Goal: Task Accomplishment & Management: Complete application form

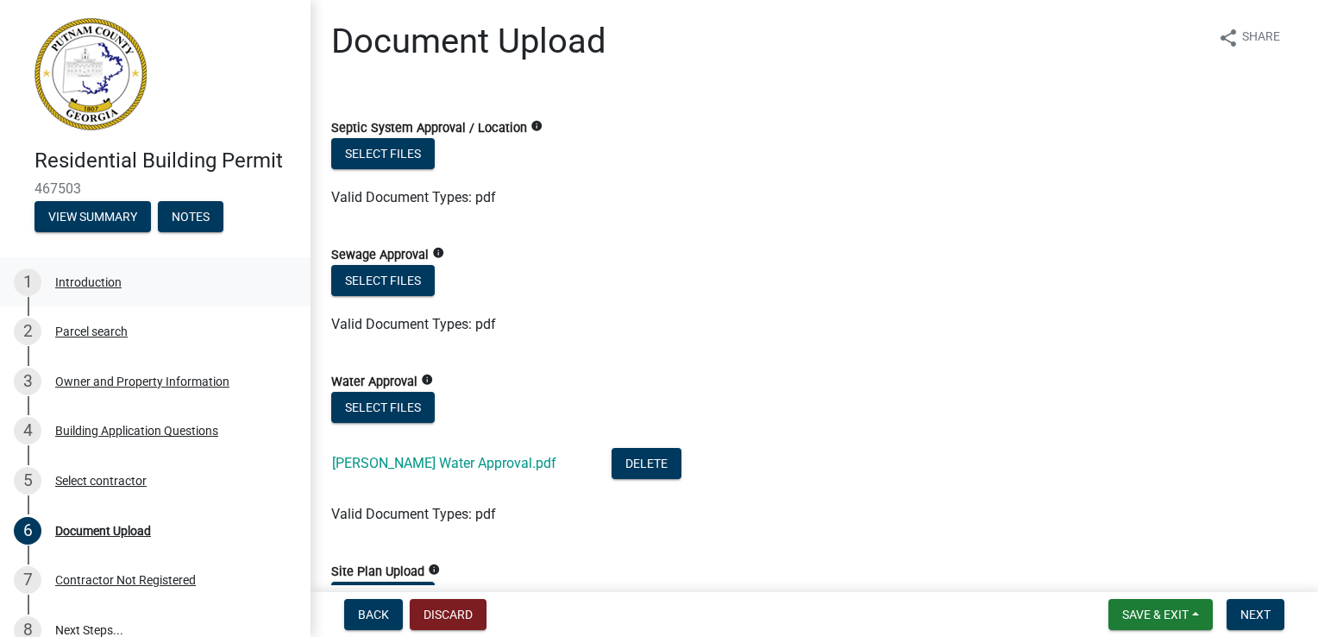
scroll to position [1380, 0]
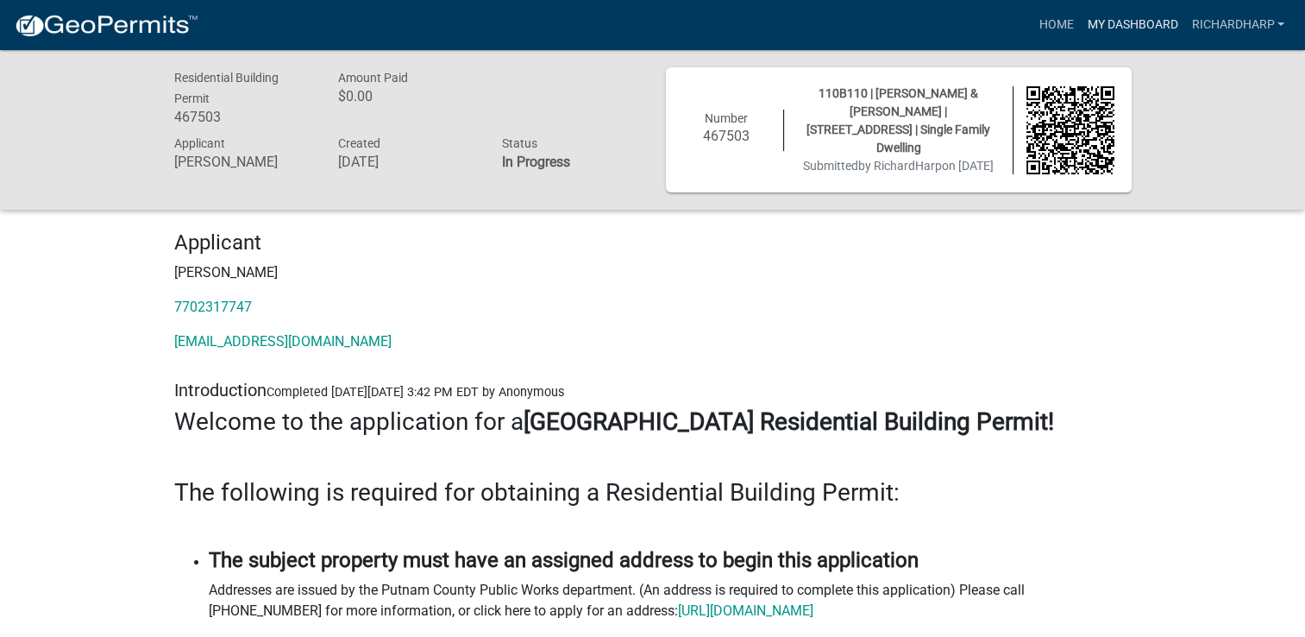
click at [1152, 16] on link "My Dashboard" at bounding box center [1132, 25] width 104 height 33
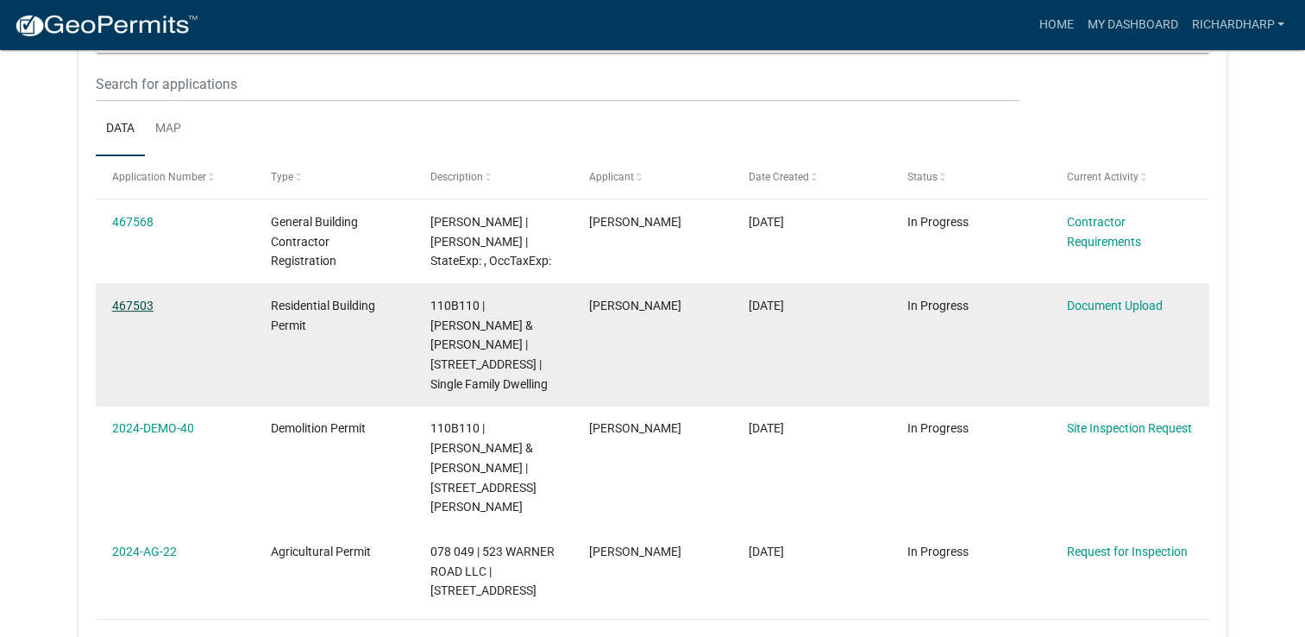
scroll to position [229, 0]
click at [114, 304] on link "467503" at bounding box center [132, 306] width 41 height 14
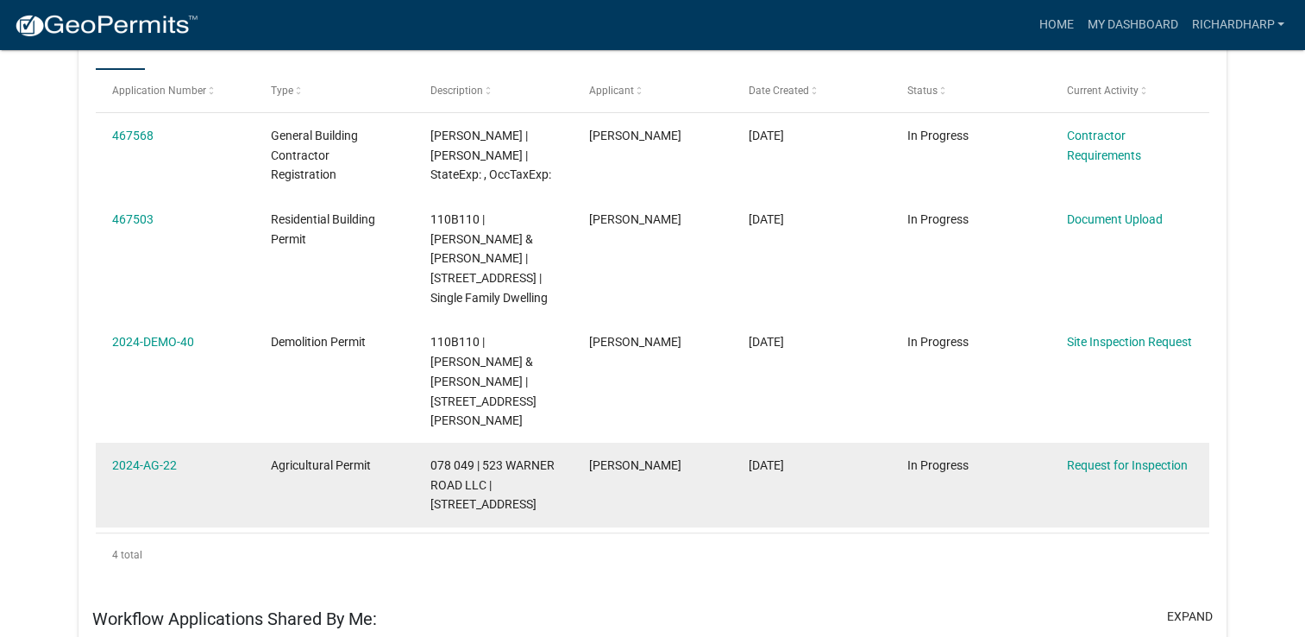
scroll to position [315, 0]
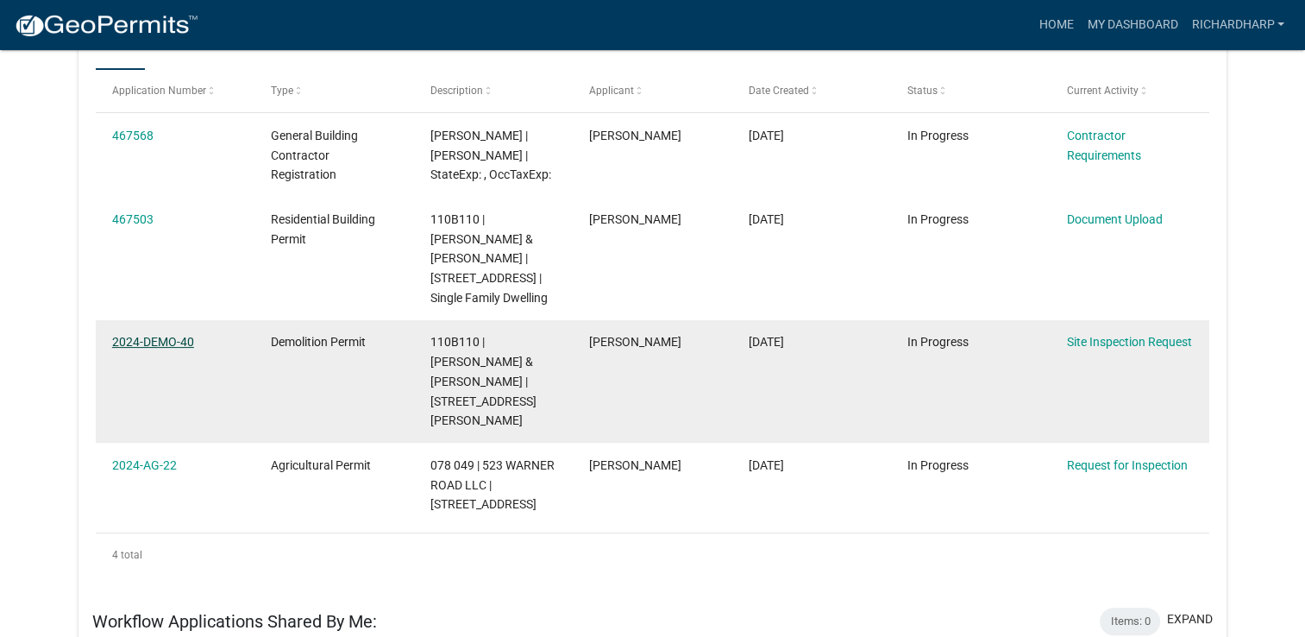
click at [186, 340] on link "2024-DEMO-40" at bounding box center [153, 342] width 82 height 14
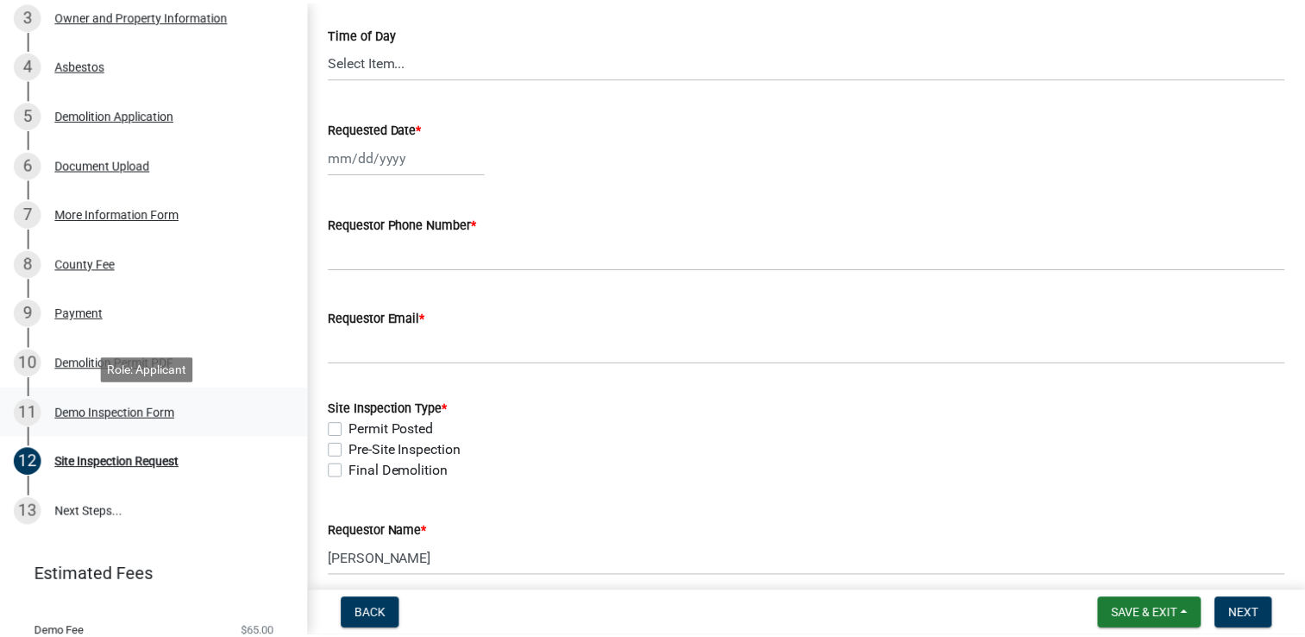
scroll to position [461, 0]
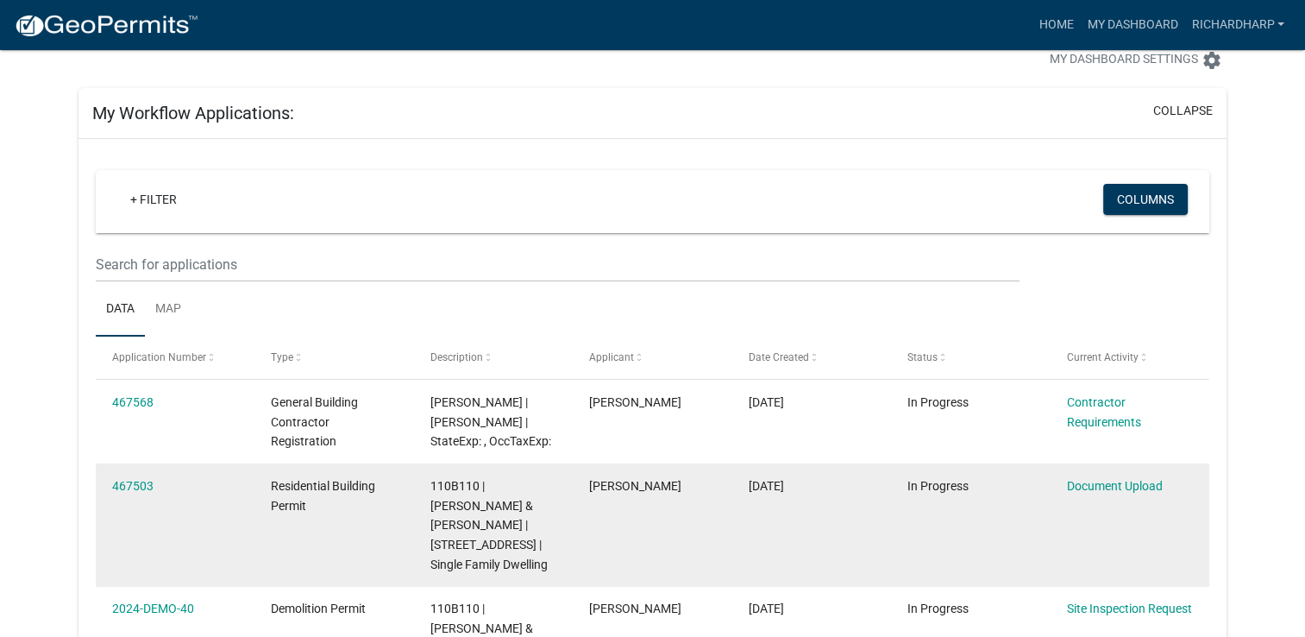
scroll to position [86, 0]
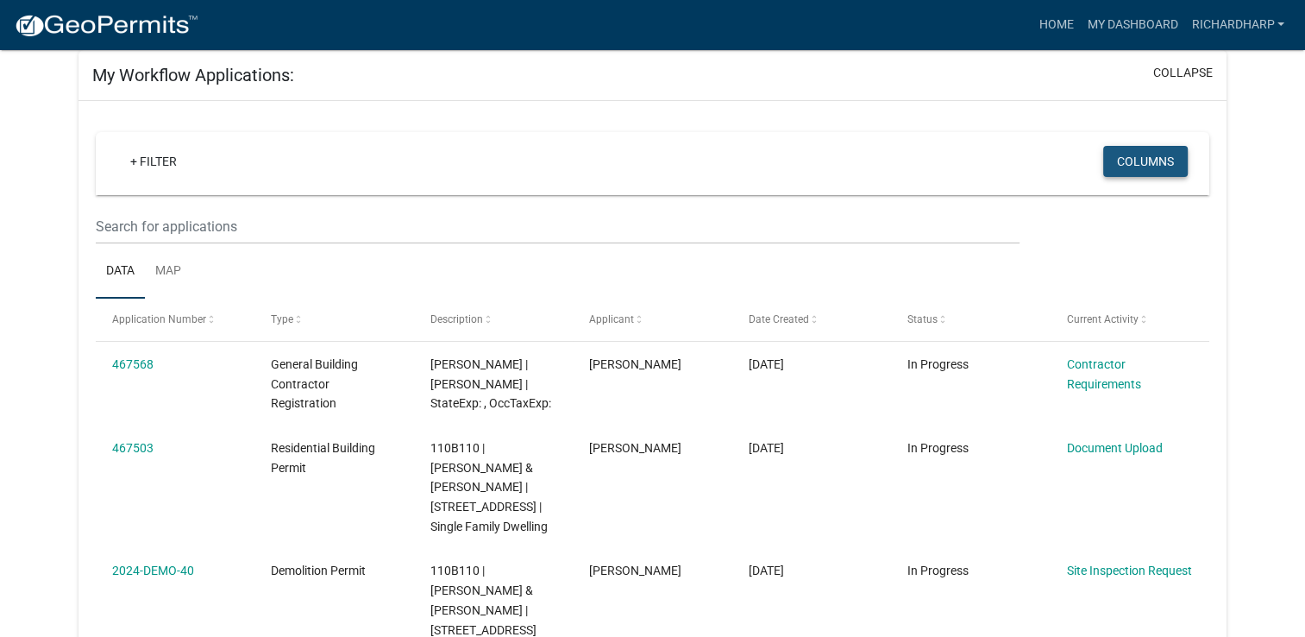
click at [1173, 160] on button "Columns" at bounding box center [1145, 161] width 85 height 31
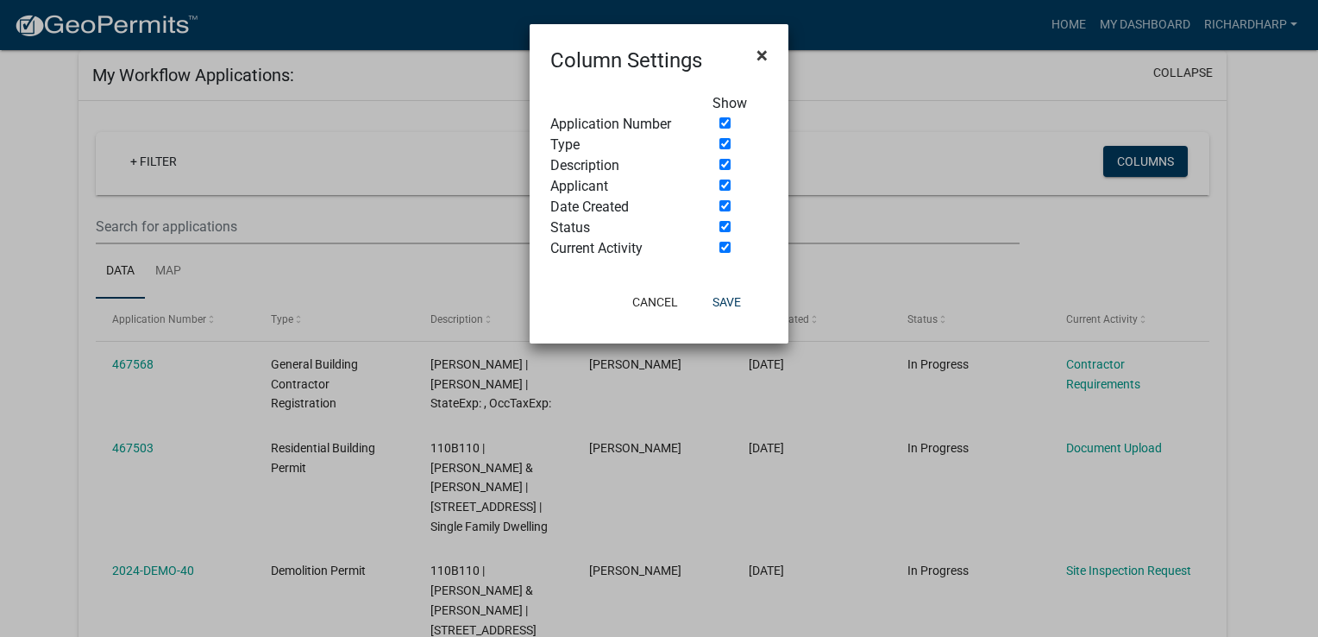
click at [764, 53] on span "×" at bounding box center [762, 55] width 11 height 24
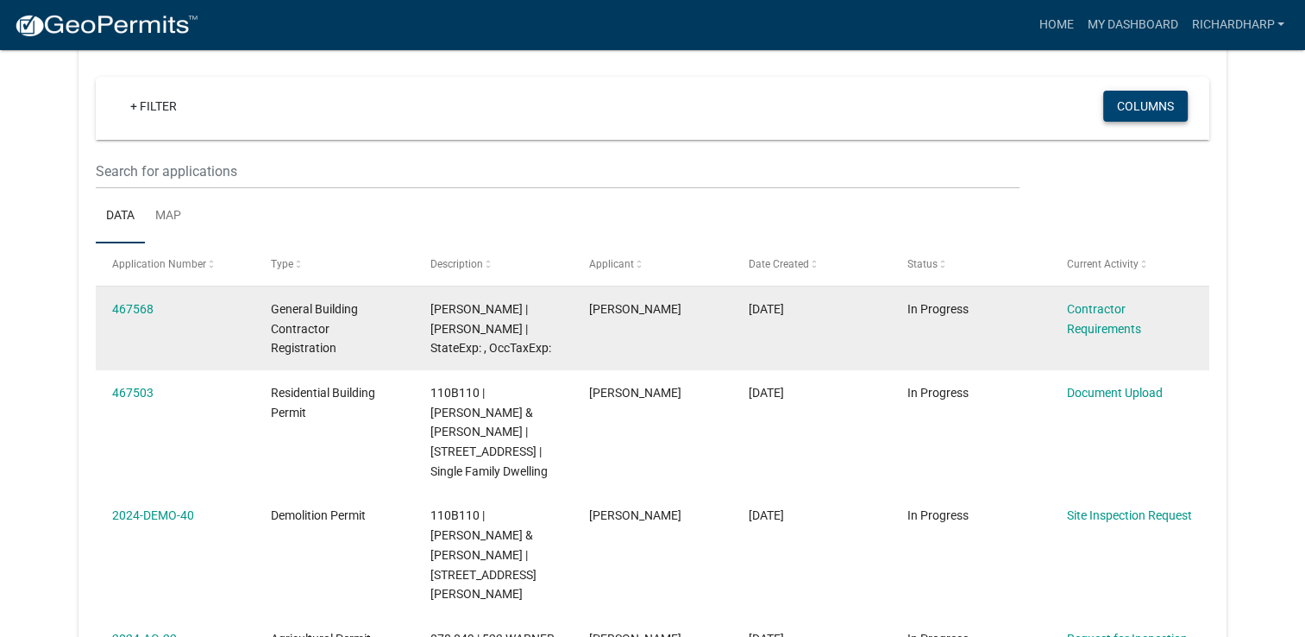
scroll to position [173, 0]
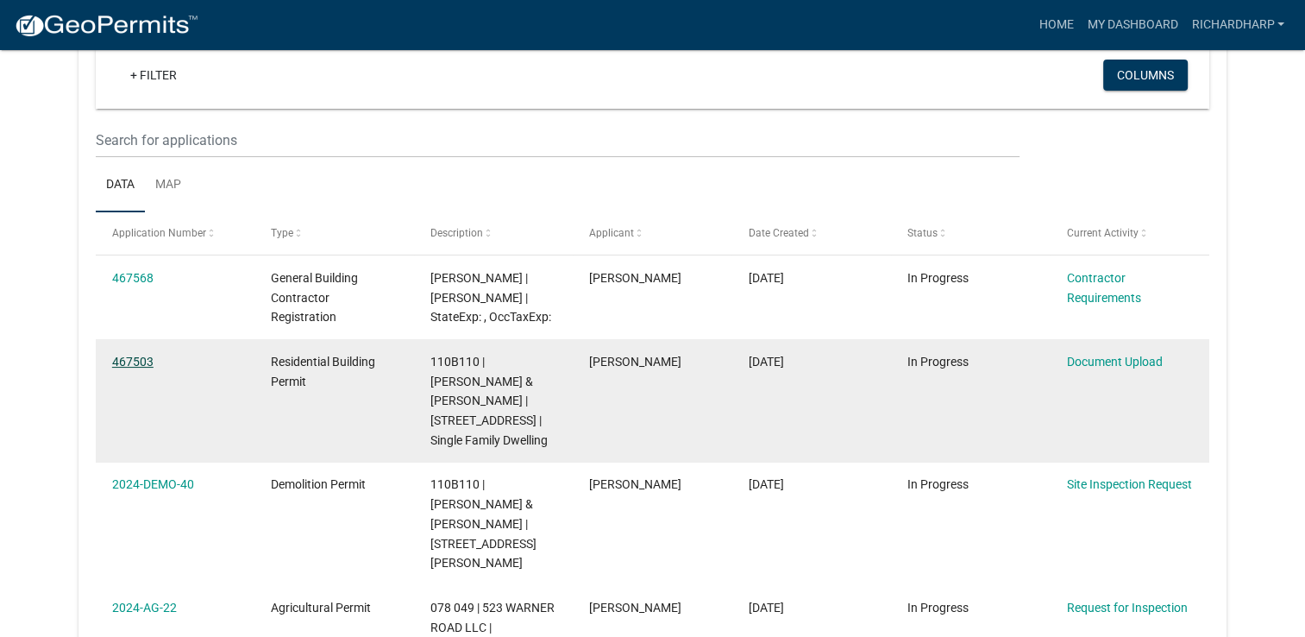
click at [132, 362] on link "467503" at bounding box center [132, 362] width 41 height 14
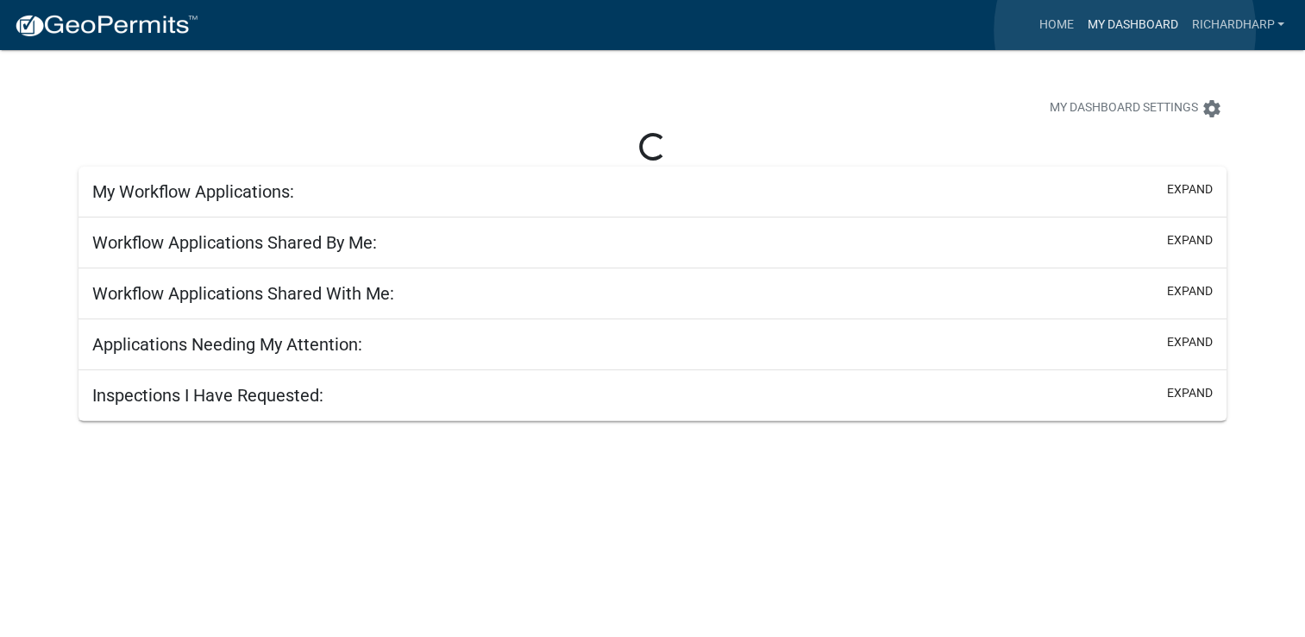
click at [1125, 30] on link "My Dashboard" at bounding box center [1132, 25] width 104 height 33
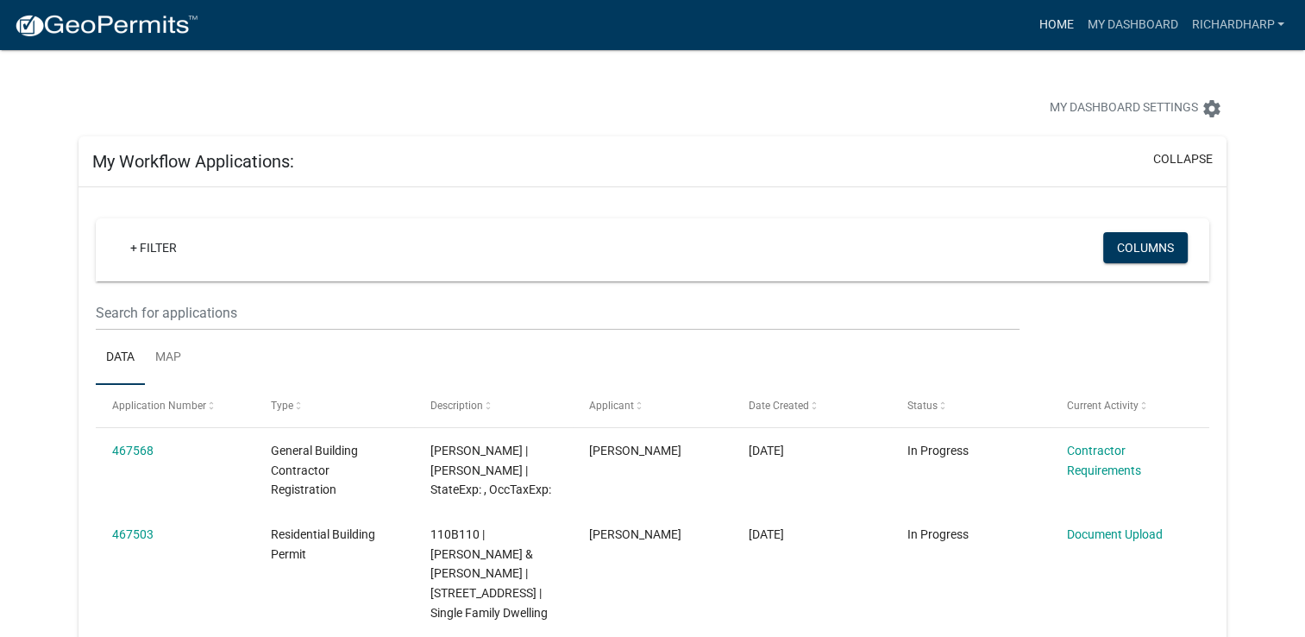
click at [1059, 21] on link "Home" at bounding box center [1056, 25] width 48 height 33
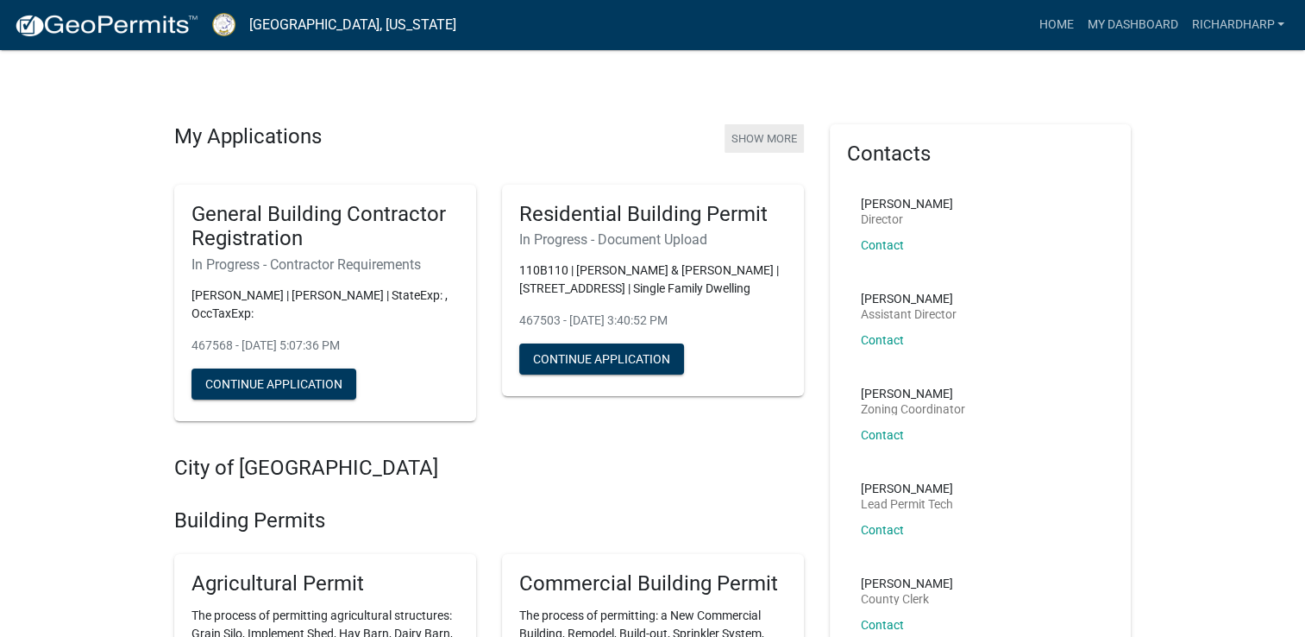
click at [764, 134] on button "Show More" at bounding box center [764, 138] width 79 height 28
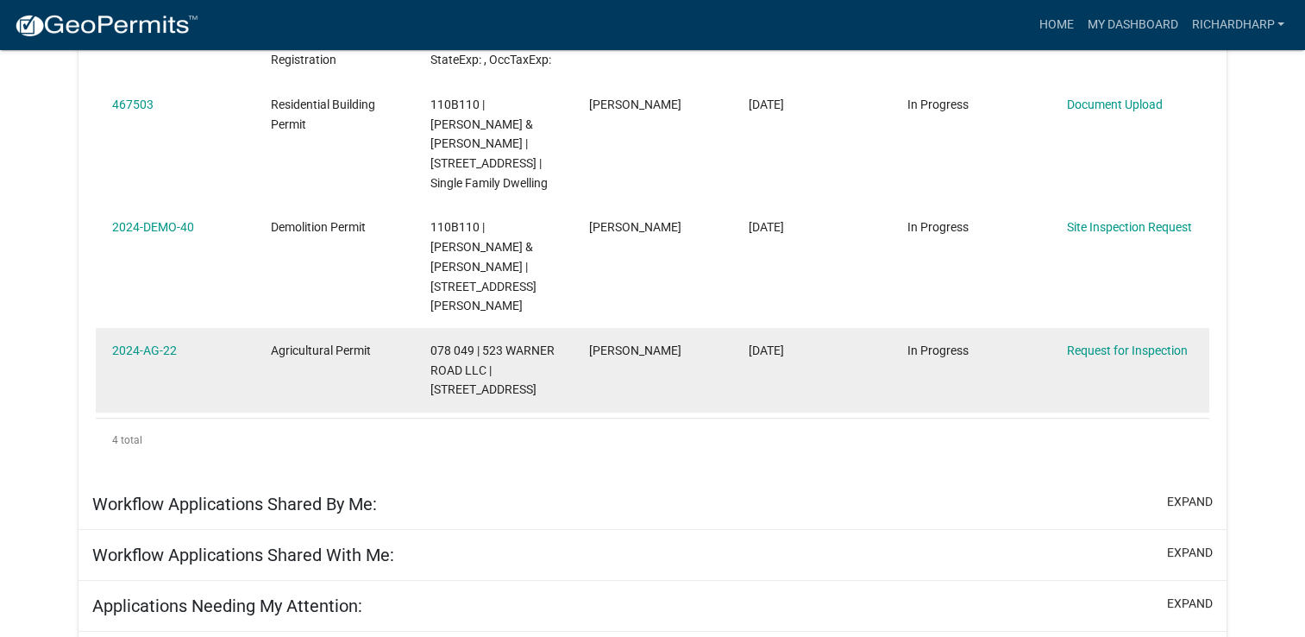
scroll to position [463, 0]
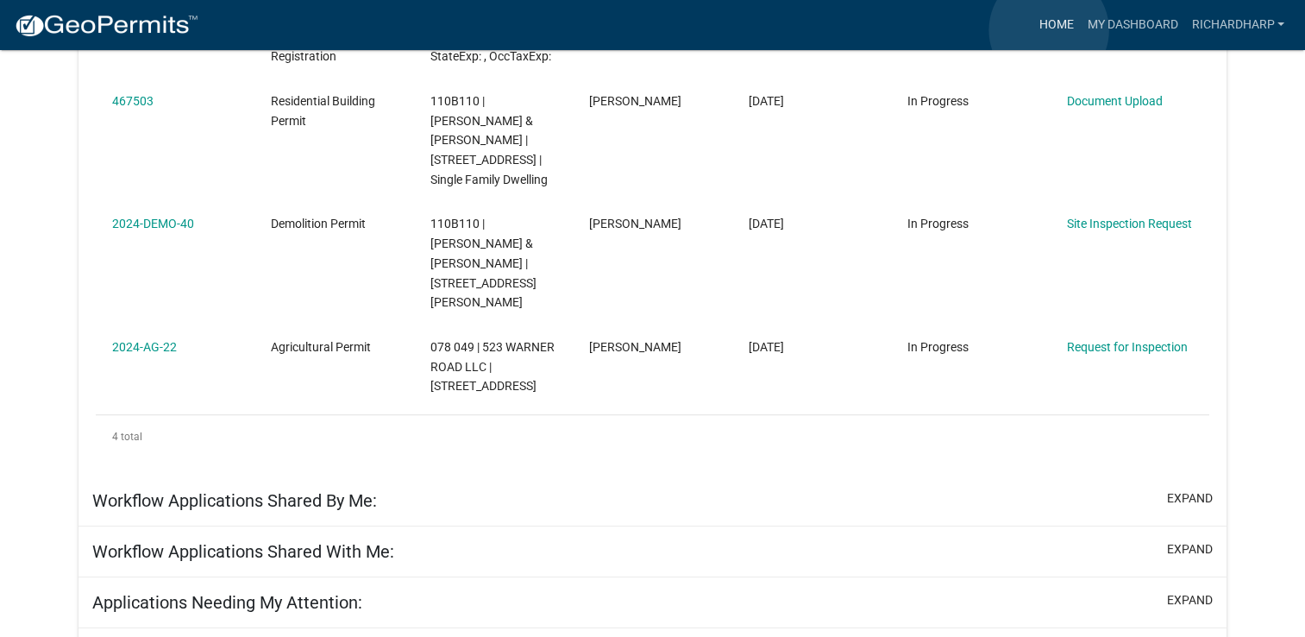
click at [1049, 30] on link "Home" at bounding box center [1056, 25] width 48 height 33
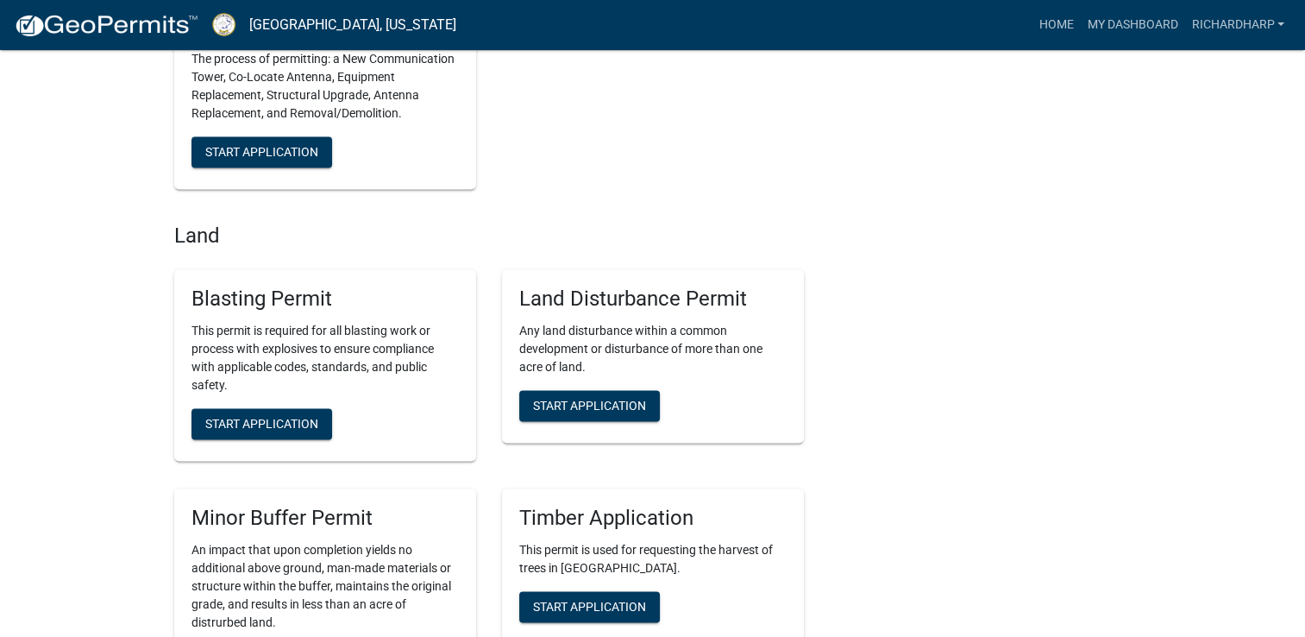
scroll to position [2329, 0]
click at [607, 412] on span "Start Application" at bounding box center [589, 405] width 113 height 14
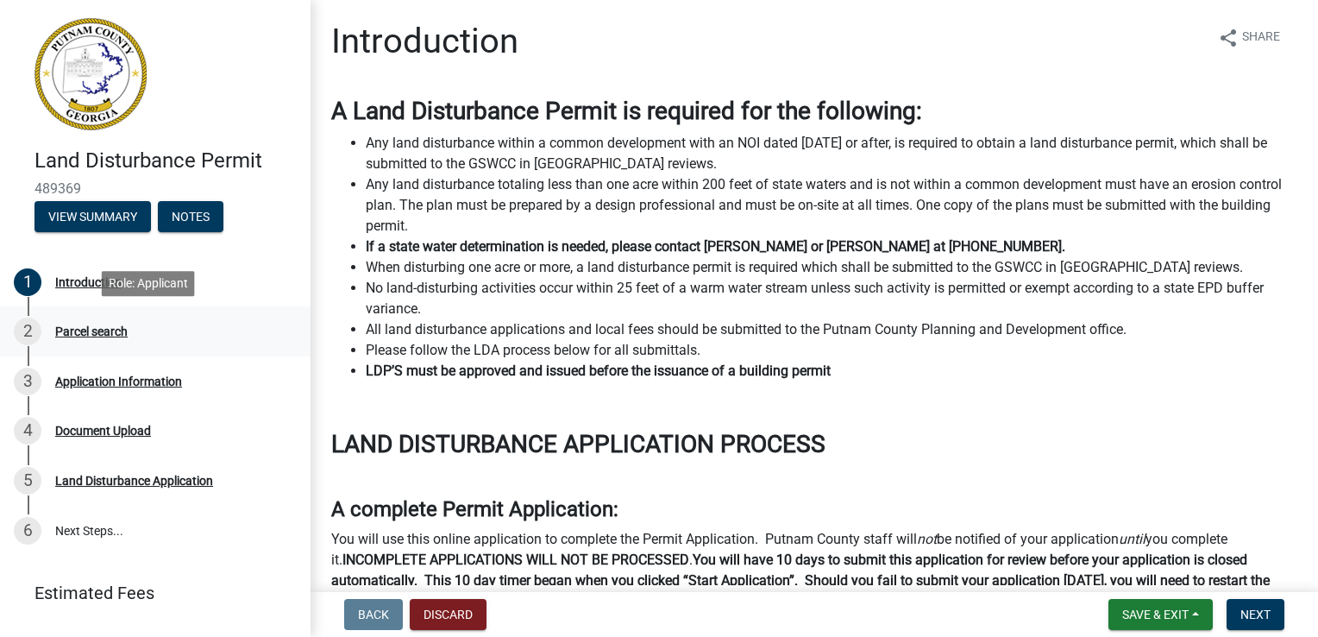
click at [92, 334] on div "Parcel search" at bounding box center [91, 331] width 72 height 12
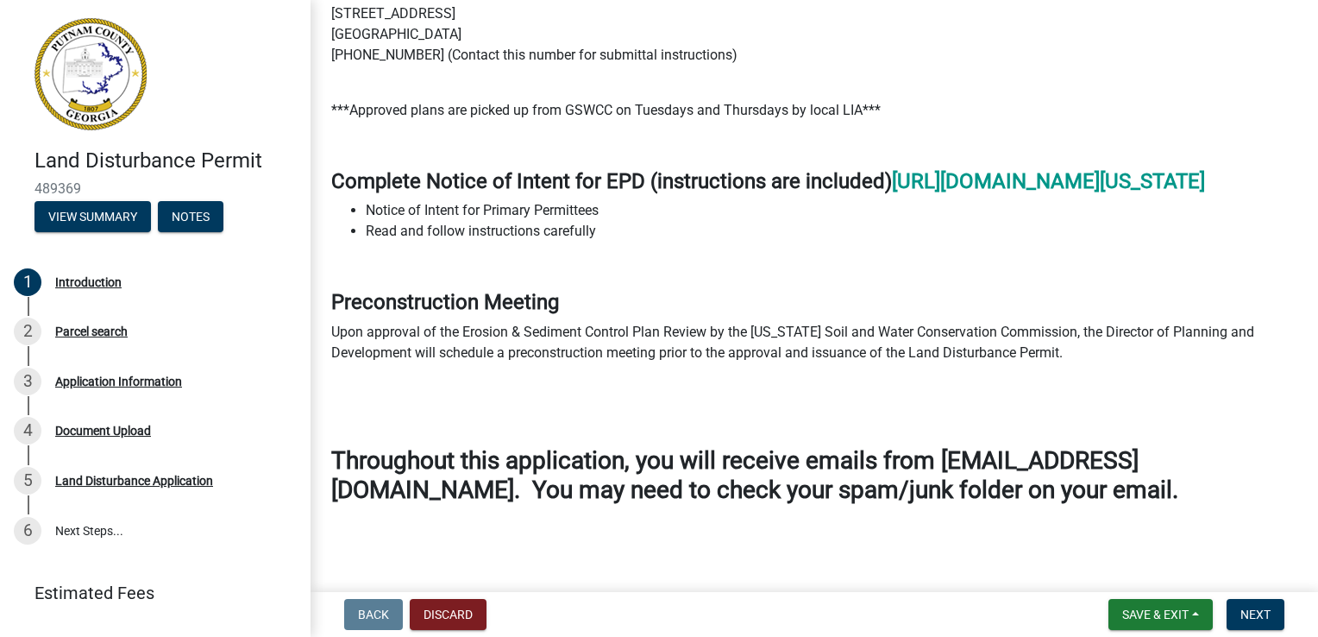
scroll to position [1114, 0]
click at [1256, 623] on button "Next" at bounding box center [1256, 614] width 58 height 31
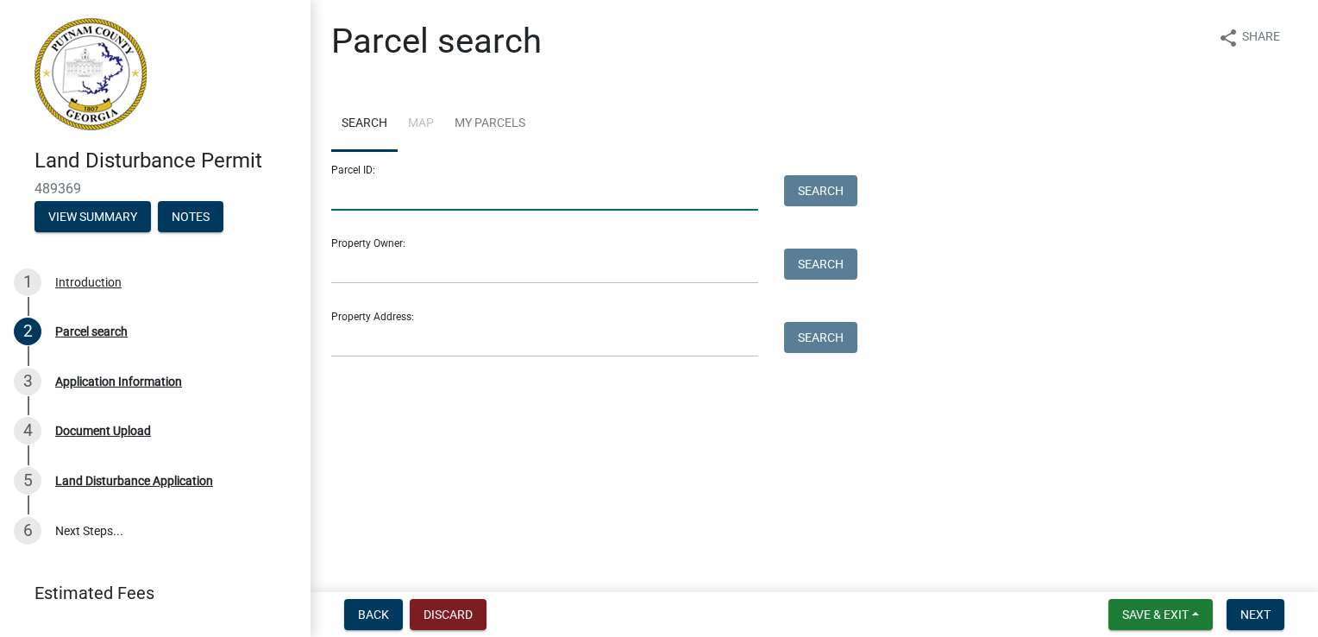
click at [362, 190] on input "Parcel ID:" at bounding box center [544, 192] width 427 height 35
type input "100B110"
type input "Richard R Harp"
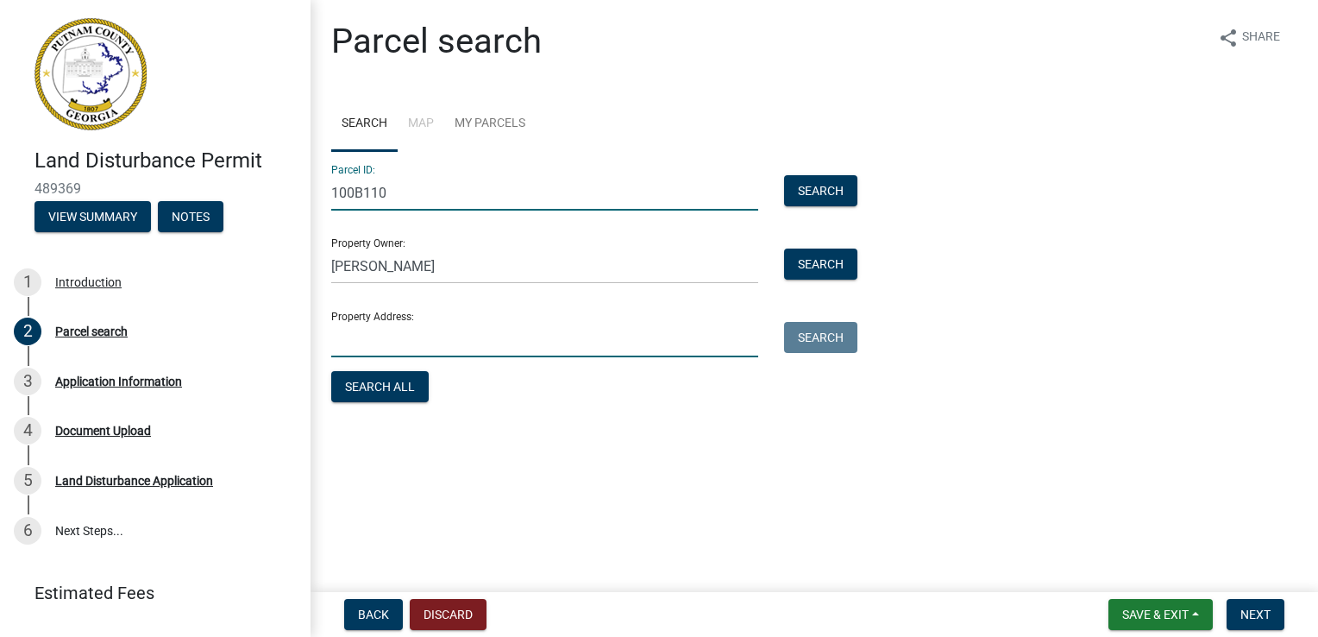
click at [393, 349] on input "Property Address:" at bounding box center [544, 339] width 427 height 35
type input "1041 Crooked Creekl Rd"
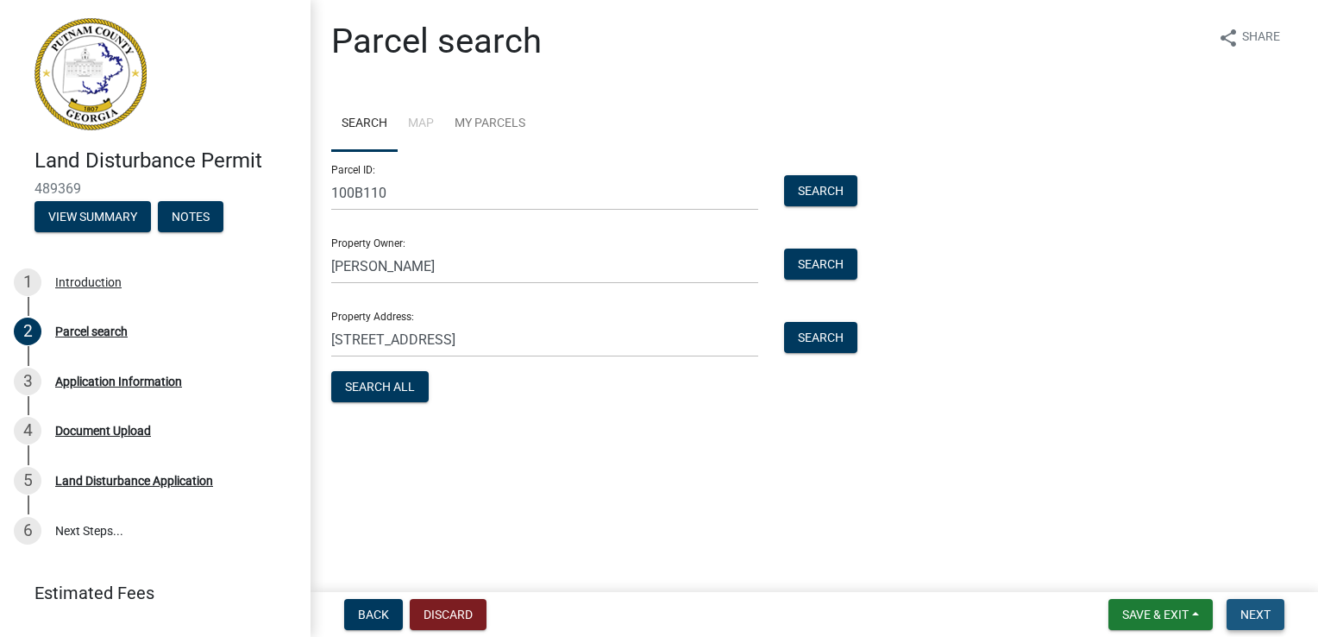
click at [1242, 611] on span "Next" at bounding box center [1256, 614] width 30 height 14
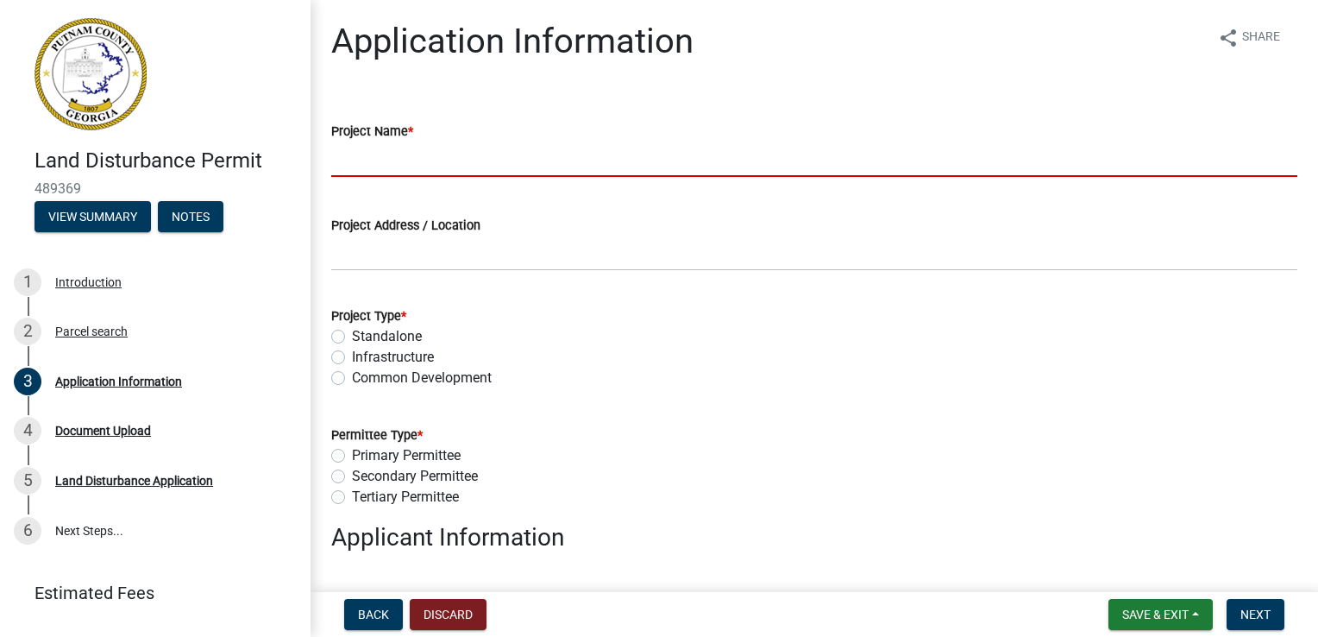
click at [351, 154] on input "Project Name *" at bounding box center [814, 158] width 966 height 35
type input "1041 Crooked Creek Road"
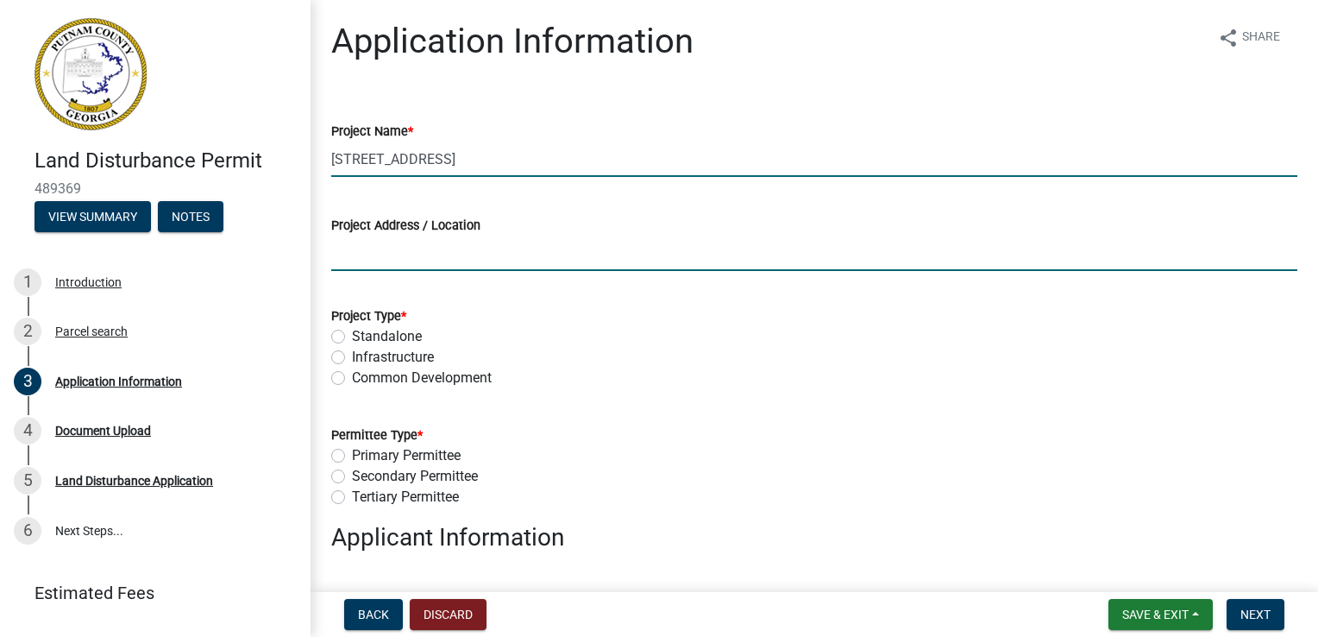
type input "[STREET_ADDRESS]"
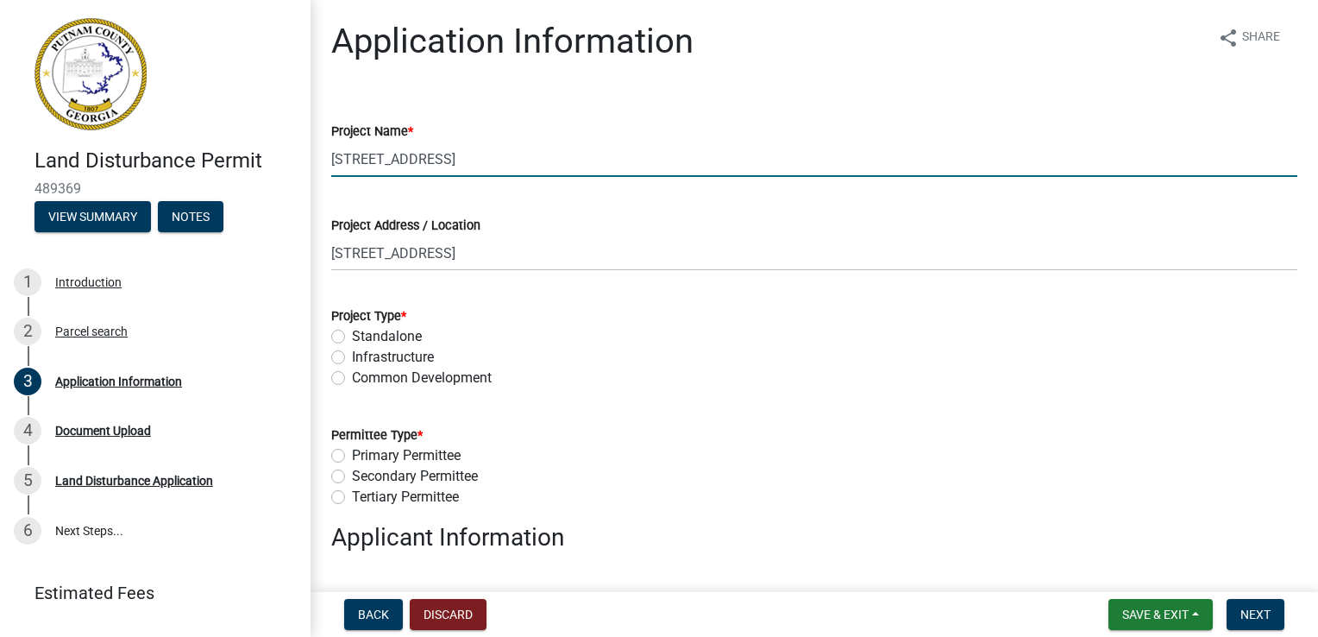
type input "[PERSON_NAME]"
type input "7702317747"
type input "135 [PERSON_NAME] Trail"
type input "[EMAIL_ADDRESS][DOMAIN_NAME]"
type input "2.2"
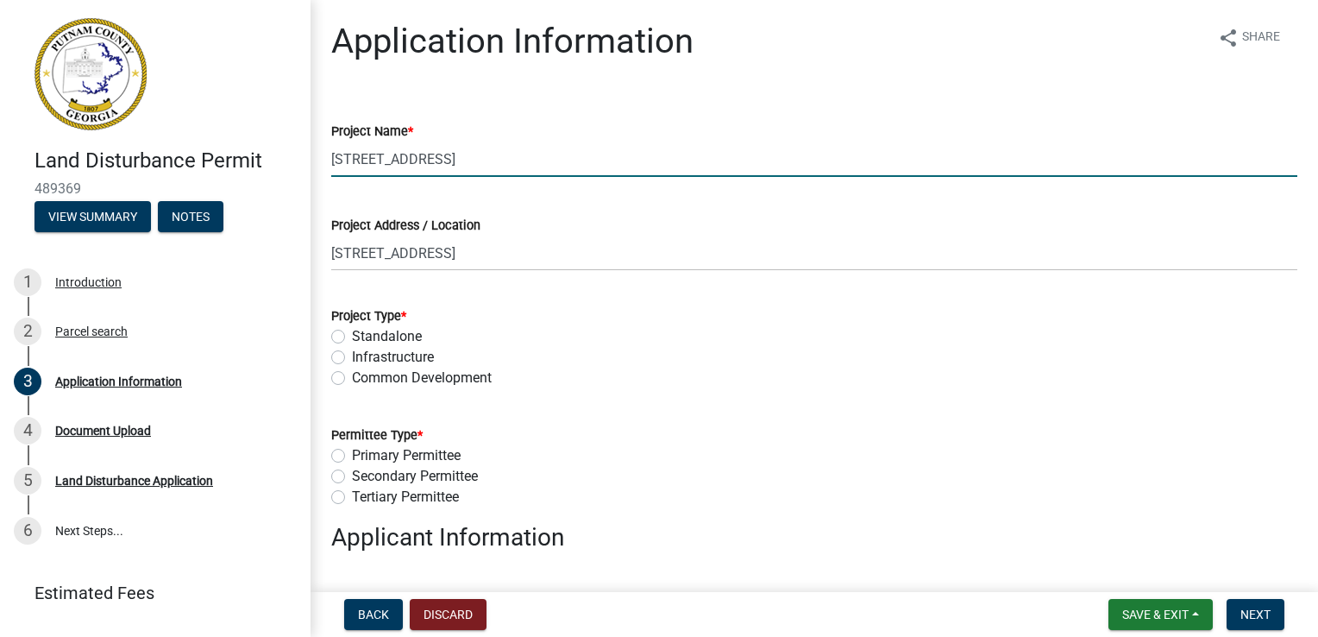
type input "[PERSON_NAME]"
type input "7703898666"
type input "[STREET_ADDRESS]"
type input "0000009371"
select select "78bfdc44-73ff-456e-a557-d4c99b9c08be"
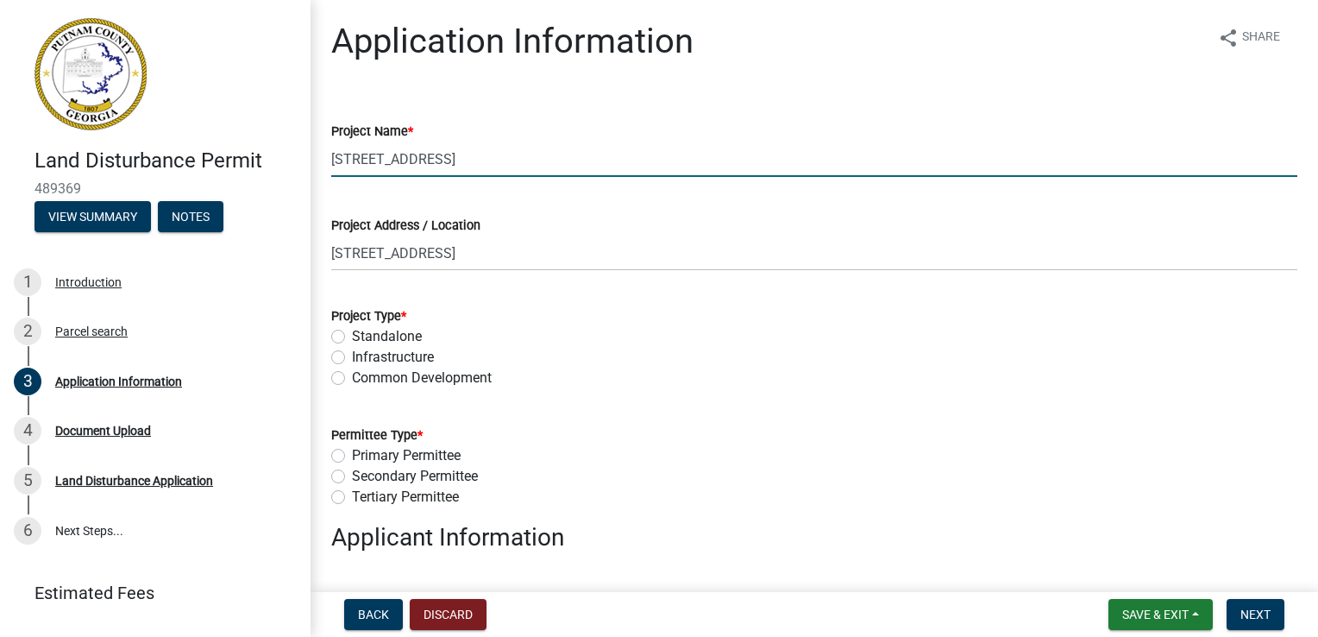
select select "7eb8553c-806a-4bdf-b4b6-2711153129c5"
type input "[PERSON_NAME]"
type input "7702317747"
type input "[EMAIL_ADDRESS][DOMAIN_NAME]"
select select "78bfdc44-73ff-456e-a557-d4c99b9c08be"
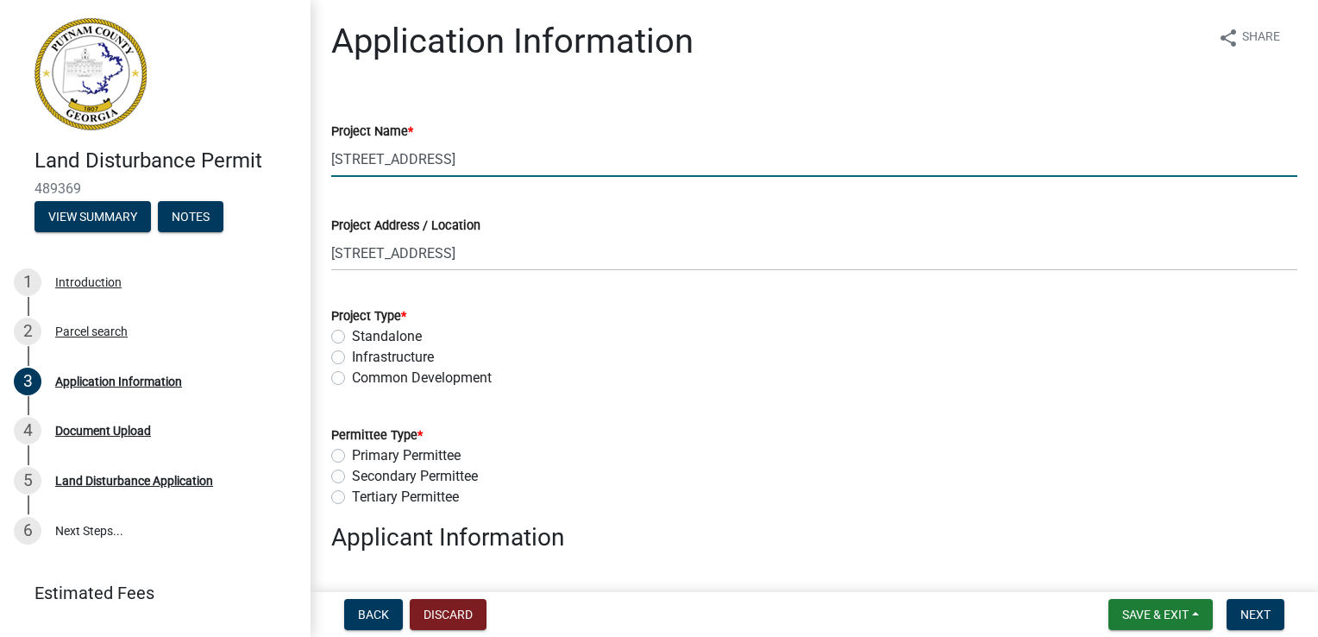
select select "7eb8553c-806a-4bdf-b4b6-2711153129c5"
drag, startPoint x: 506, startPoint y: 162, endPoint x: 331, endPoint y: 159, distance: 174.3
click at [331, 159] on input "1041 Crooked Creek Road" at bounding box center [814, 158] width 966 height 35
type input "[PERSON_NAME] Residence"
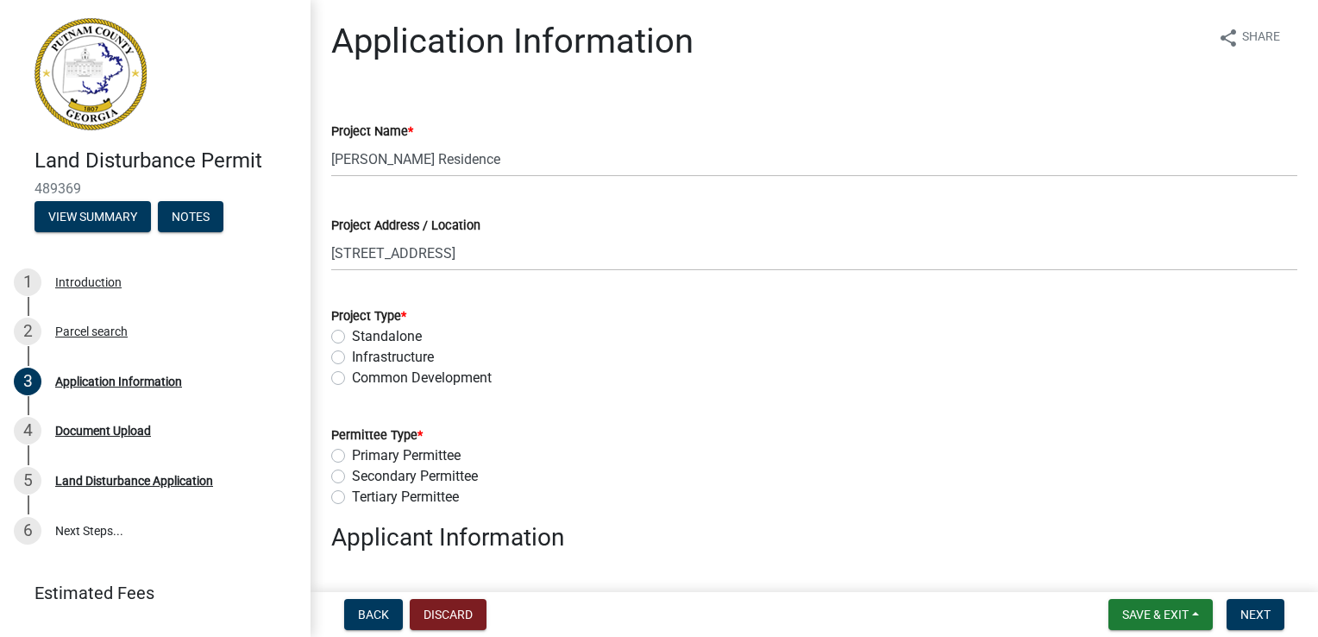
click at [352, 337] on label "Standalone" at bounding box center [387, 336] width 70 height 21
click at [352, 337] on input "Standalone" at bounding box center [357, 331] width 11 height 11
radio input "true"
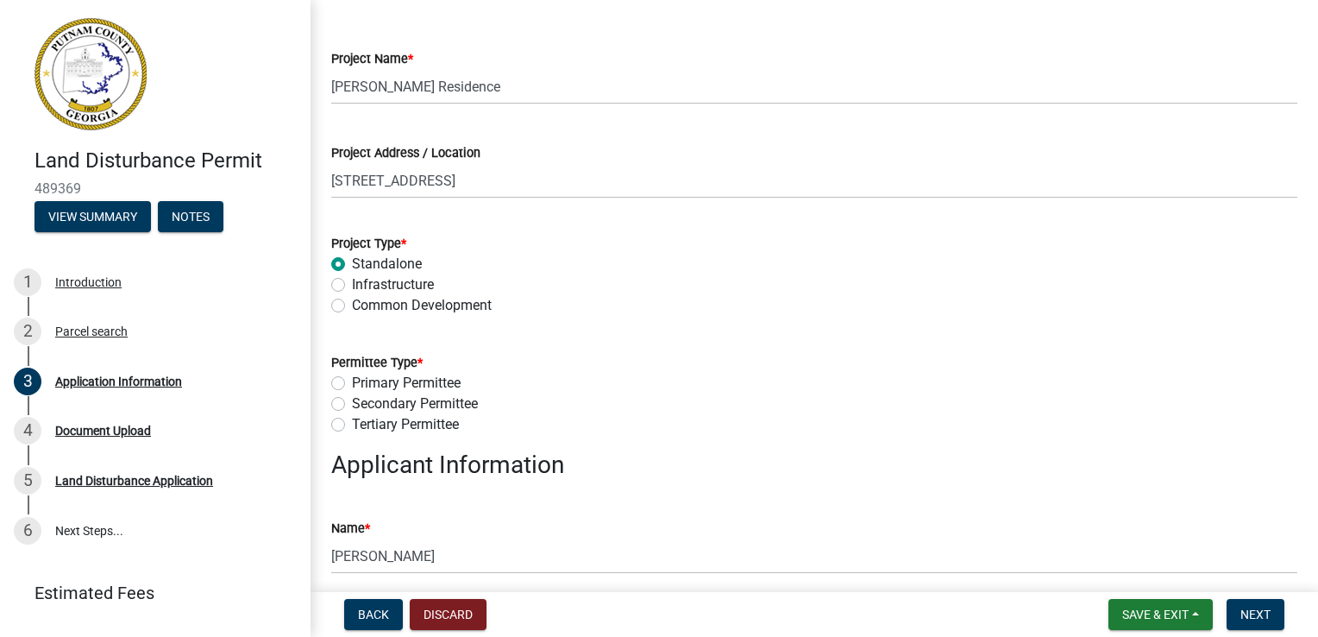
scroll to position [173, 0]
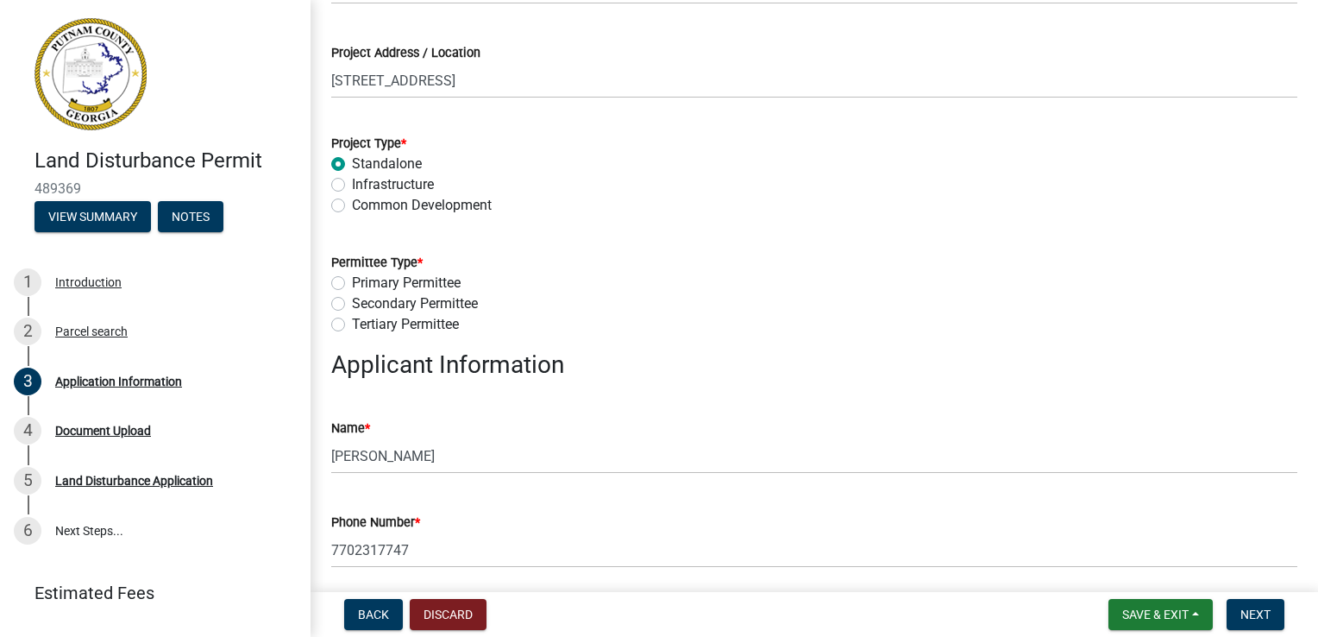
click at [352, 329] on label "Tertiary Permittee" at bounding box center [405, 324] width 107 height 21
click at [352, 325] on input "Tertiary Permittee" at bounding box center [357, 319] width 11 height 11
radio input "true"
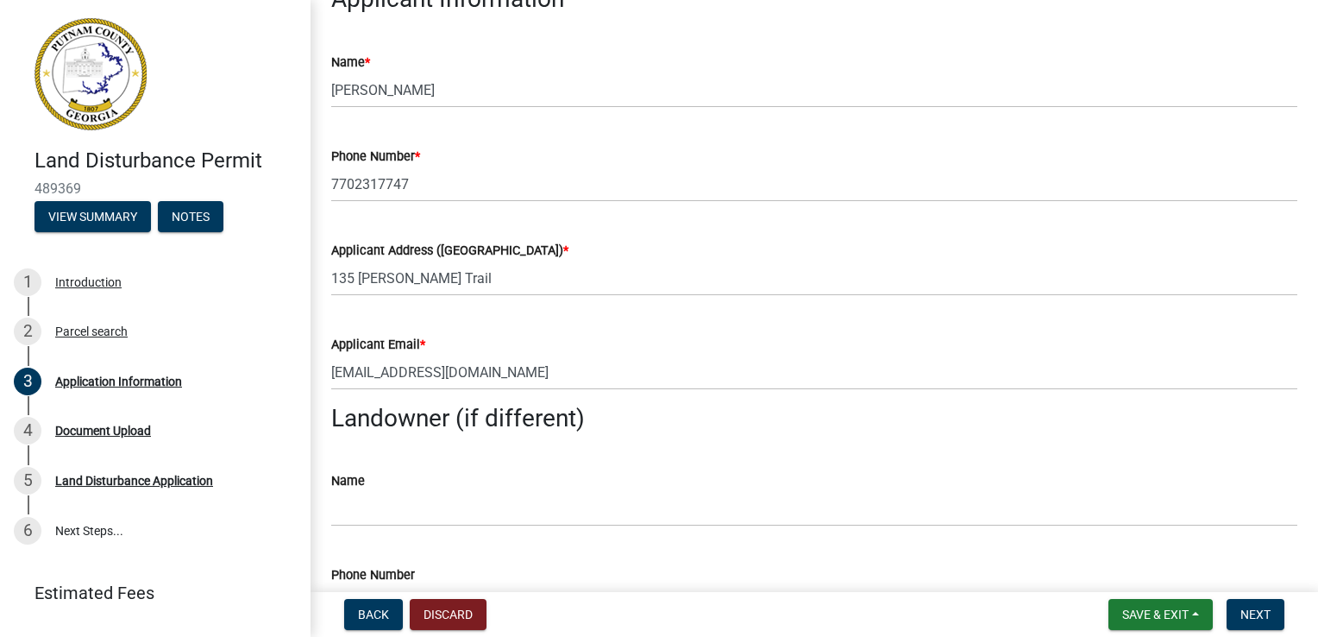
scroll to position [690, 0]
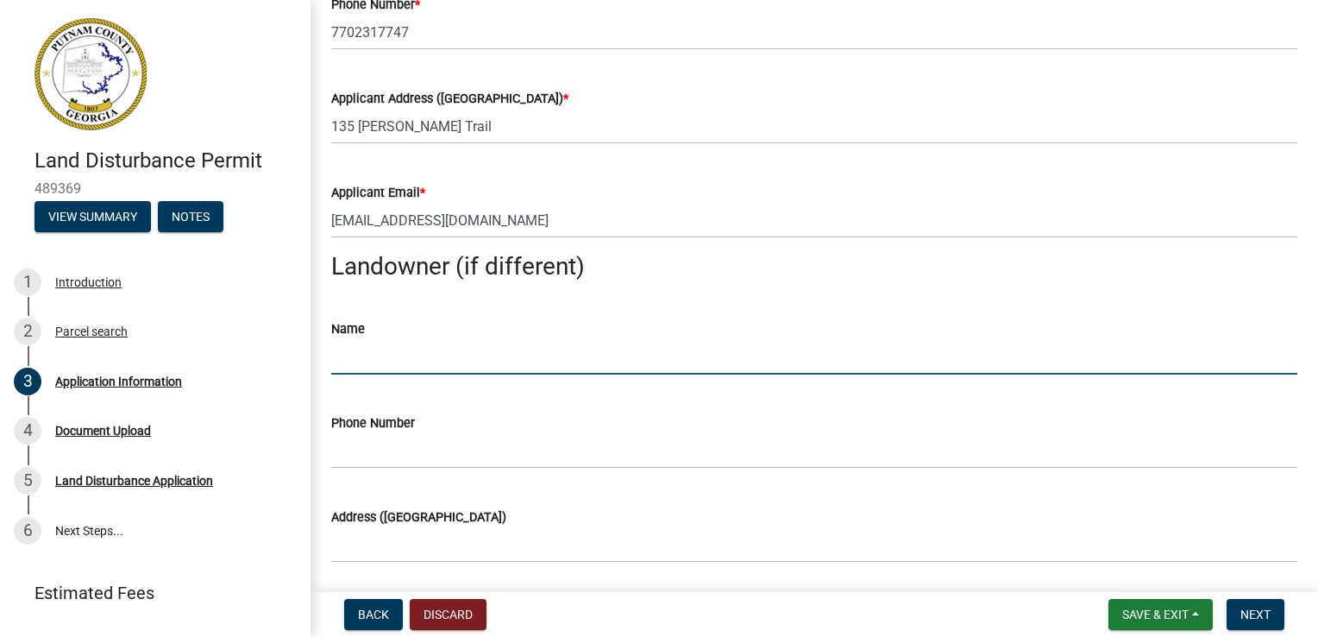
click at [376, 359] on input "Name" at bounding box center [814, 356] width 966 height 35
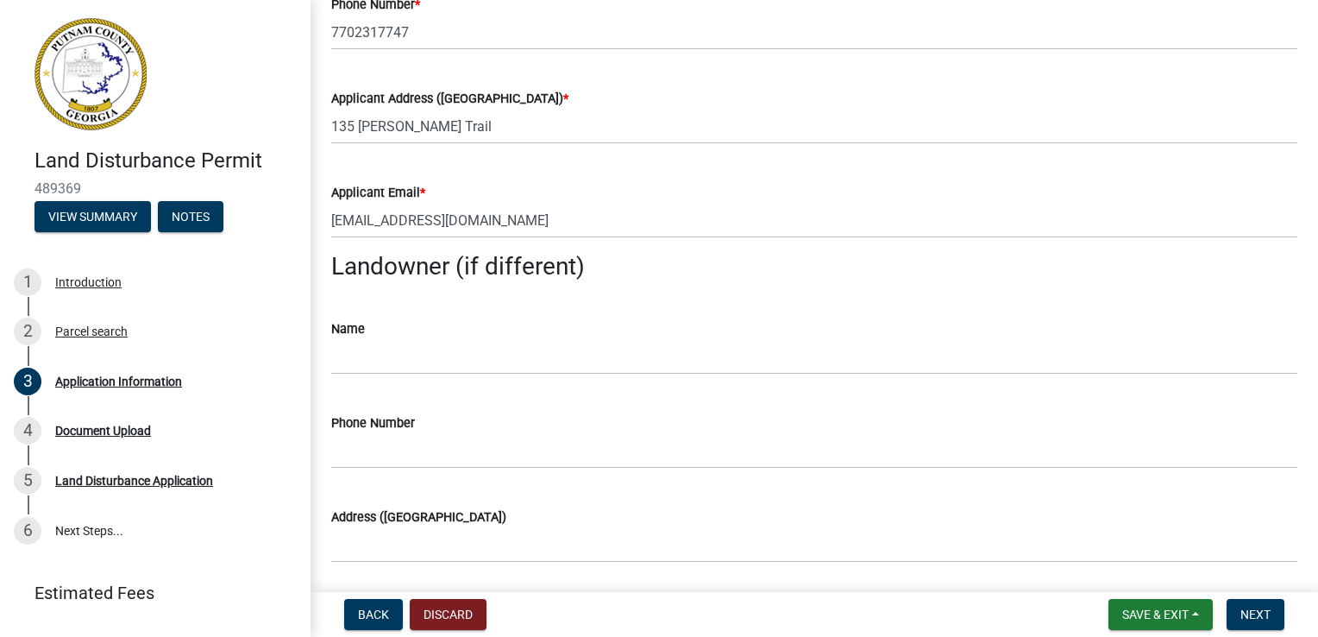
click at [742, 303] on div "Name" at bounding box center [814, 334] width 966 height 80
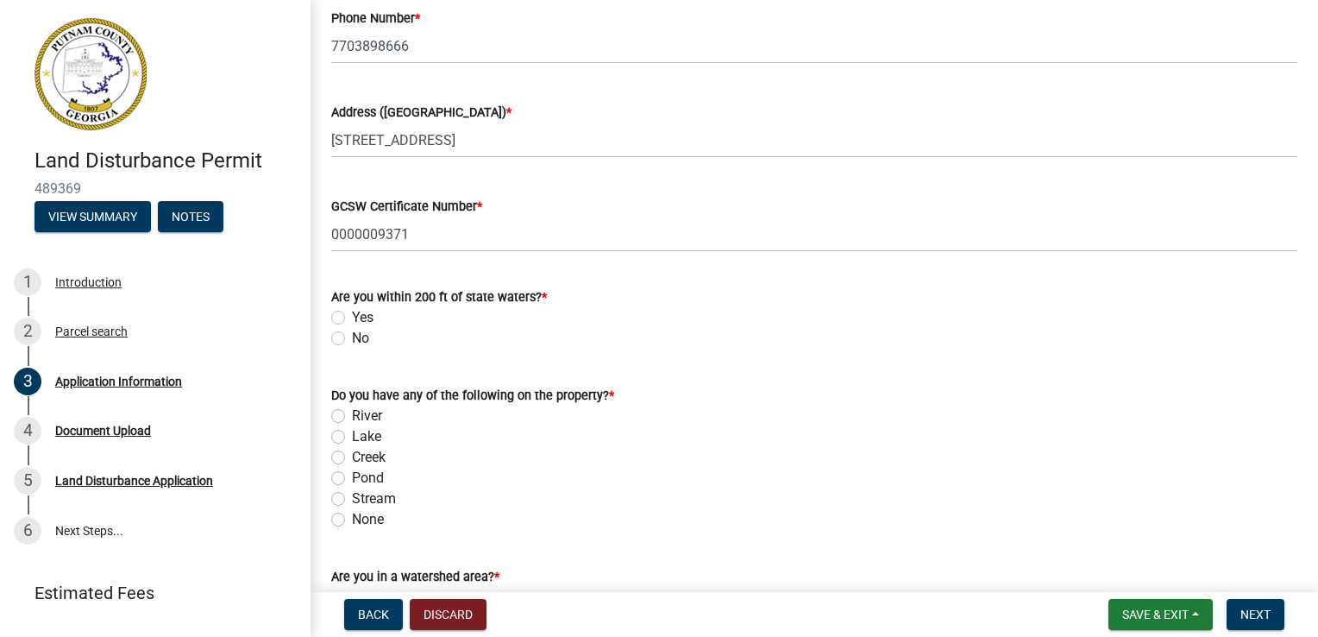
scroll to position [1639, 0]
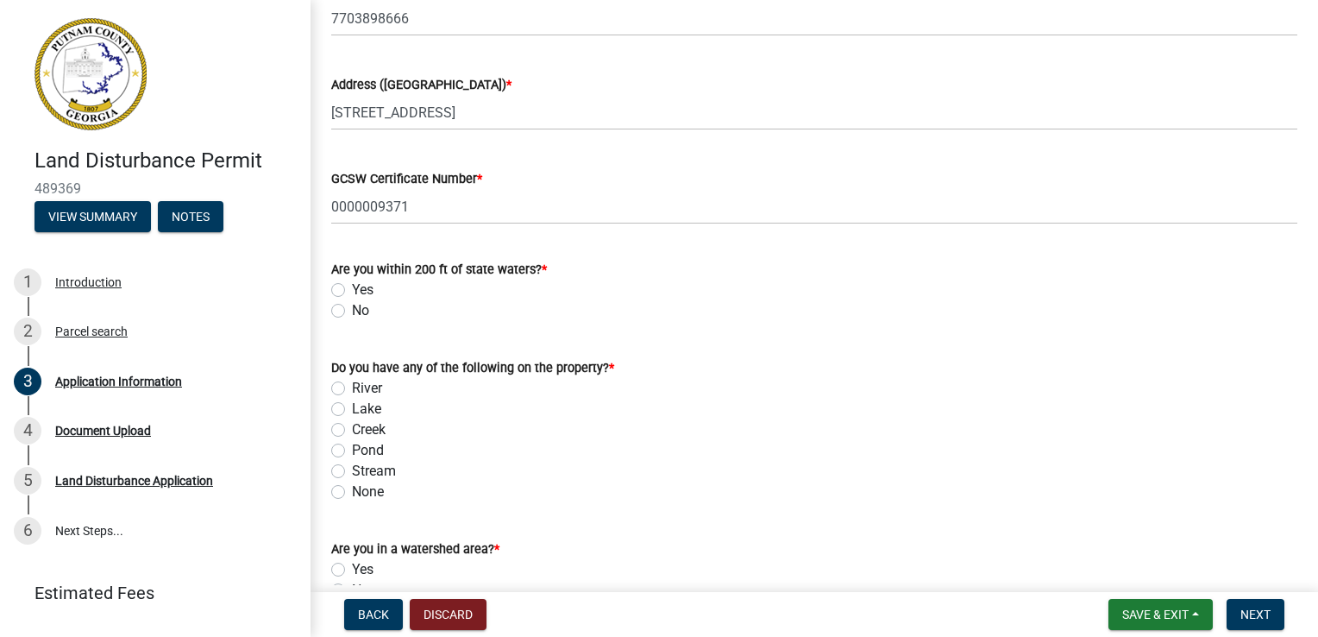
click at [352, 313] on label "No" at bounding box center [360, 310] width 17 height 21
click at [352, 311] on input "No" at bounding box center [357, 305] width 11 height 11
radio input "true"
click at [352, 405] on label "Lake" at bounding box center [366, 409] width 29 height 21
click at [352, 405] on input "Lake" at bounding box center [357, 404] width 11 height 11
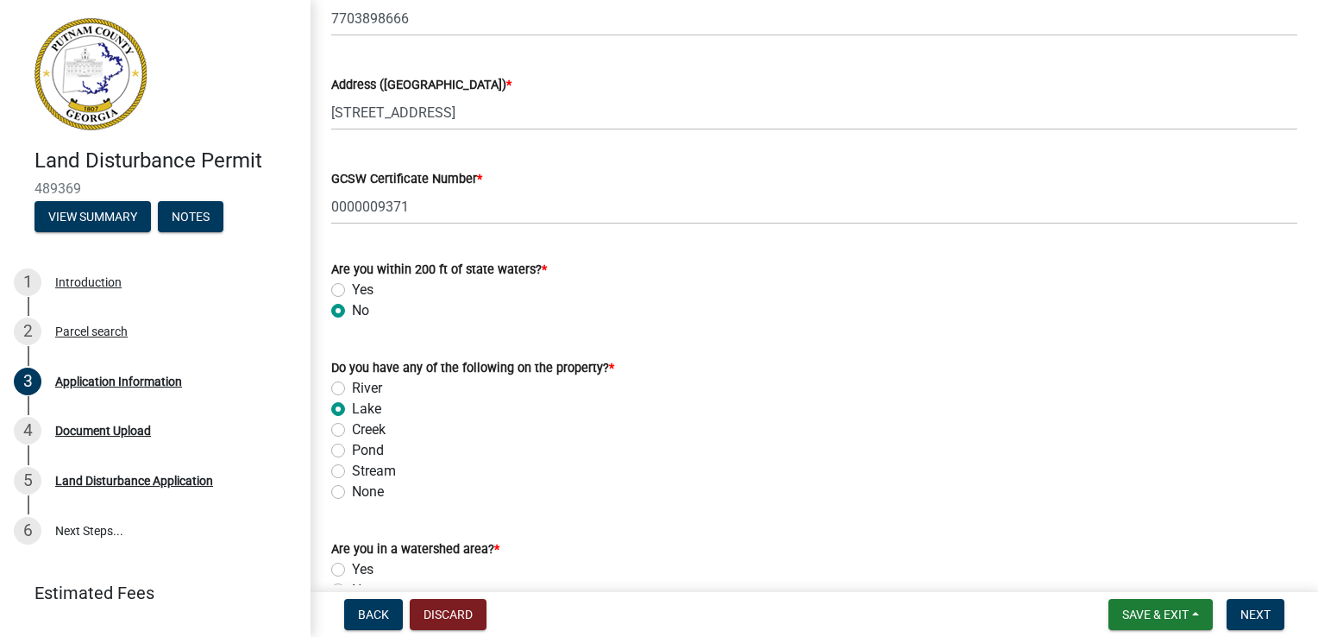
radio input "true"
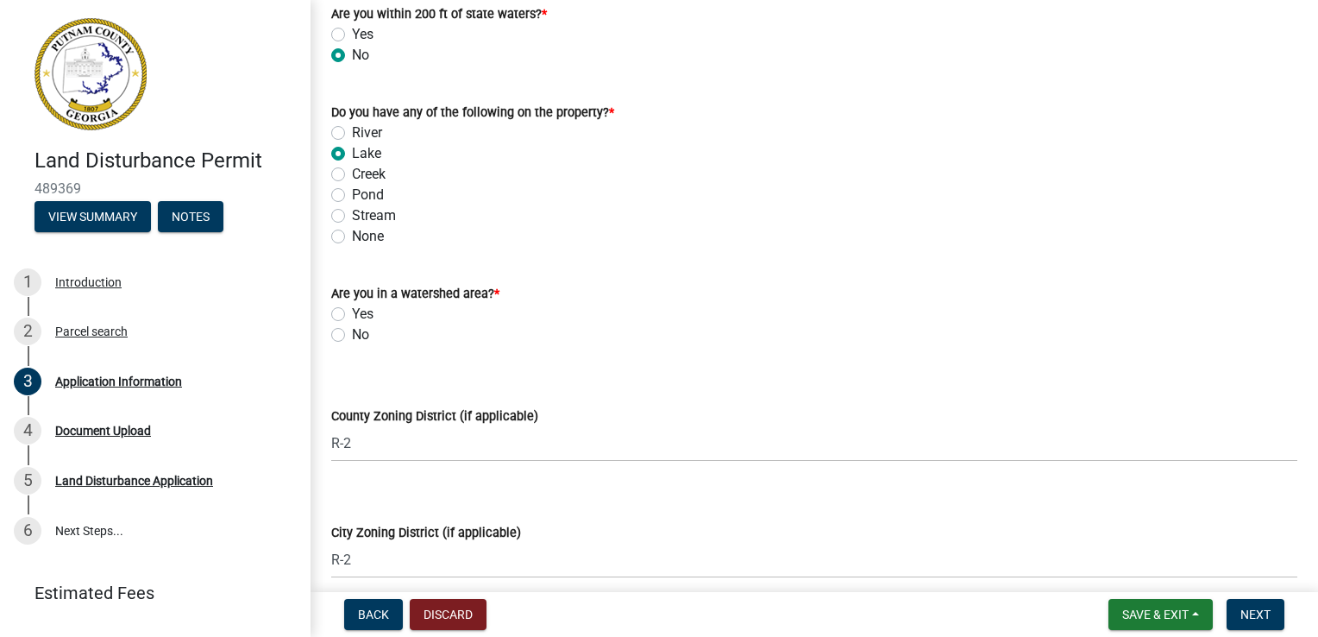
scroll to position [1898, 0]
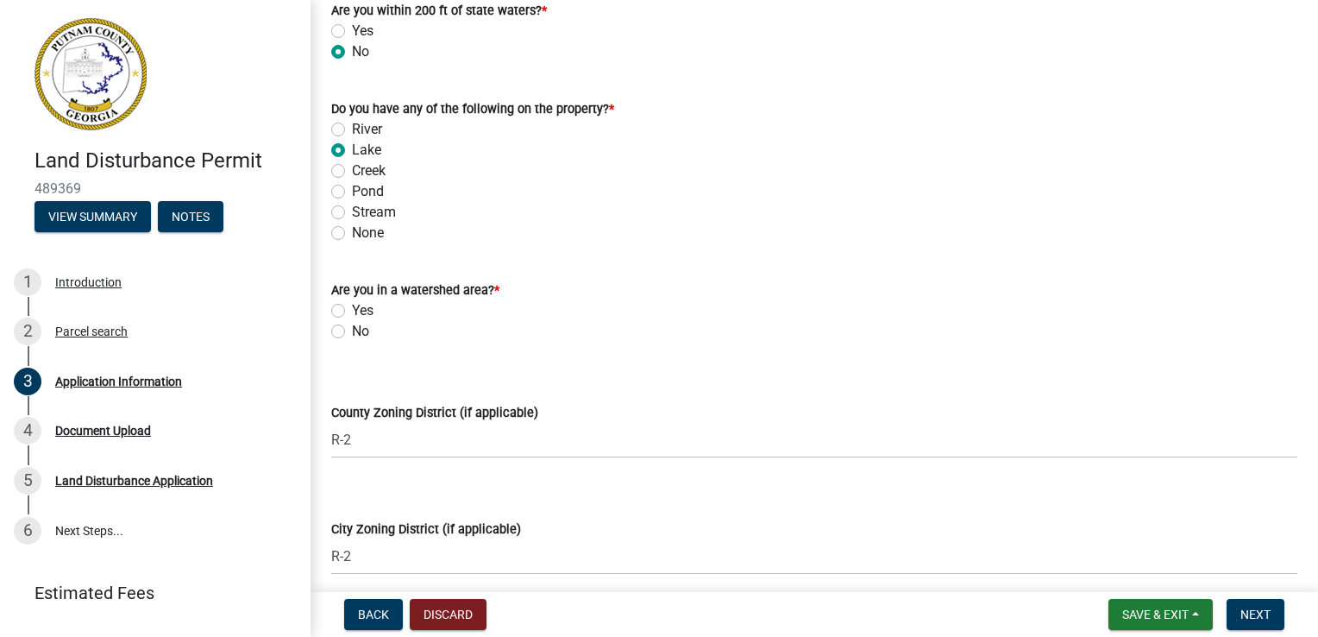
click at [352, 332] on label "No" at bounding box center [360, 331] width 17 height 21
click at [352, 332] on input "No" at bounding box center [357, 326] width 11 height 11
radio input "true"
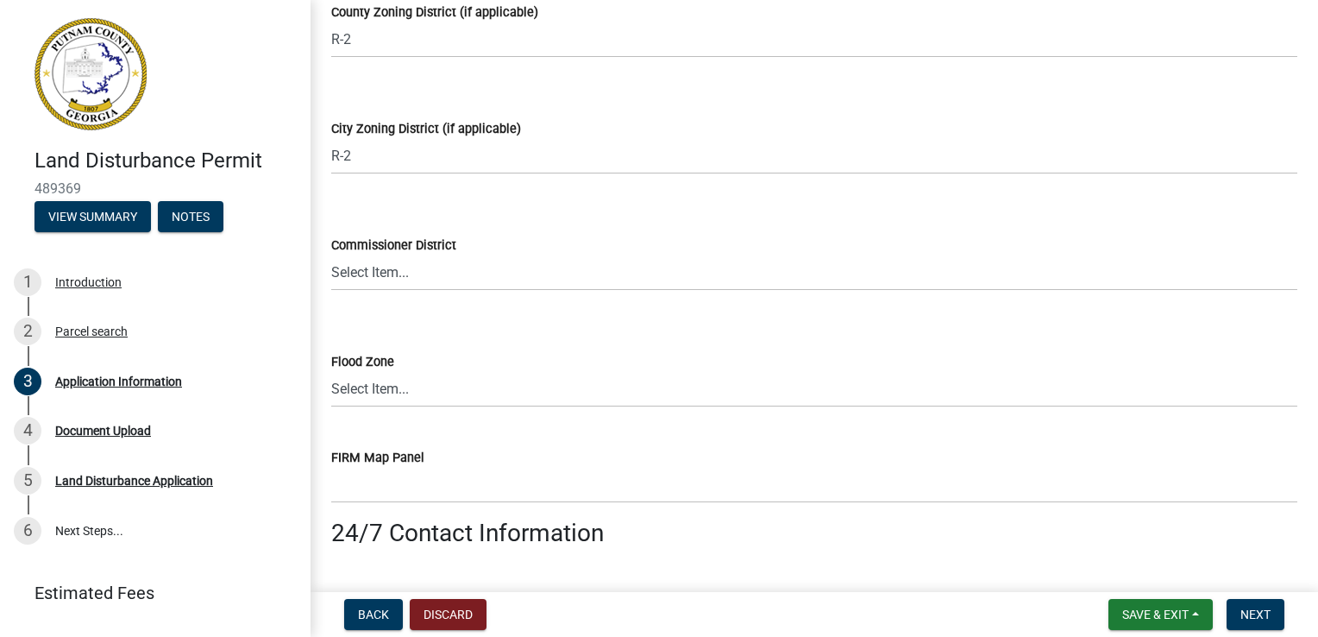
scroll to position [2329, 0]
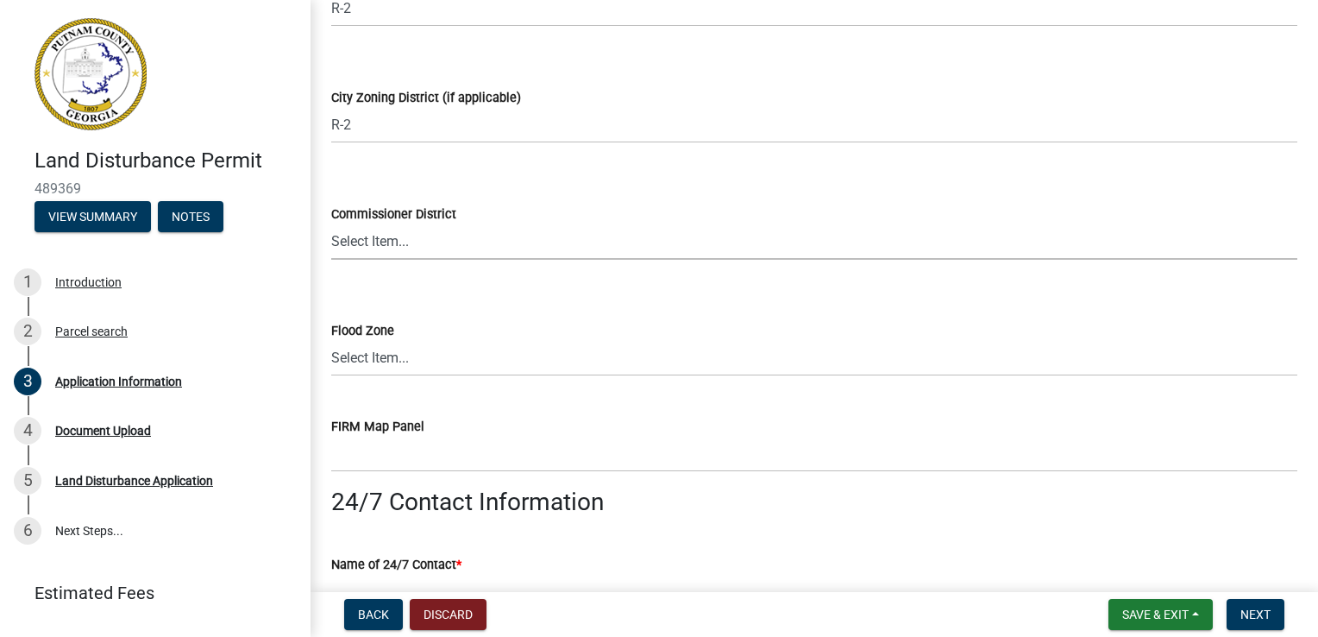
click at [425, 251] on select "Select Item... District 1 District 2 District 3 District 4" at bounding box center [814, 241] width 966 height 35
click at [422, 239] on select "Select Item... District 1 District 2 District 3 District 4" at bounding box center [814, 241] width 966 height 35
click at [454, 215] on label "Commissioner District" at bounding box center [393, 215] width 125 height 12
click at [454, 224] on select "Select Item... District 1 District 2 District 3 District 4" at bounding box center [814, 241] width 966 height 35
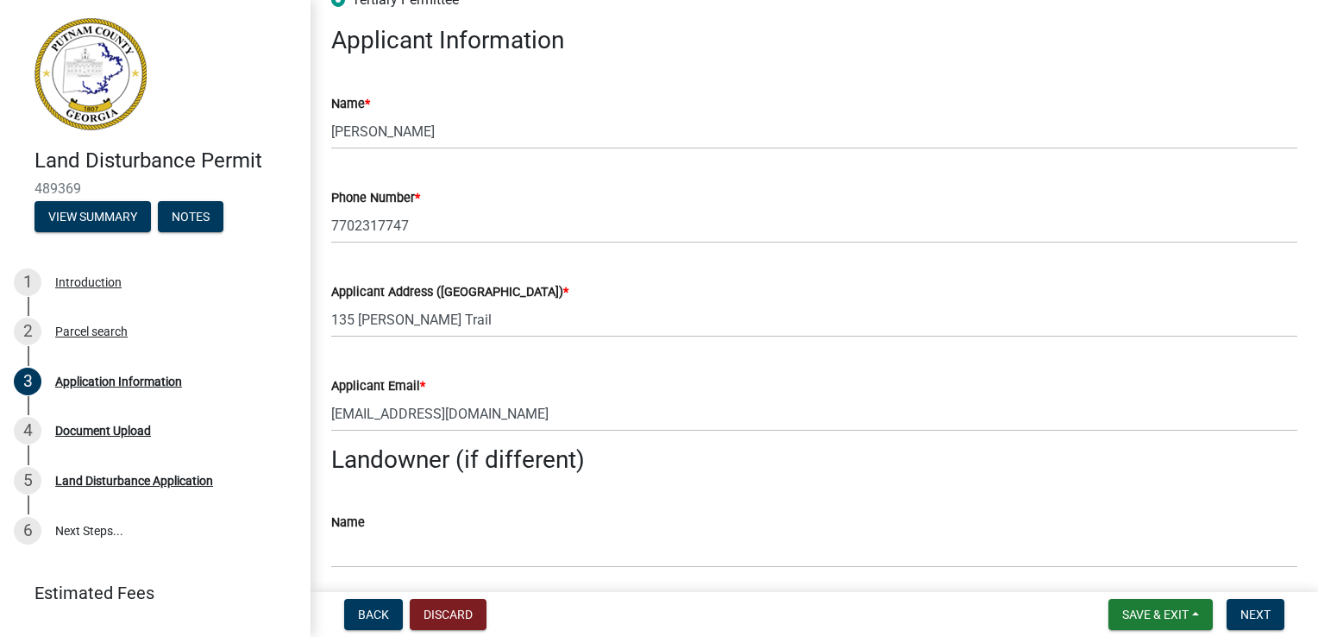
scroll to position [173, 0]
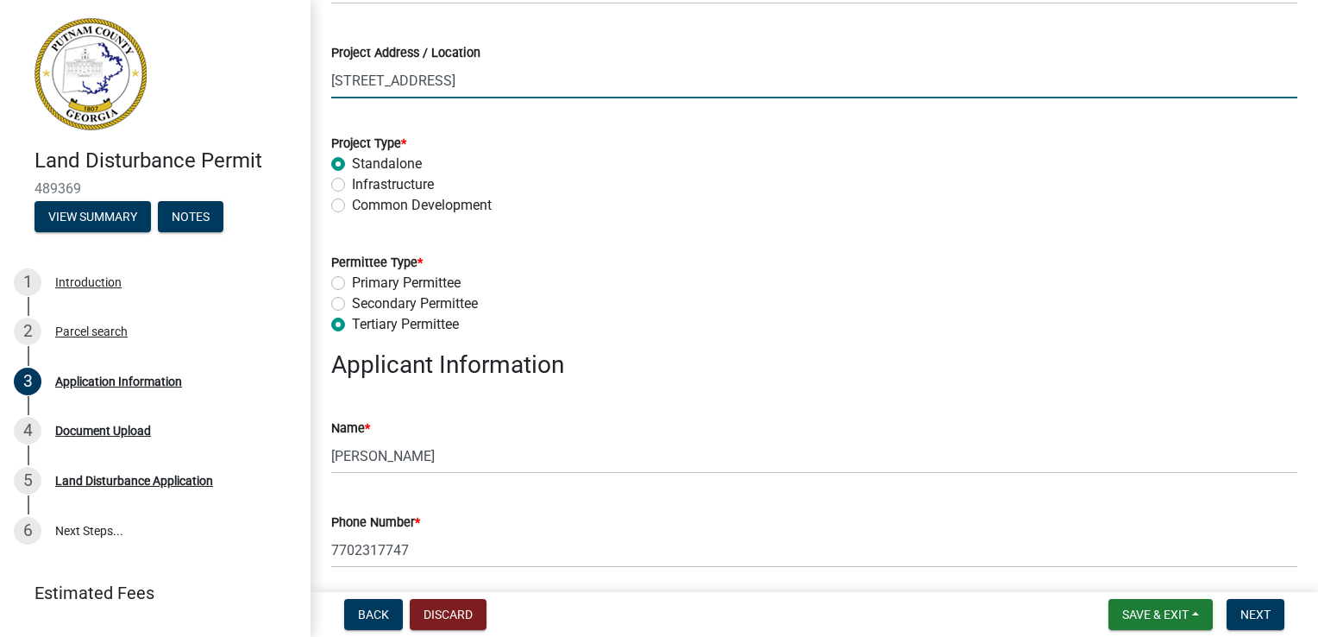
drag, startPoint x: 502, startPoint y: 85, endPoint x: 319, endPoint y: 83, distance: 182.9
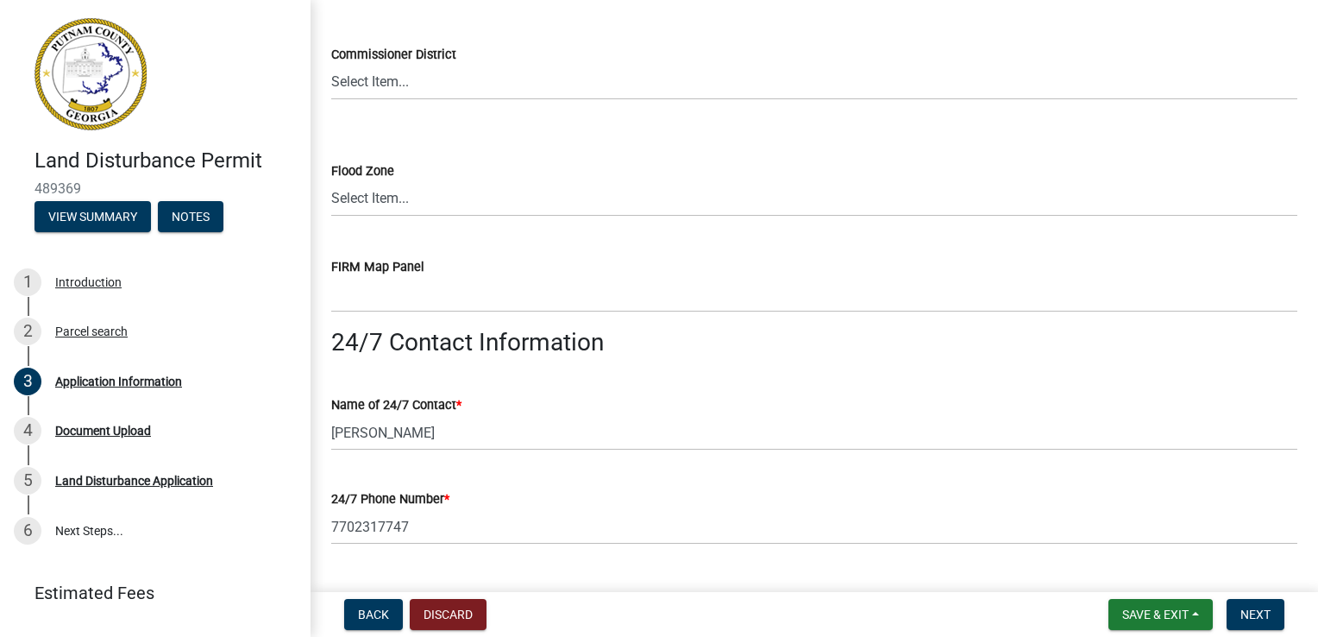
scroll to position [2502, 0]
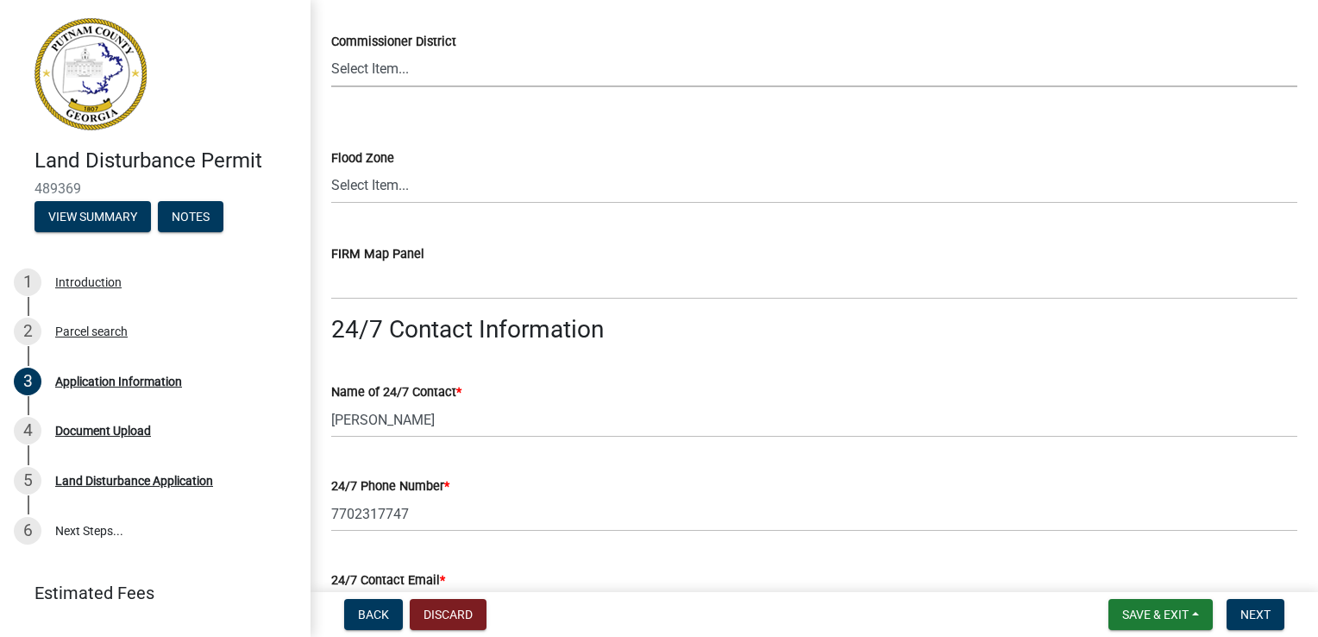
click at [414, 76] on select "Select Item... District 1 District 2 District 3 District 4" at bounding box center [814, 69] width 966 height 35
click at [331, 52] on select "Select Item... District 1 District 2 District 3 District 4" at bounding box center [814, 69] width 966 height 35
select select "469c5908-2854-42d5-89ed-bee7fc26529e"
click at [390, 186] on select "Select Item... Zone A Zone V Zone A99 Zone AE Zone AO Zone AH Zone VE Zone AR Z…" at bounding box center [814, 185] width 966 height 35
click at [376, 185] on select "Select Item... Zone A Zone V Zone A99 Zone AE Zone AO Zone AH Zone VE Zone AR Z…" at bounding box center [814, 185] width 966 height 35
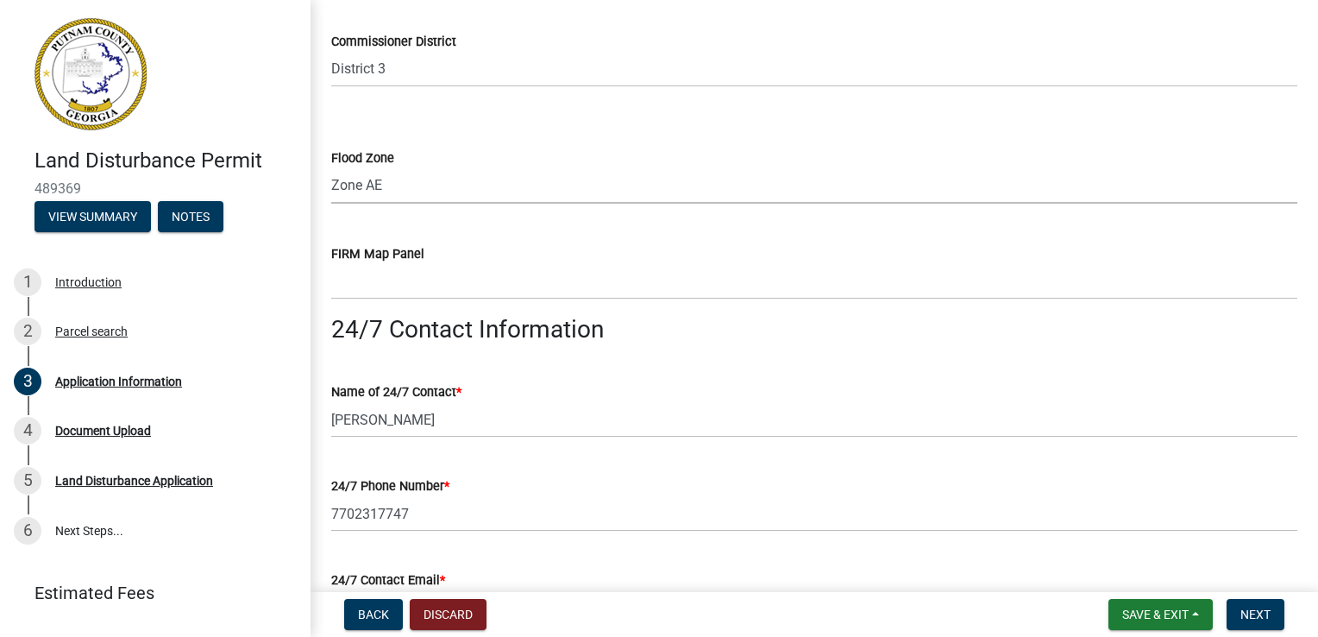
click at [331, 168] on select "Select Item... Zone A Zone V Zone A99 Zone AE Zone AO Zone AH Zone VE Zone AR Z…" at bounding box center [814, 185] width 966 height 35
select select "7e5ee852-7dad-4002-9c8c-99bf8b4202a5"
click at [430, 253] on div "FIRM Map Panel" at bounding box center [814, 253] width 966 height 21
click at [418, 255] on label "FIRM Map Panel" at bounding box center [377, 254] width 93 height 12
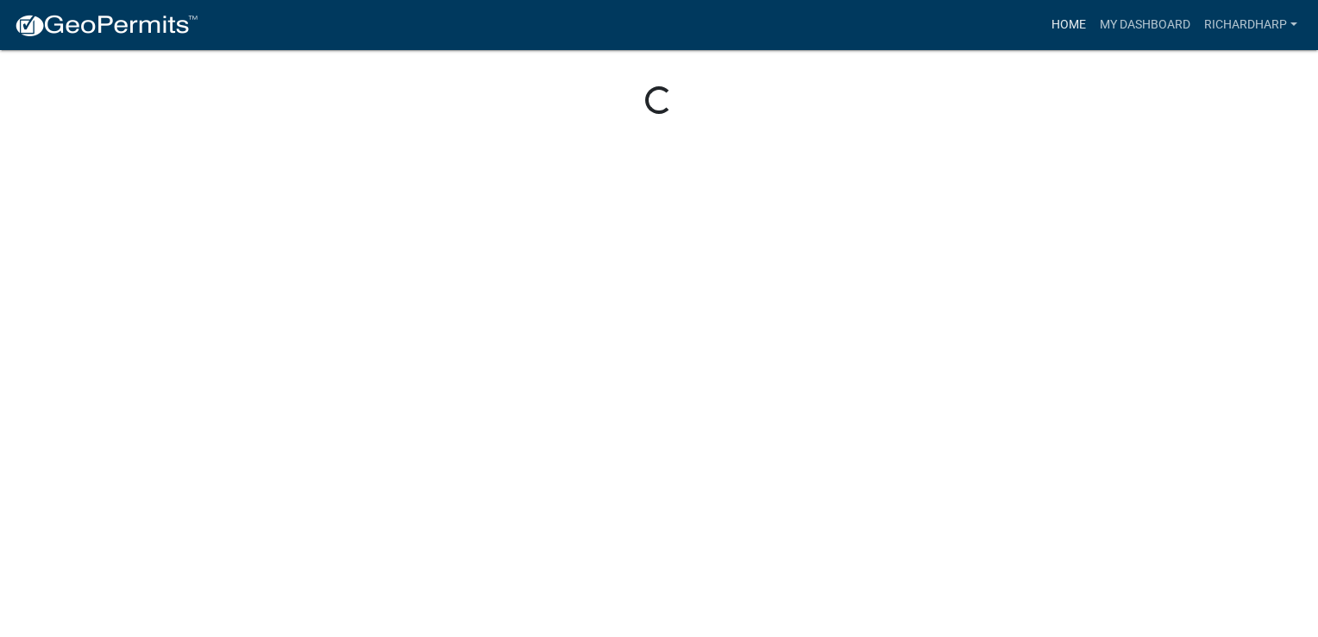
click at [1065, 27] on link "Home" at bounding box center [1069, 25] width 48 height 33
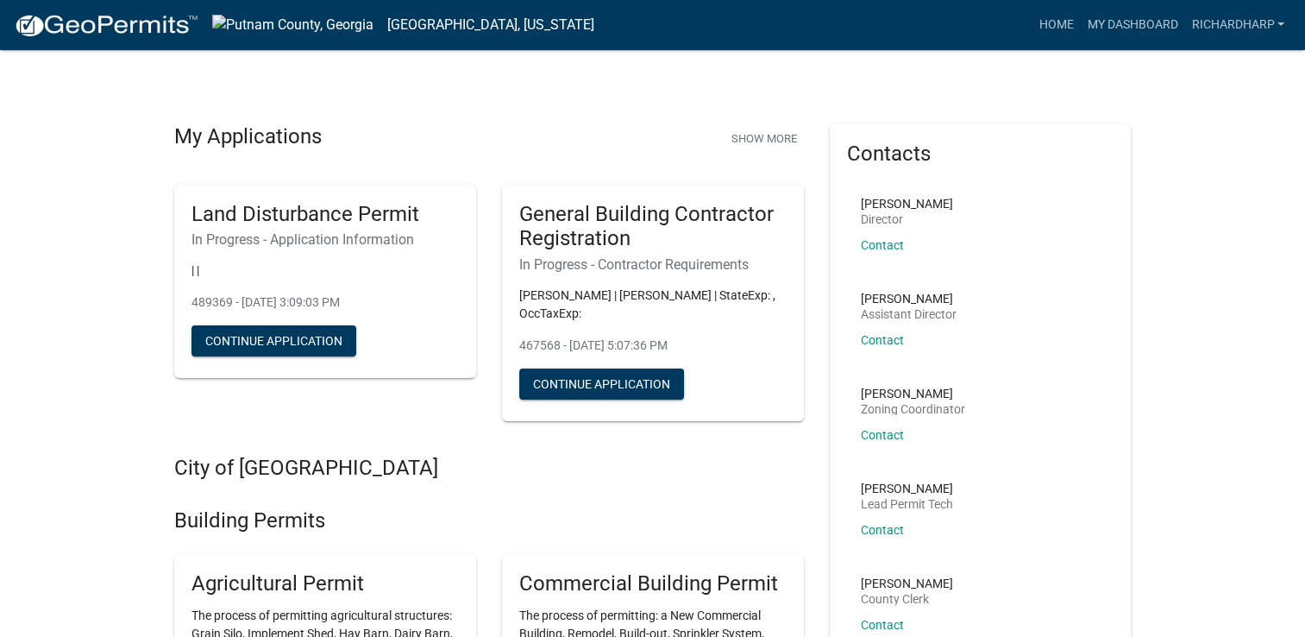
scroll to position [86, 0]
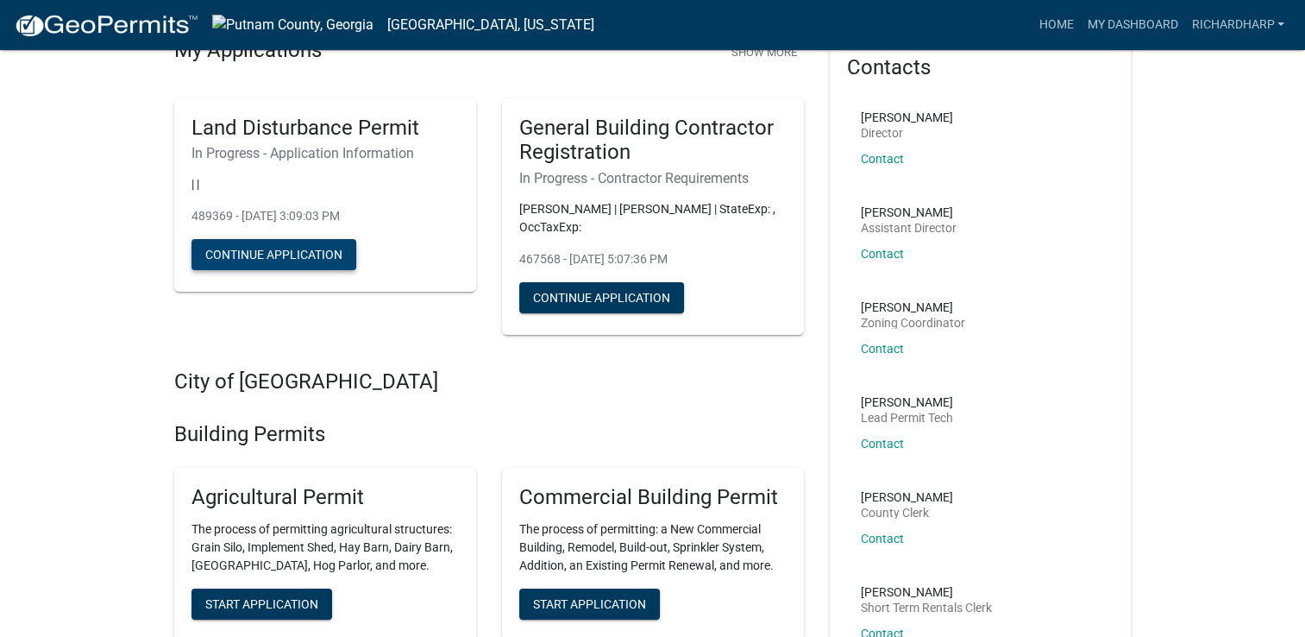
click at [267, 246] on button "Continue Application" at bounding box center [274, 254] width 165 height 31
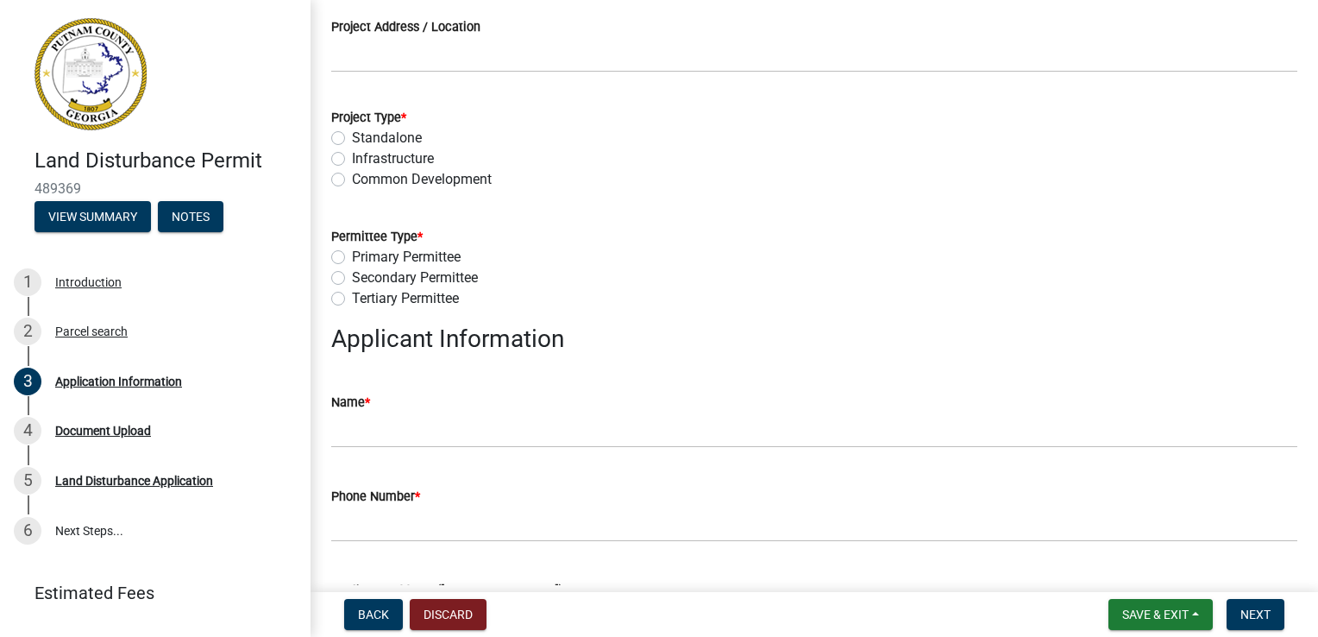
scroll to position [259, 0]
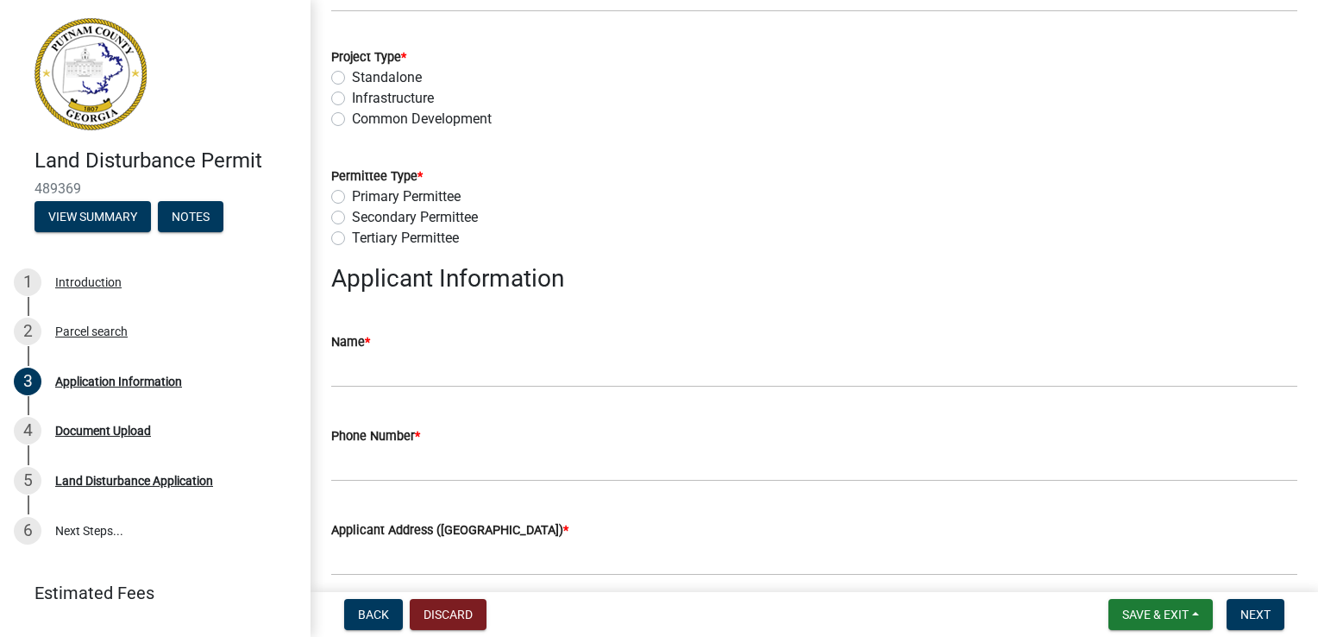
click at [352, 76] on label "Standalone" at bounding box center [387, 77] width 70 height 21
click at [352, 76] on input "Standalone" at bounding box center [357, 72] width 11 height 11
radio input "true"
click at [352, 233] on label "Tertiary Permittee" at bounding box center [405, 238] width 107 height 21
click at [352, 233] on input "Tertiary Permittee" at bounding box center [357, 233] width 11 height 11
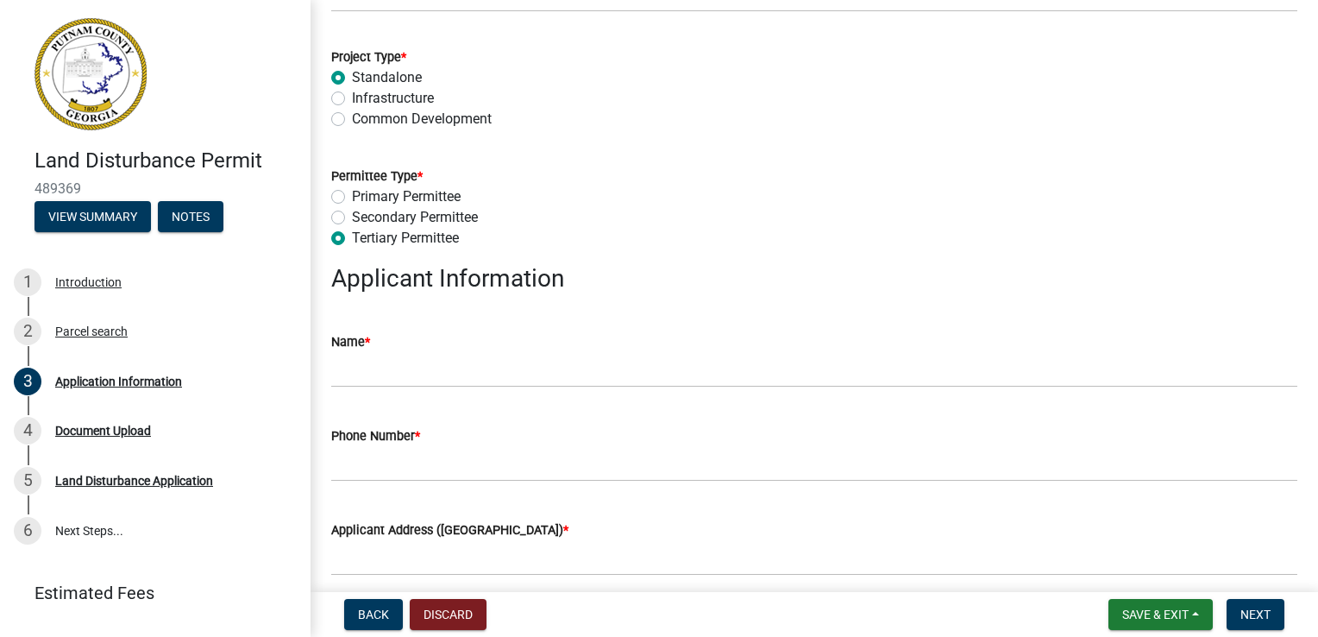
radio input "true"
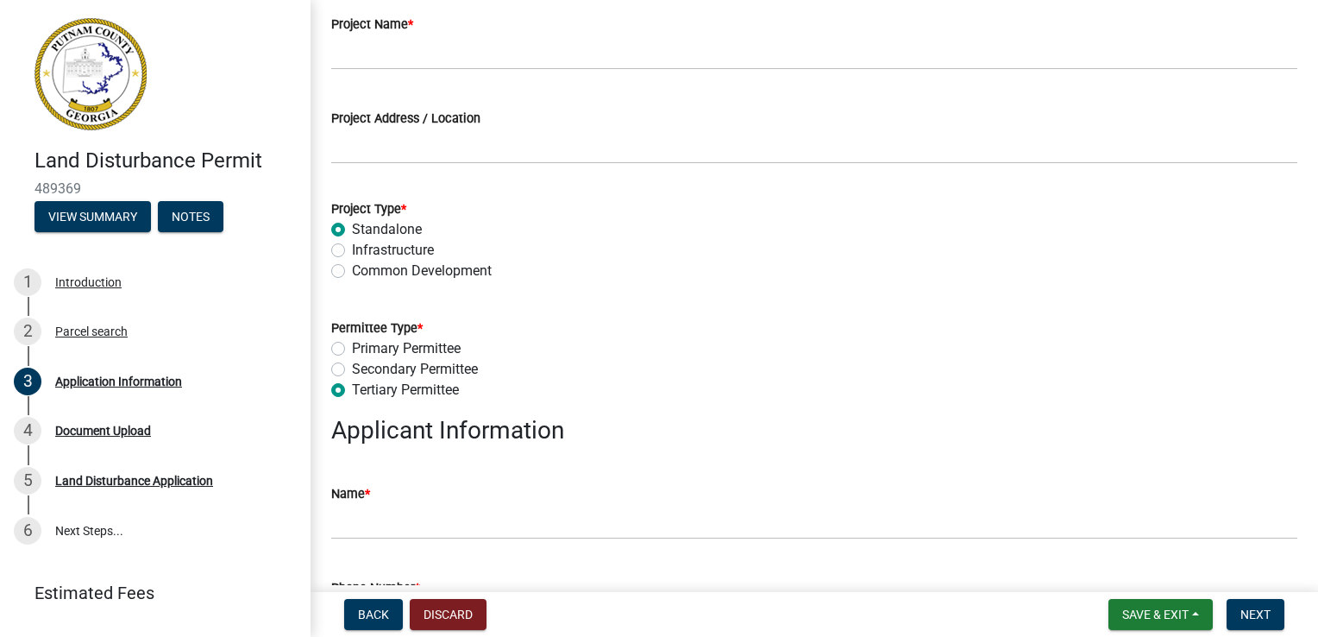
scroll to position [0, 0]
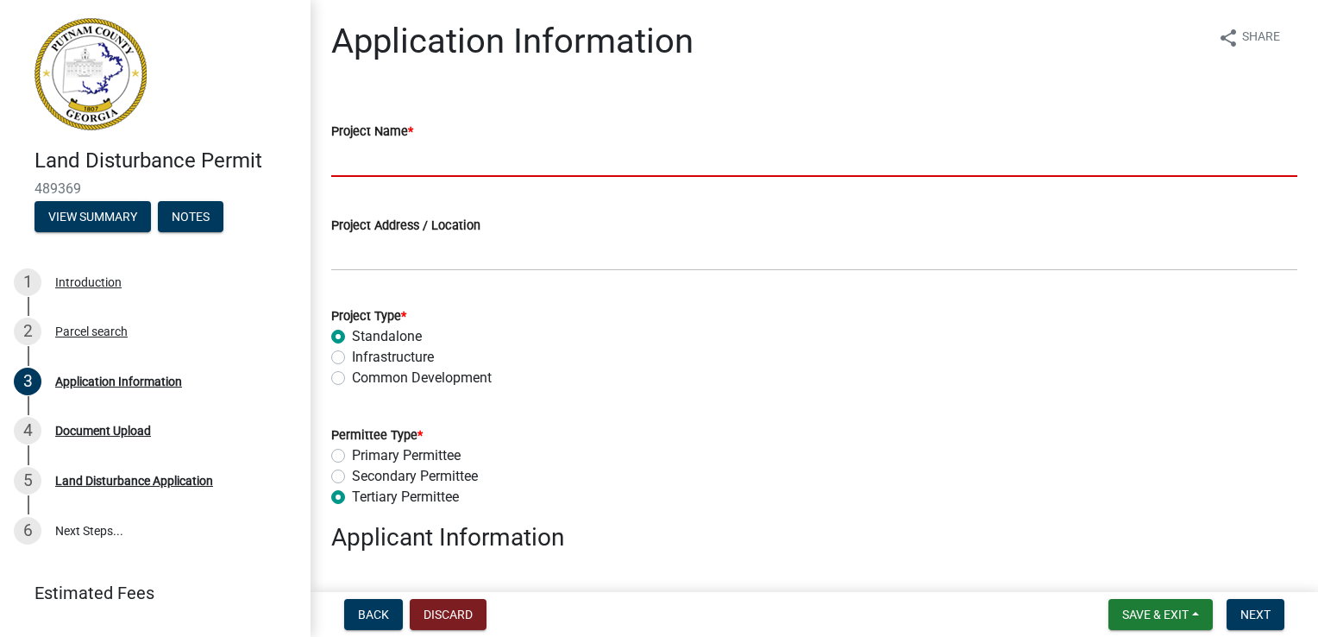
click at [414, 161] on input "Project Name *" at bounding box center [814, 158] width 966 height 35
type input "[PERSON_NAME] Residence"
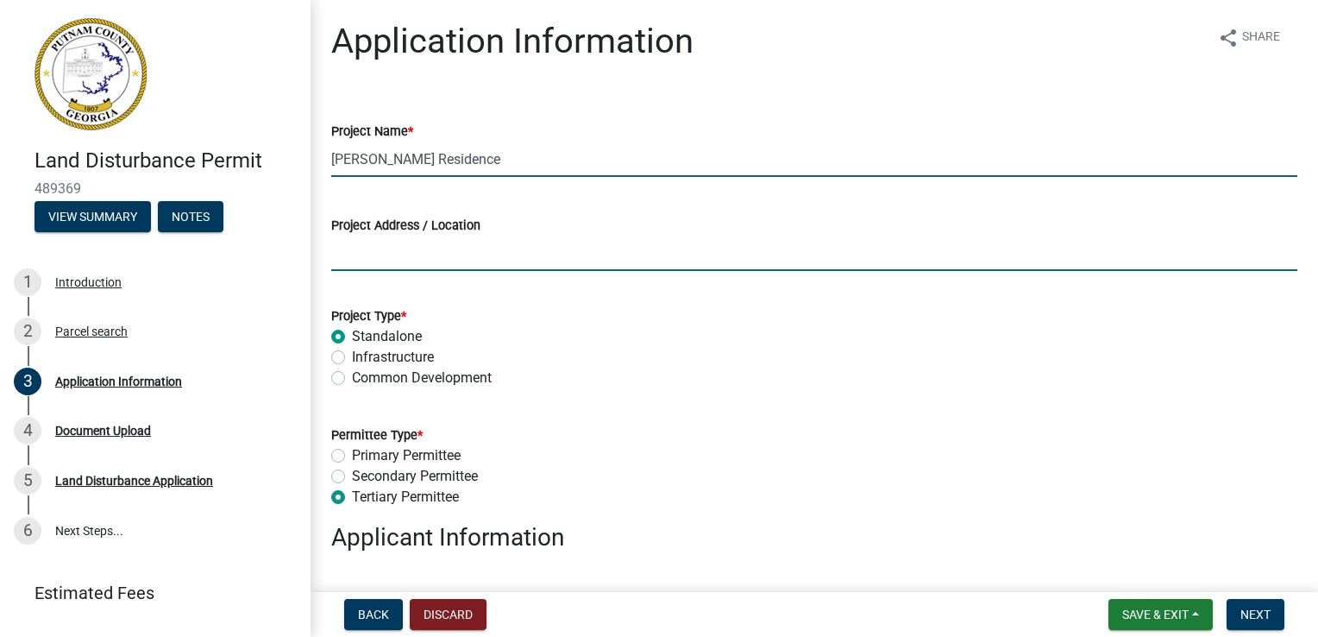
type input "[STREET_ADDRESS]"
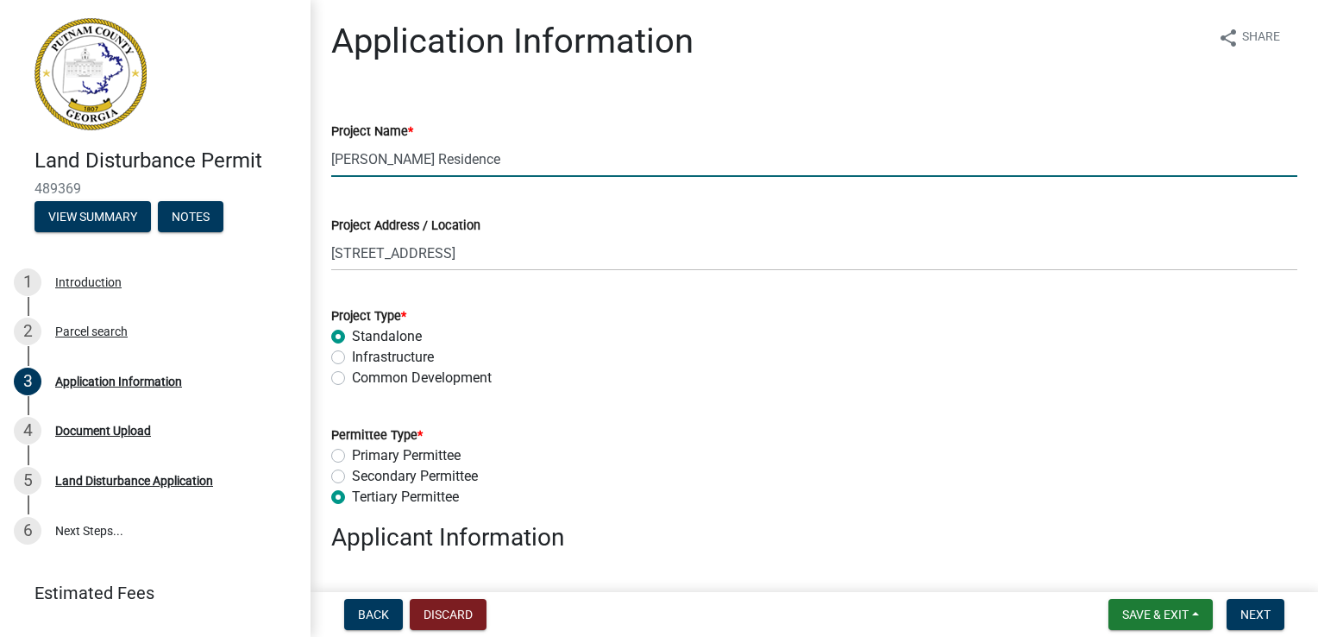
type input "[PERSON_NAME]"
type input "7702317747"
type input "135 [PERSON_NAME] Trail"
type input "[EMAIL_ADDRESS][DOMAIN_NAME]"
type input "2.2"
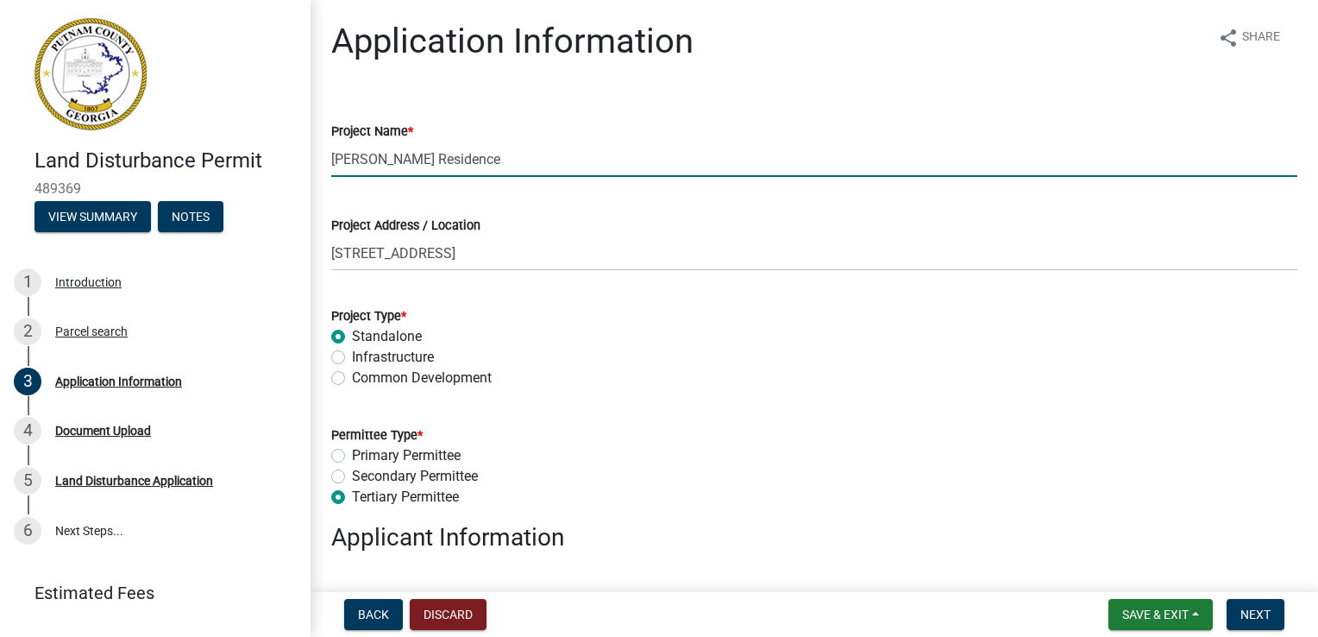
type input "[PERSON_NAME]"
type input "7703898666"
type input "[STREET_ADDRESS]"
type input "0000009371"
select select "78bfdc44-73ff-456e-a557-d4c99b9c08be"
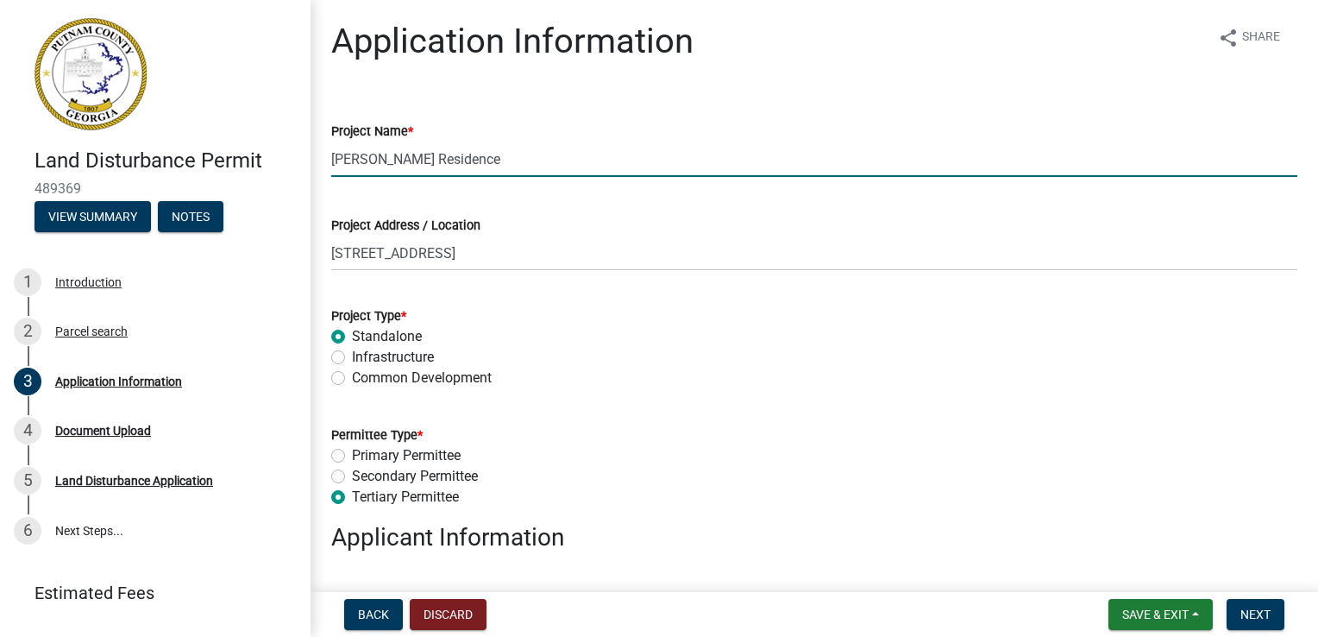
select select "7eb8553c-806a-4bdf-b4b6-2711153129c5"
type input "[PERSON_NAME]"
type input "7702317747"
type input "[EMAIL_ADDRESS][DOMAIN_NAME]"
select select "78bfdc44-73ff-456e-a557-d4c99b9c08be"
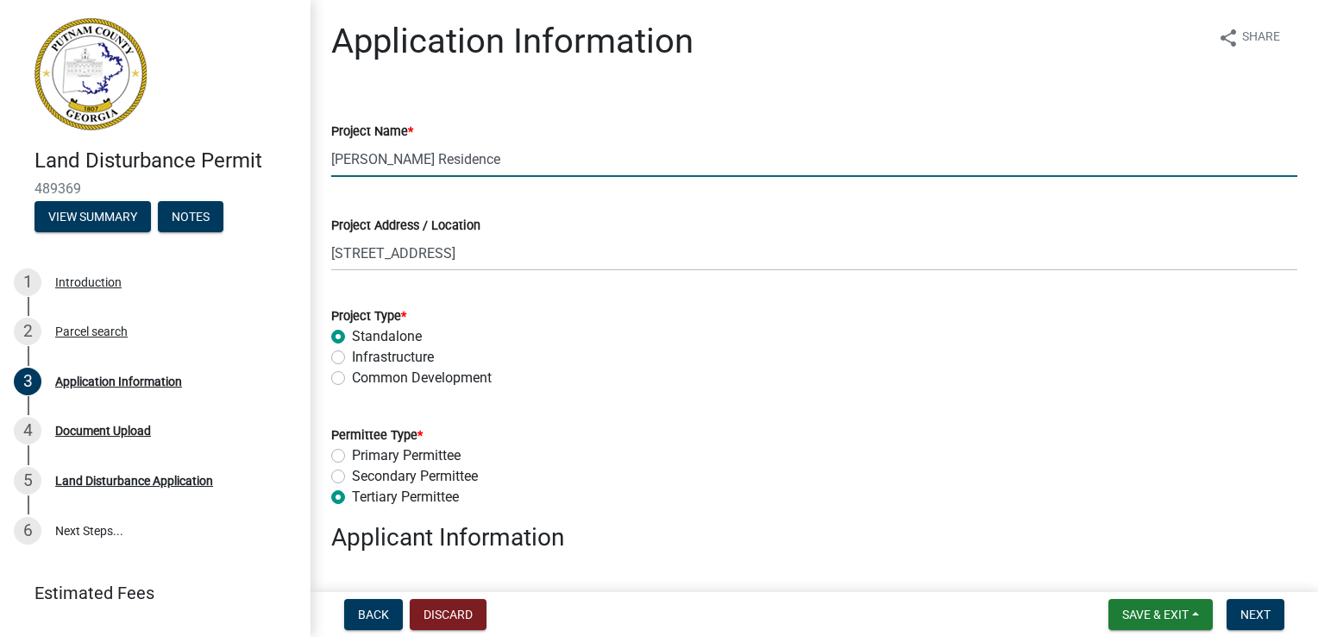
select select "7eb8553c-806a-4bdf-b4b6-2711153129c5"
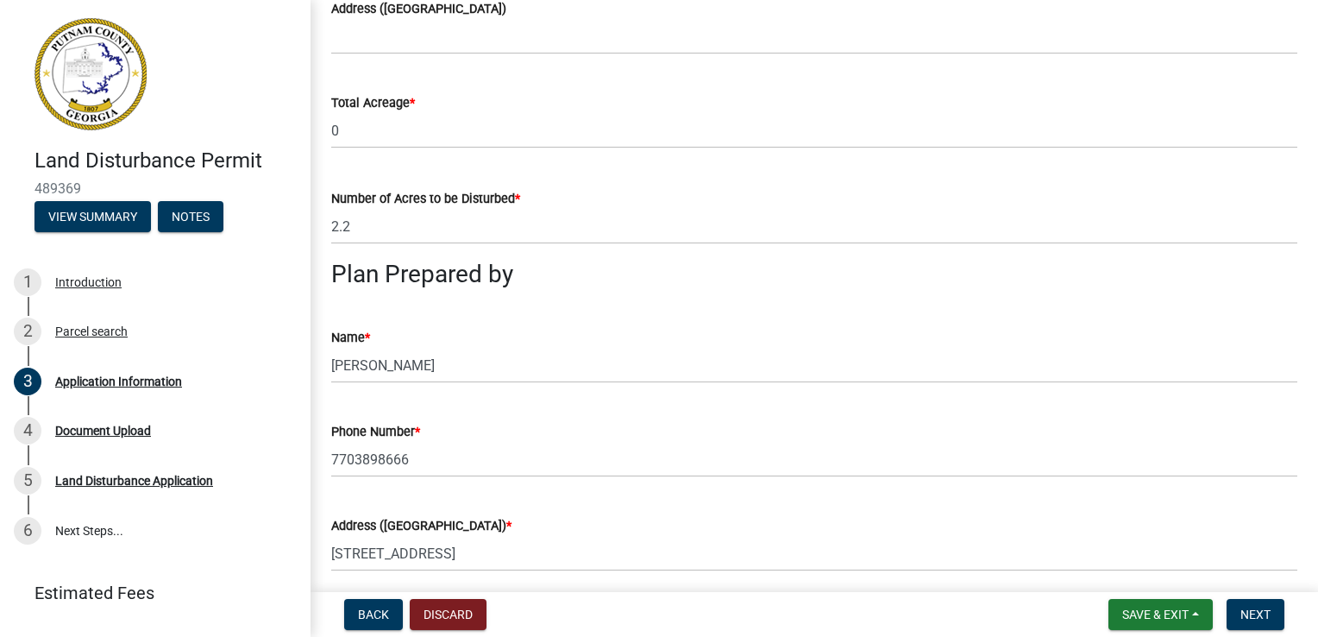
scroll to position [1208, 0]
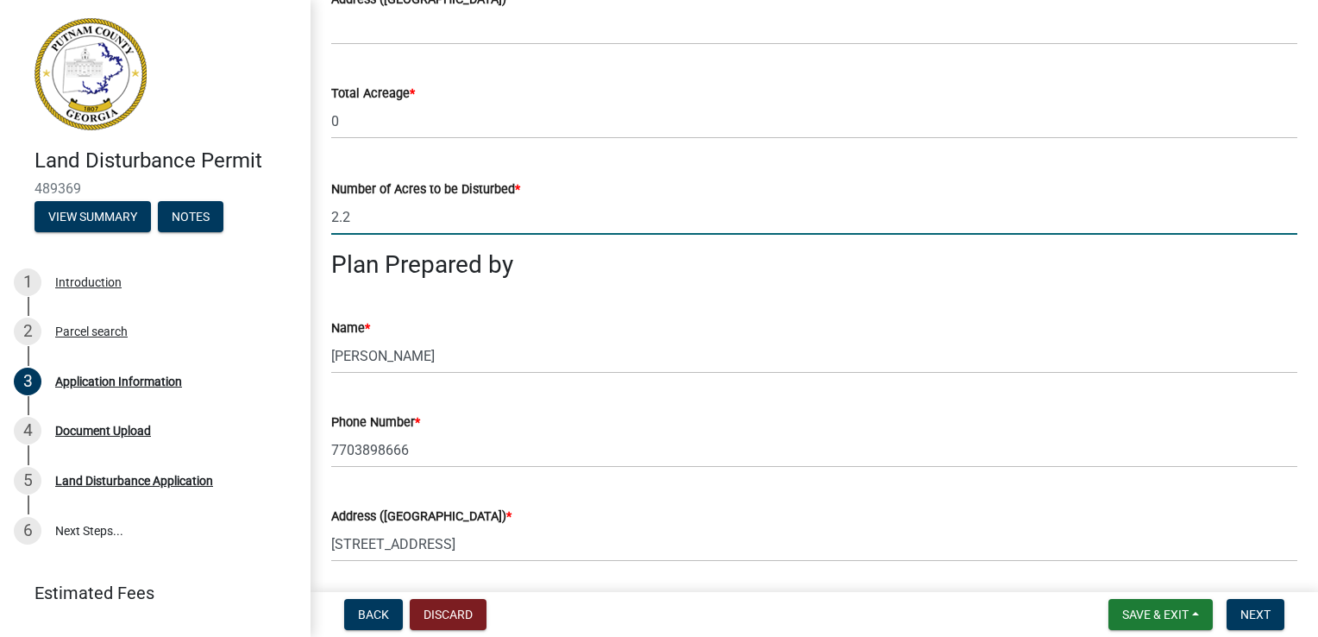
drag, startPoint x: 358, startPoint y: 223, endPoint x: 335, endPoint y: 218, distance: 23.9
click at [335, 218] on input "2.2" at bounding box center [814, 216] width 966 height 35
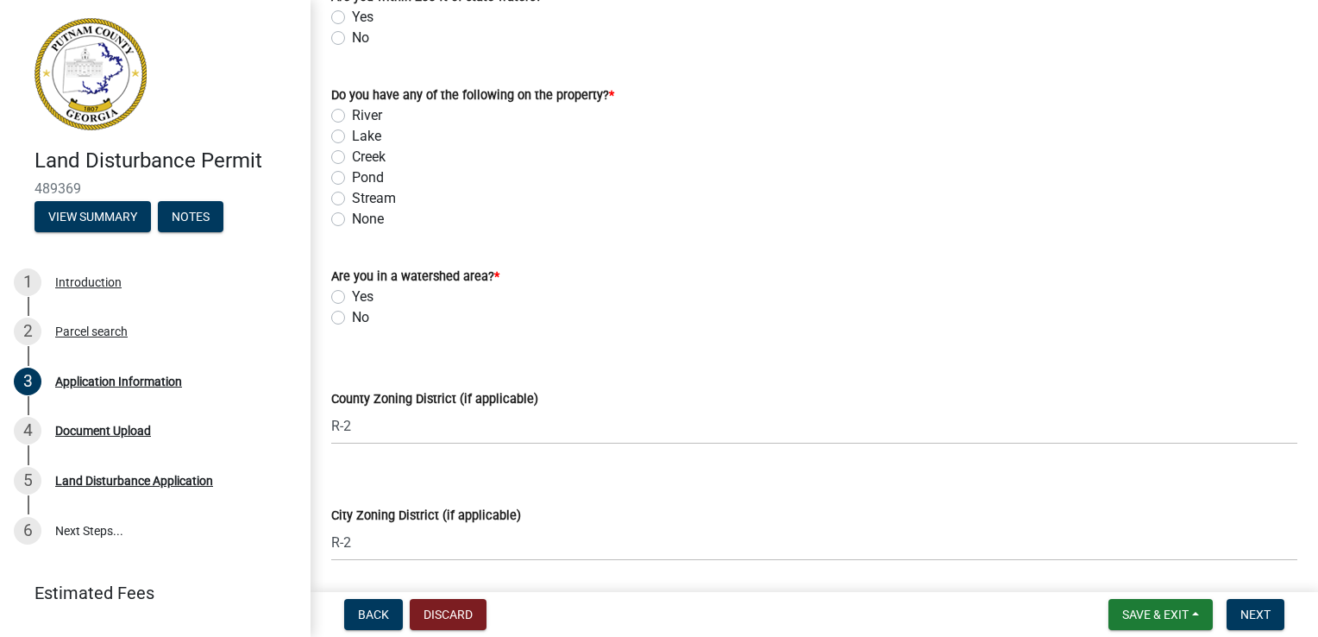
scroll to position [1898, 0]
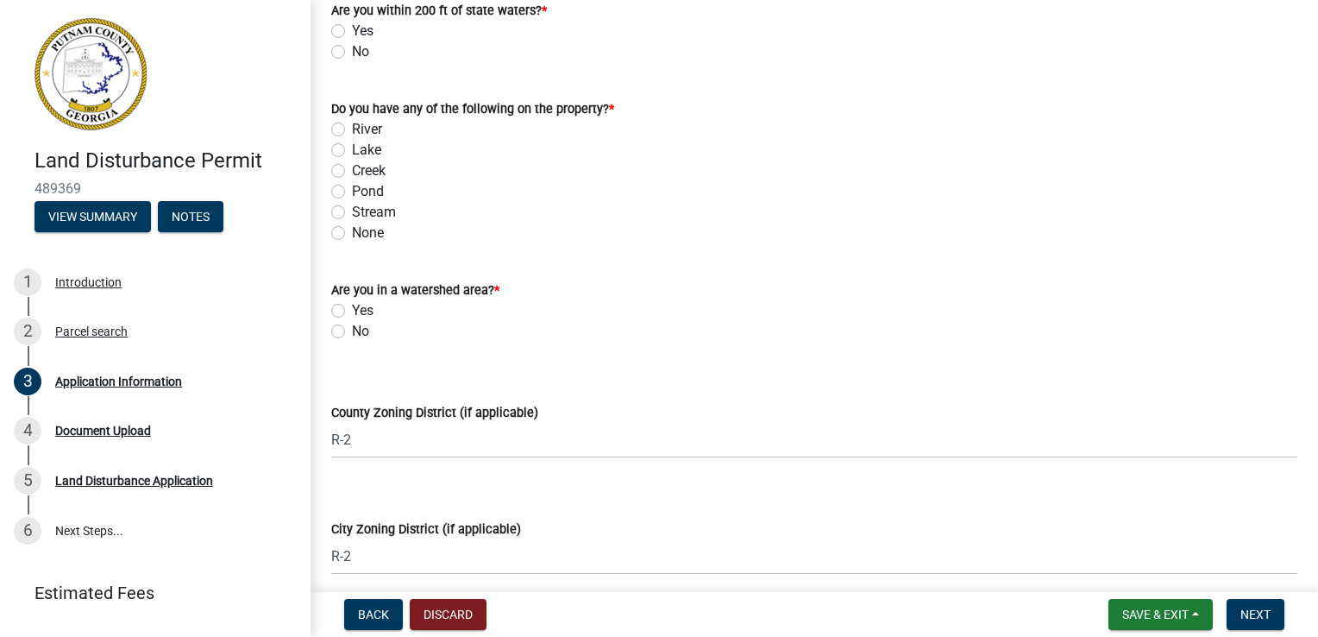
type input "0.98"
click at [352, 154] on label "Lake" at bounding box center [366, 150] width 29 height 21
click at [352, 151] on input "Lake" at bounding box center [357, 145] width 11 height 11
radio input "true"
click at [352, 50] on label "No" at bounding box center [360, 51] width 17 height 21
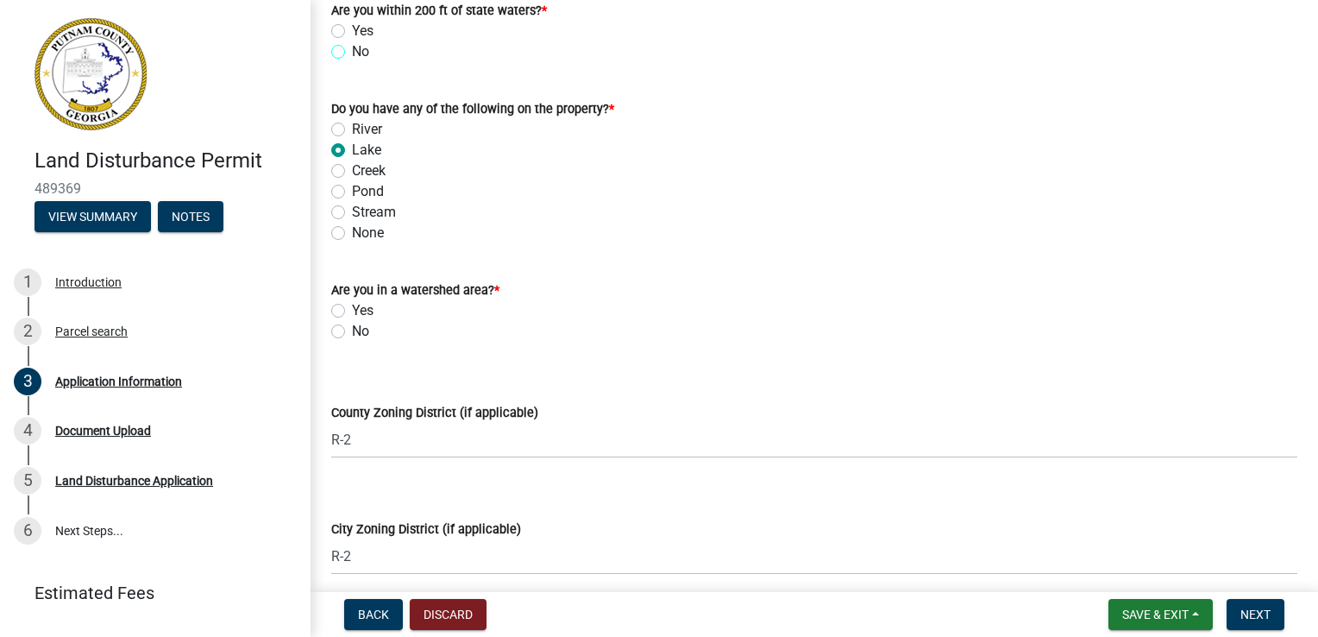
click at [352, 50] on input "No" at bounding box center [357, 46] width 11 height 11
radio input "true"
click at [352, 30] on label "Yes" at bounding box center [363, 31] width 22 height 21
click at [352, 30] on input "Yes" at bounding box center [357, 26] width 11 height 11
radio input "true"
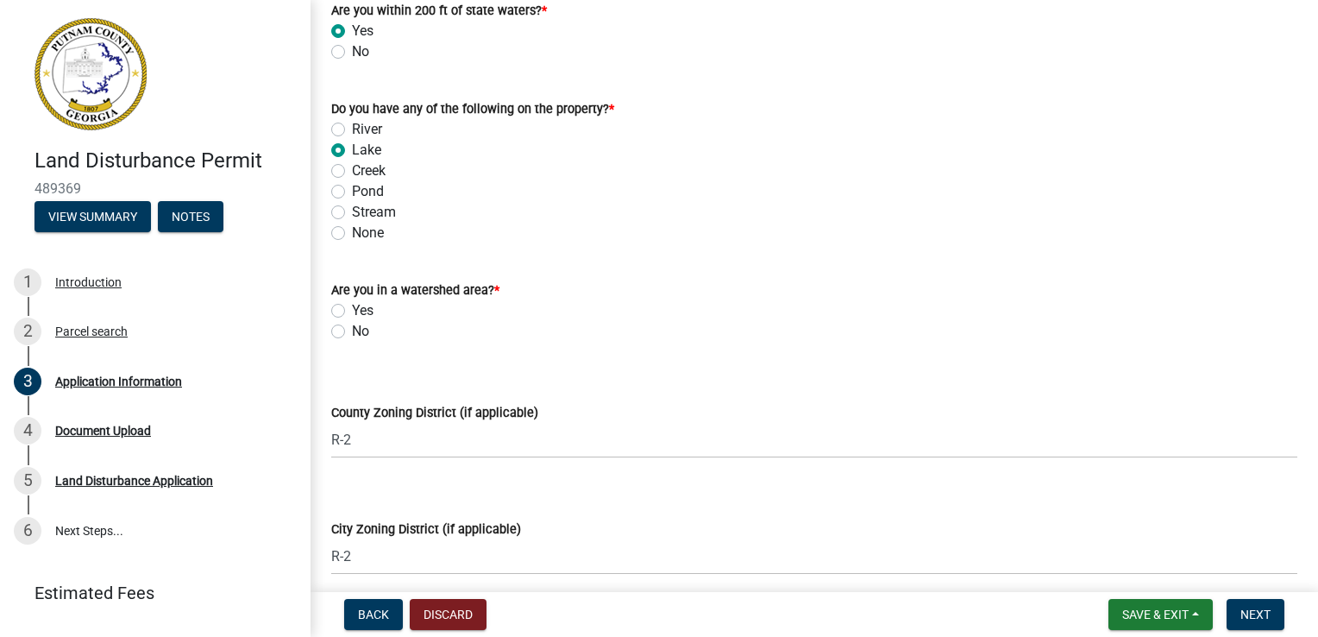
click at [352, 309] on label "Yes" at bounding box center [363, 310] width 22 height 21
click at [352, 309] on input "Yes" at bounding box center [357, 305] width 11 height 11
radio input "true"
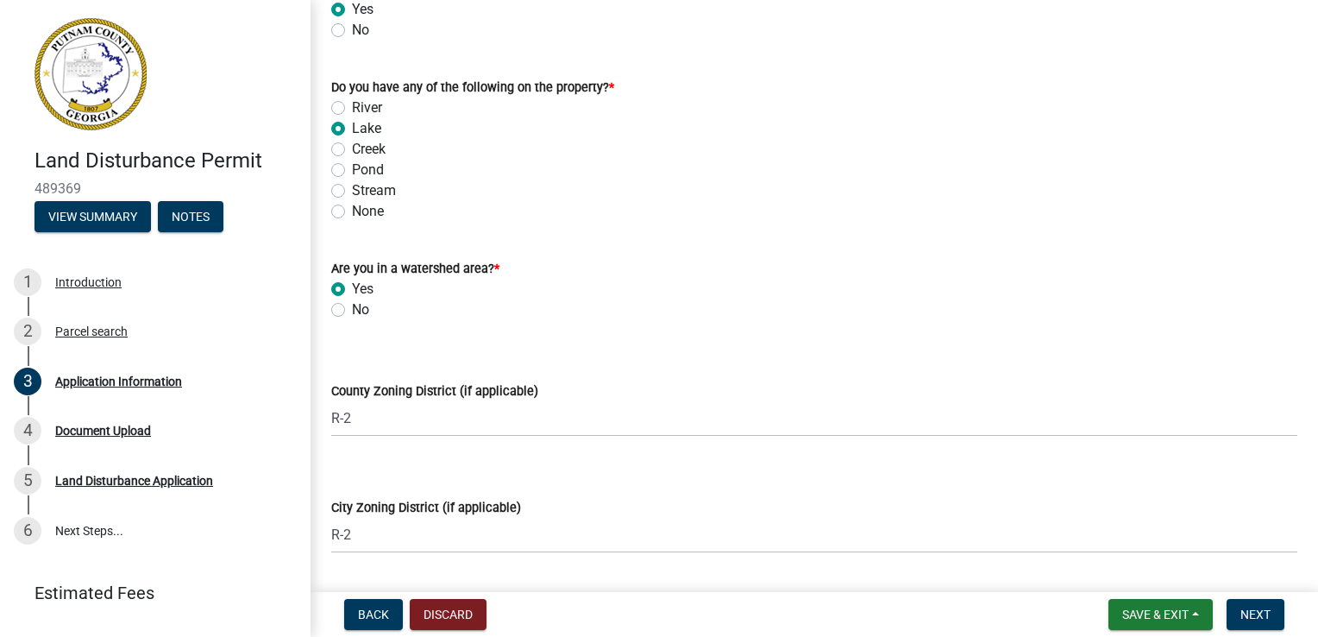
scroll to position [1984, 0]
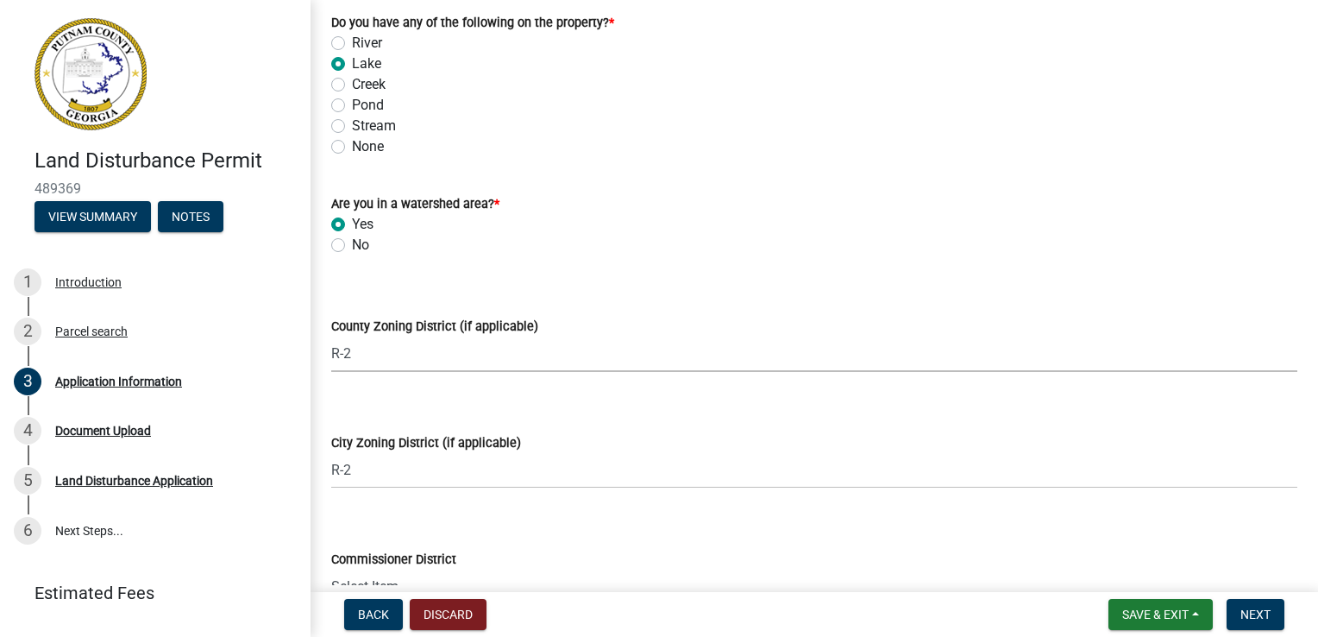
click at [498, 350] on select "Select Item... AG-1 R-1R R-1 R-2 MHP RM-1 RM-3 C-1 C-2 I-M PUD N/A" at bounding box center [814, 353] width 966 height 35
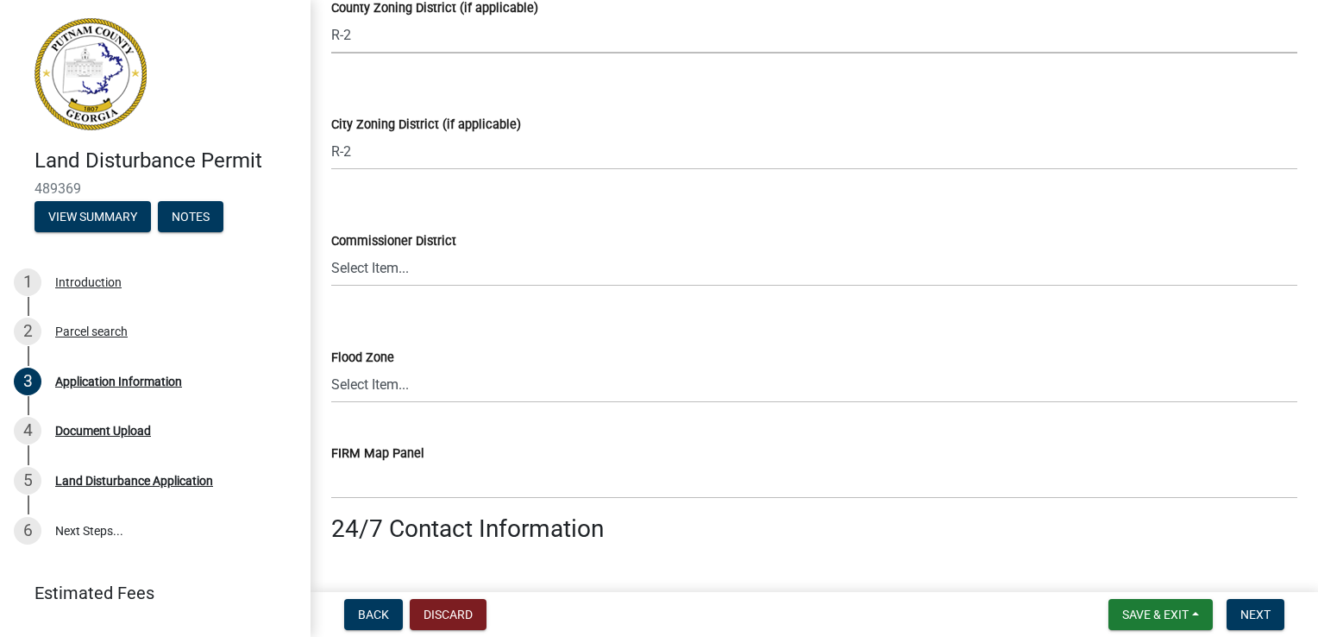
scroll to position [2329, 0]
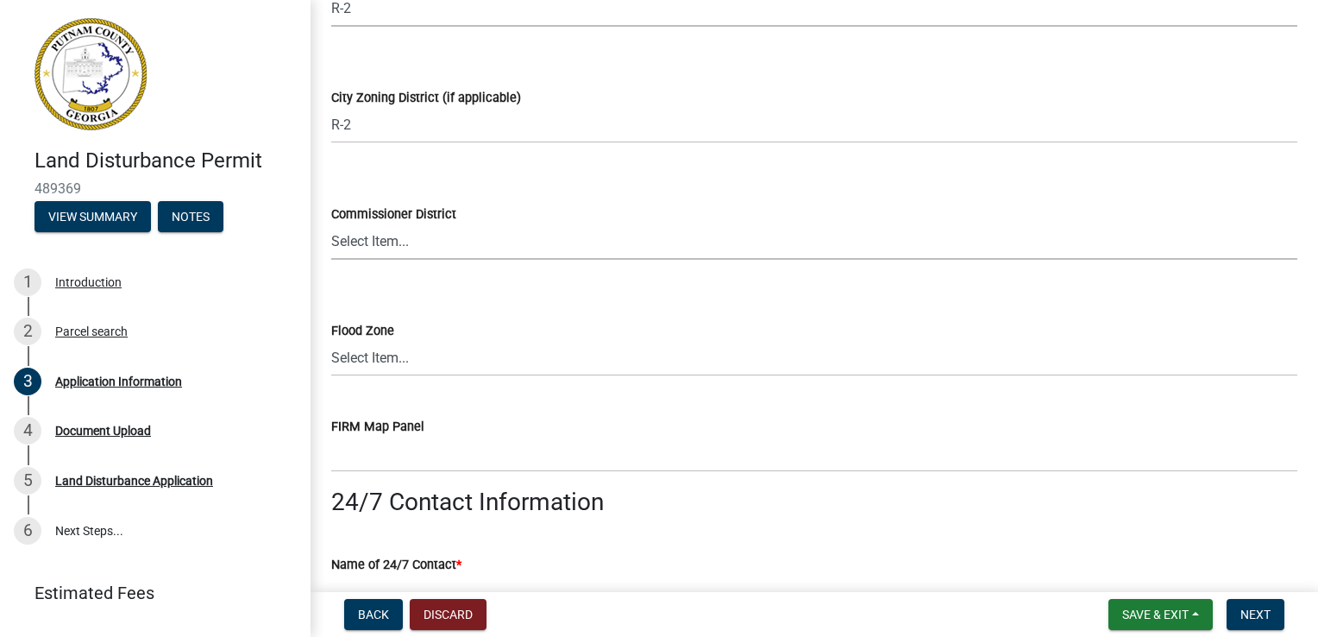
click at [400, 249] on select "Select Item... District 1 District 2 District 3 District 4" at bounding box center [814, 241] width 966 height 35
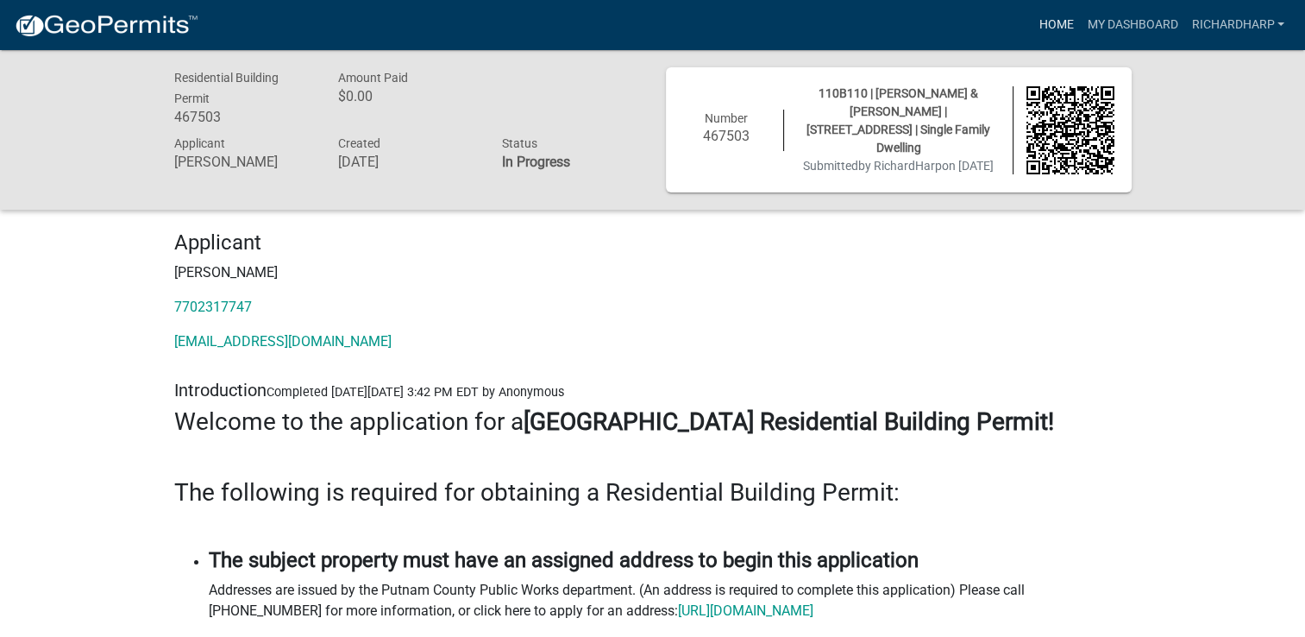
click at [1053, 23] on link "Home" at bounding box center [1056, 25] width 48 height 33
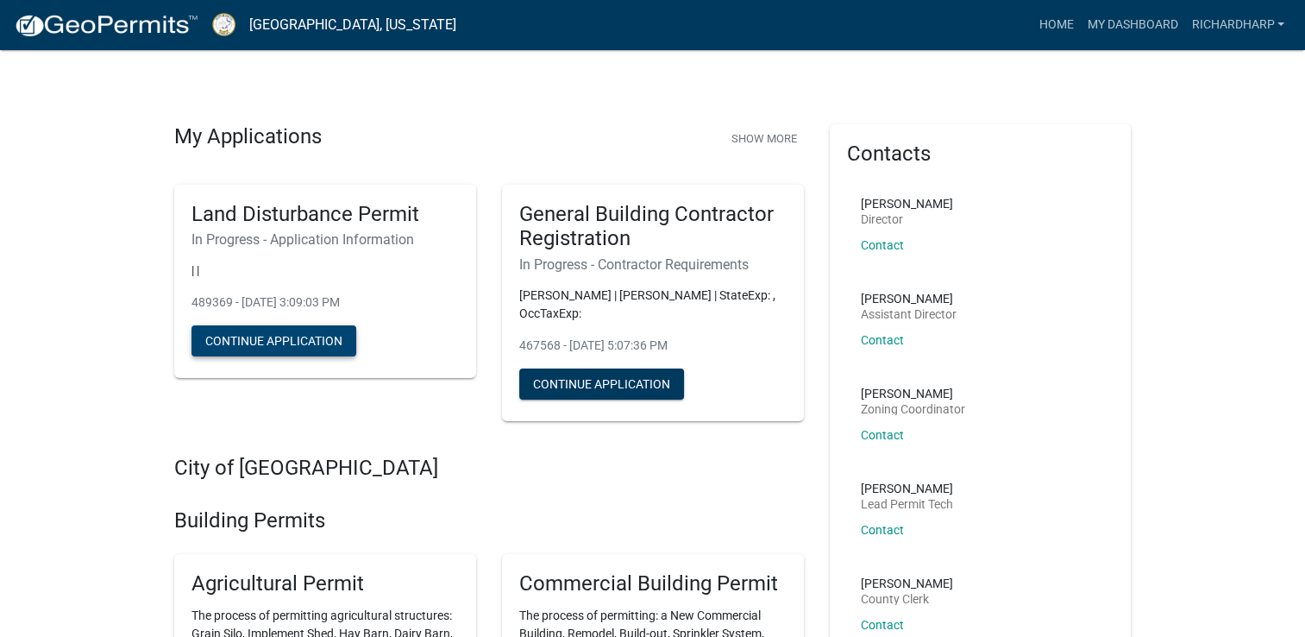
click at [309, 347] on button "Continue Application" at bounding box center [274, 340] width 165 height 31
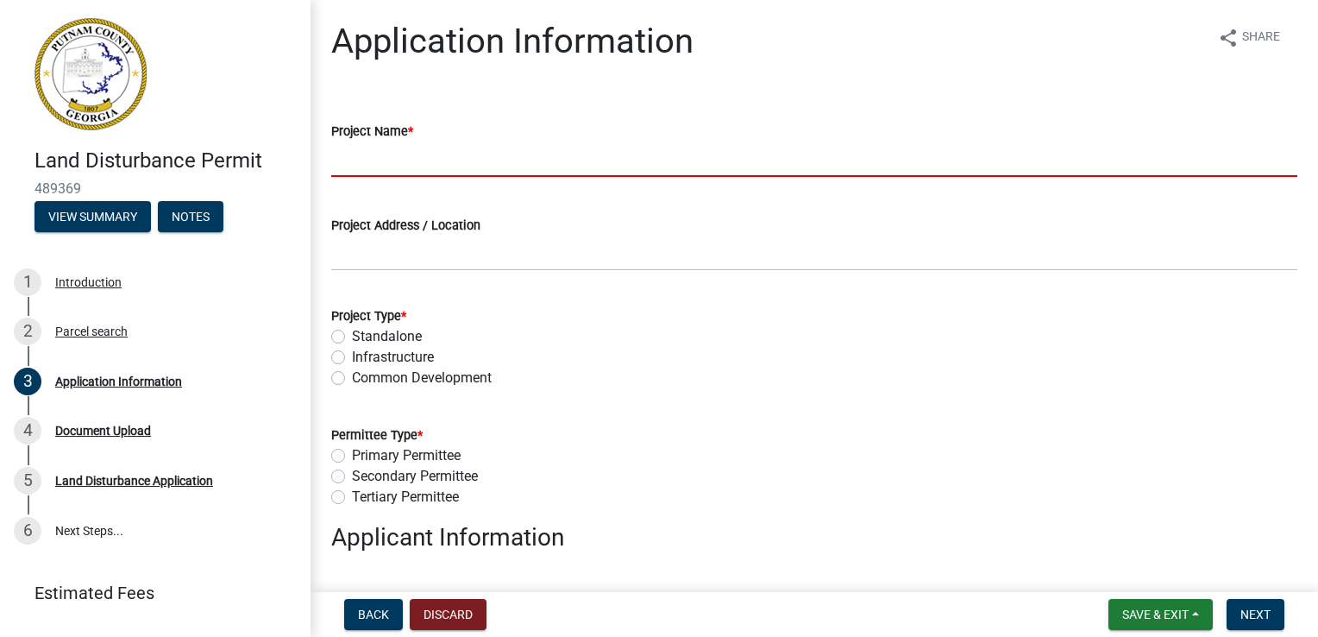
click at [389, 158] on input "Project Name *" at bounding box center [814, 158] width 966 height 35
type input "[PERSON_NAME] Residence"
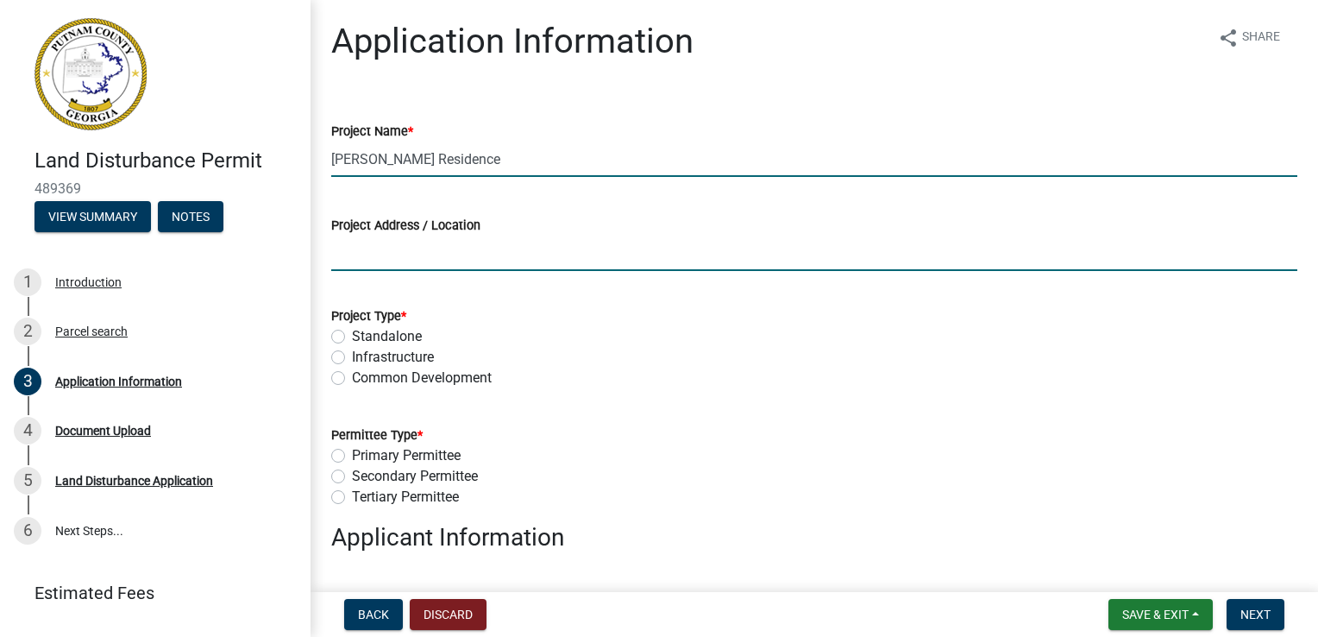
type input "[STREET_ADDRESS]"
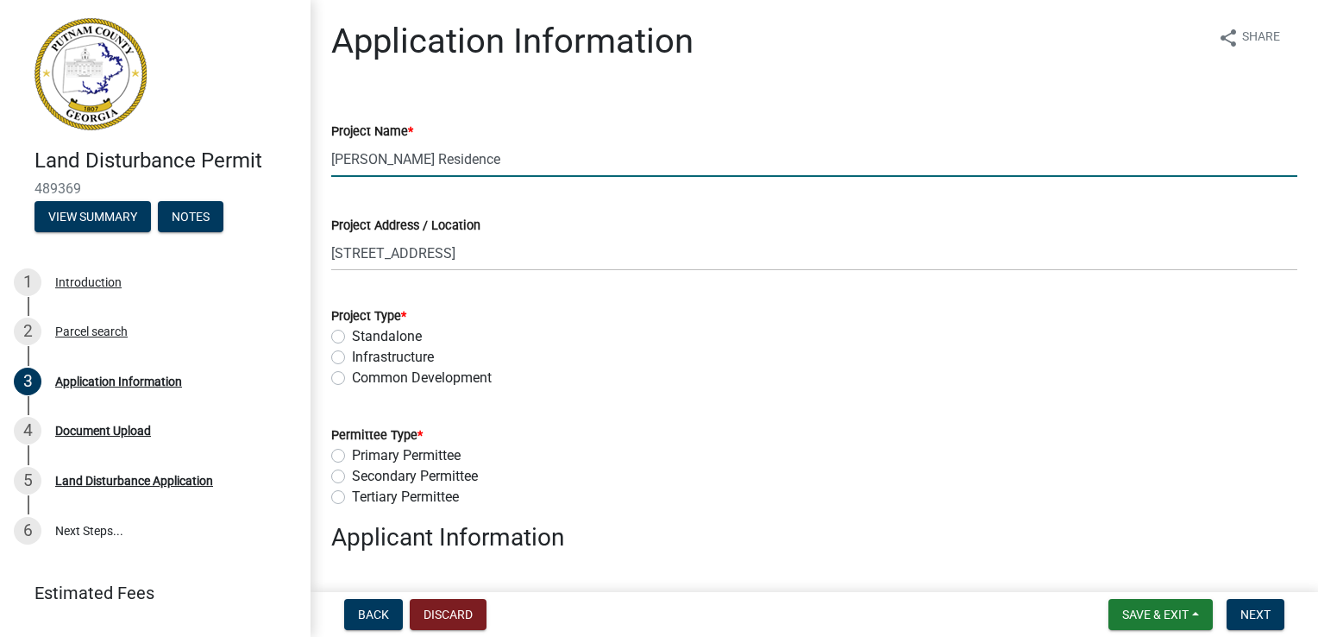
type input "[PERSON_NAME]"
type input "7702317747"
type input "135 [PERSON_NAME] Trail"
type input "[EMAIL_ADDRESS][DOMAIN_NAME]"
type input ".98"
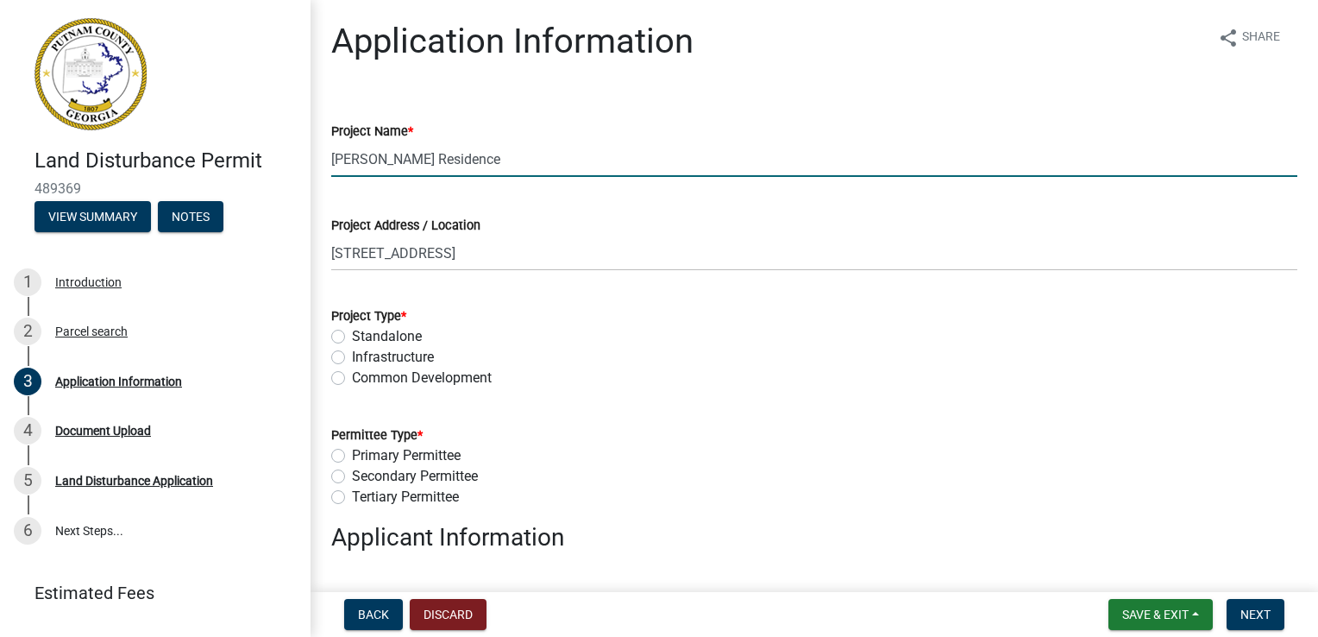
type input "[PERSON_NAME]"
type input "7703898666"
type input "[STREET_ADDRESS]"
type input "0000009371"
select select "78bfdc44-73ff-456e-a557-d4c99b9c08be"
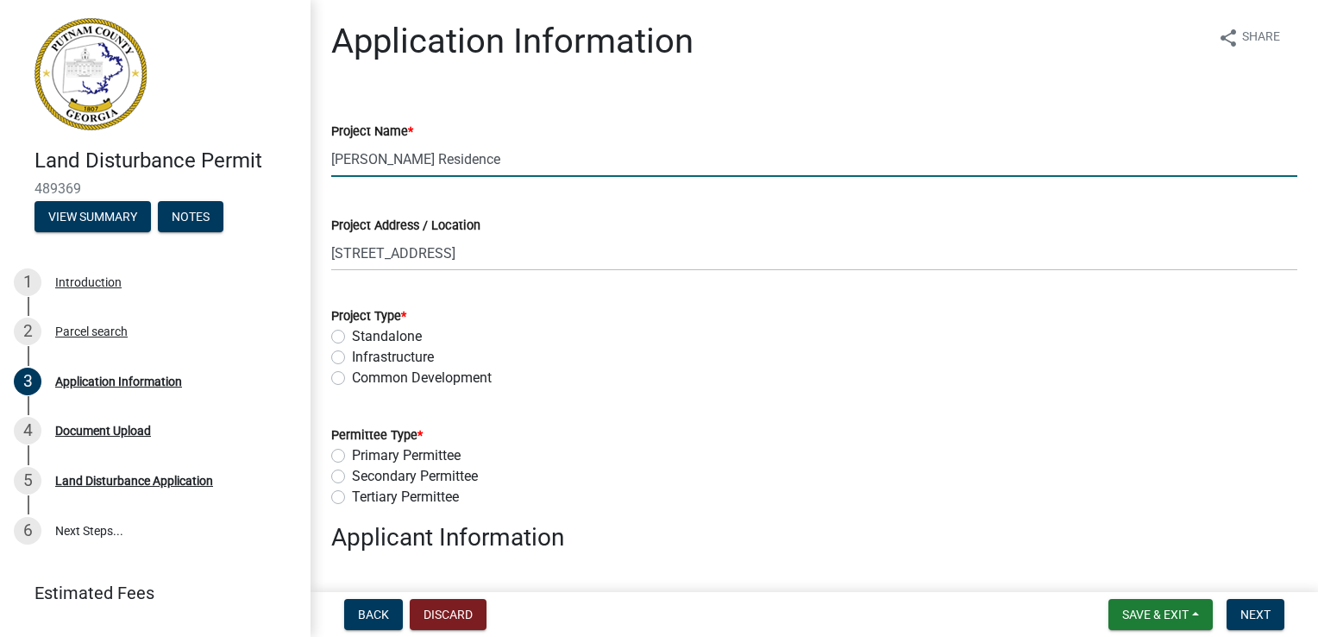
select select "7eb8553c-806a-4bdf-b4b6-2711153129c5"
type input "[PERSON_NAME]"
type input "7702317747"
type input "[EMAIL_ADDRESS][DOMAIN_NAME]"
type input "0.98"
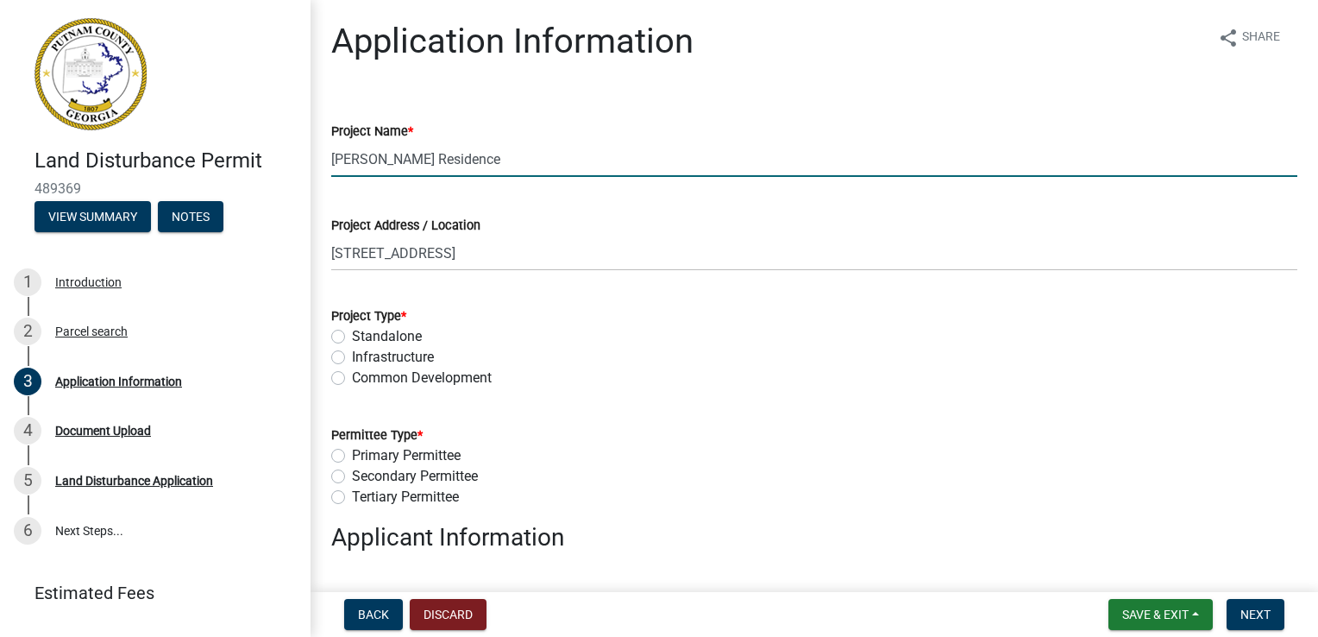
select select "78bfdc44-73ff-456e-a557-d4c99b9c08be"
select select "7eb8553c-806a-4bdf-b4b6-2711153129c5"
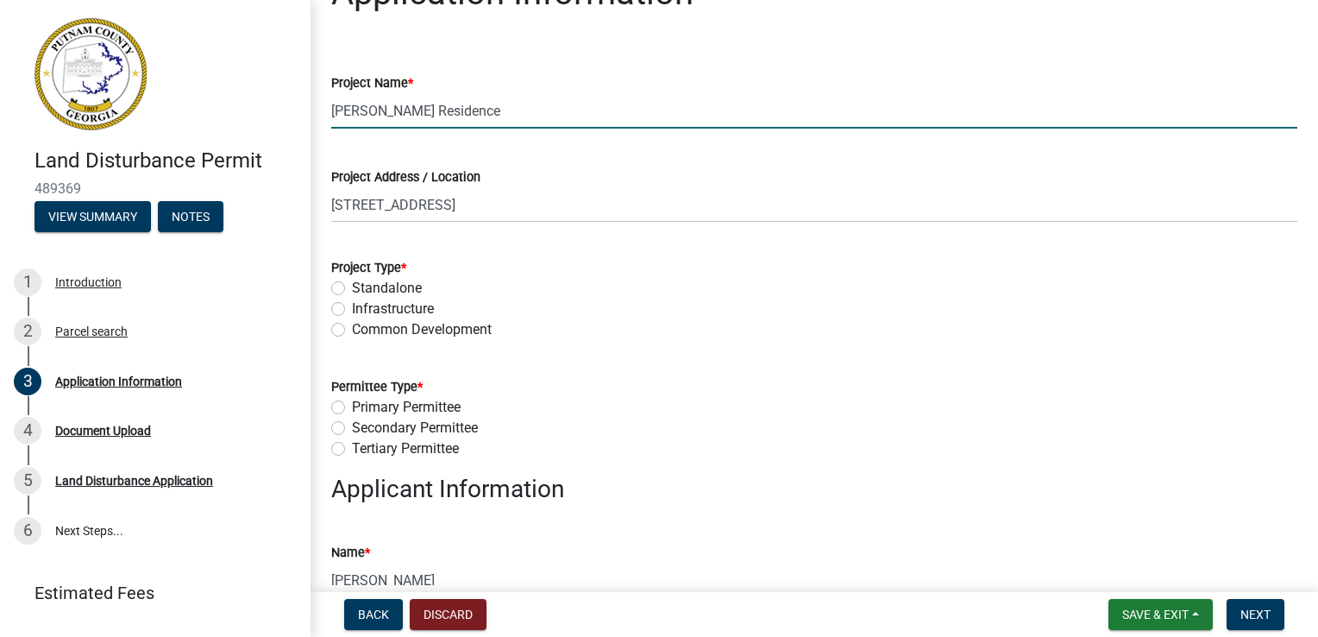
scroll to position [86, 0]
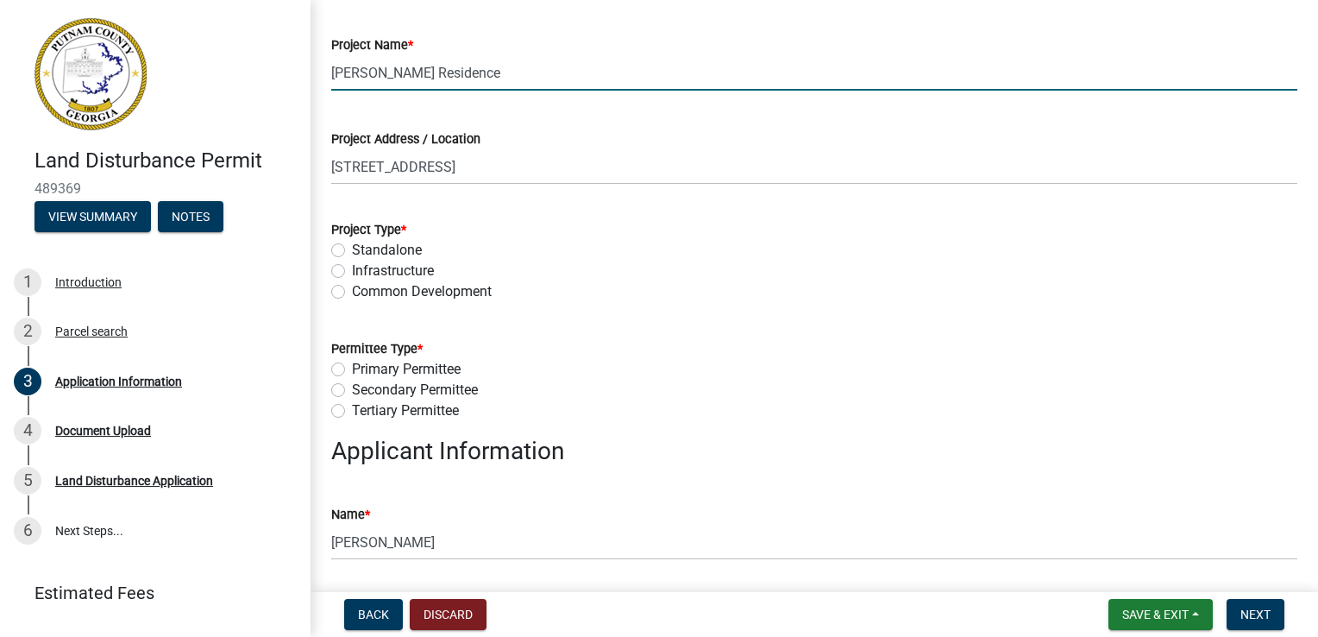
click at [352, 249] on label "Standalone" at bounding box center [387, 250] width 70 height 21
click at [352, 249] on input "Standalone" at bounding box center [357, 245] width 11 height 11
radio input "true"
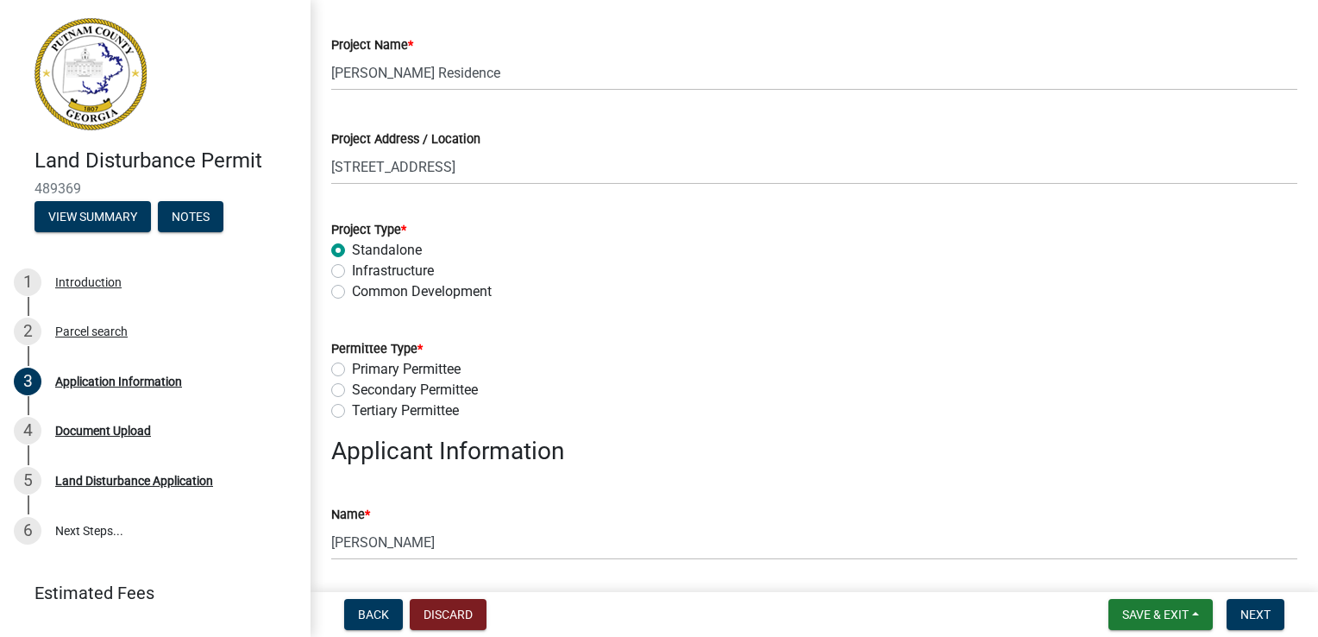
click at [352, 412] on label "Tertiary Permittee" at bounding box center [405, 410] width 107 height 21
click at [352, 412] on input "Tertiary Permittee" at bounding box center [357, 405] width 11 height 11
radio input "true"
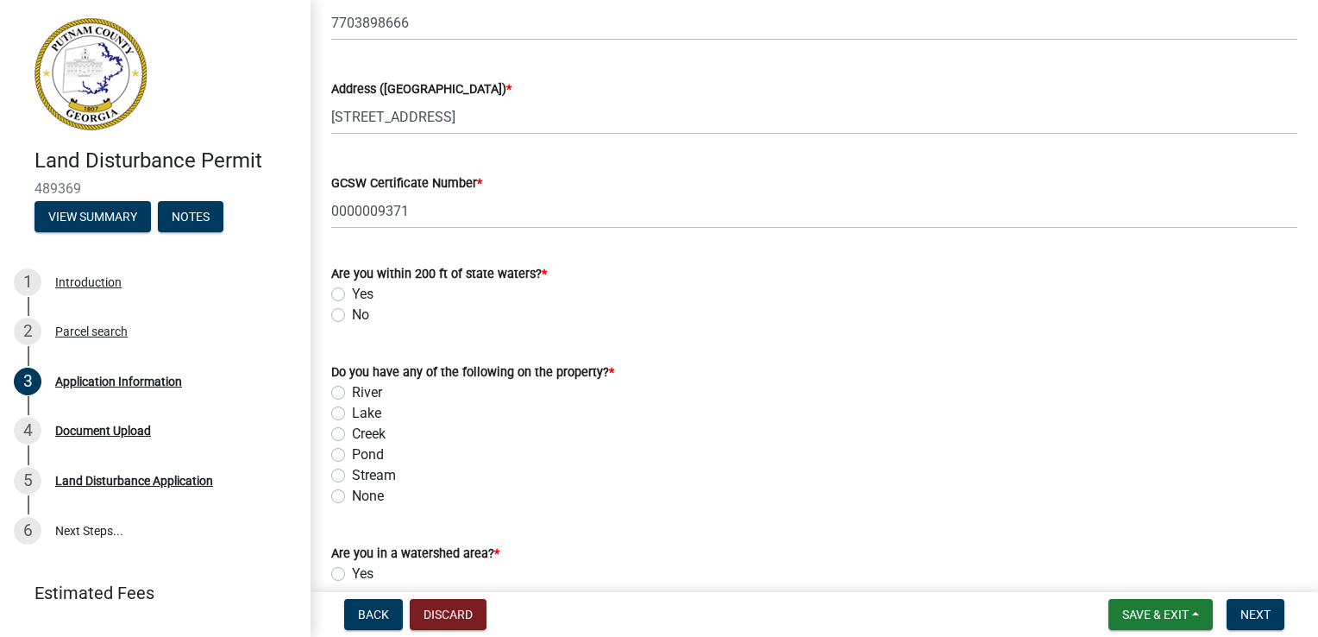
scroll to position [1639, 0]
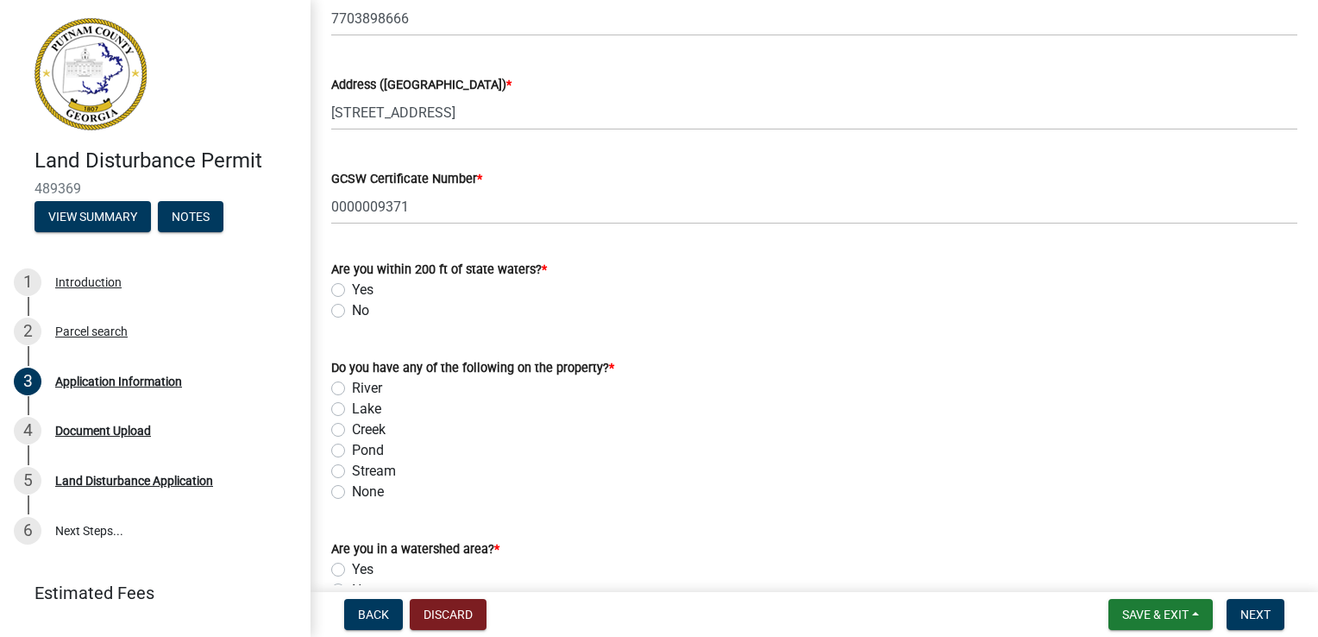
click at [352, 288] on label "Yes" at bounding box center [363, 290] width 22 height 21
click at [352, 288] on input "Yes" at bounding box center [357, 285] width 11 height 11
radio input "true"
click at [352, 412] on label "Lake" at bounding box center [366, 409] width 29 height 21
click at [352, 410] on input "Lake" at bounding box center [357, 404] width 11 height 11
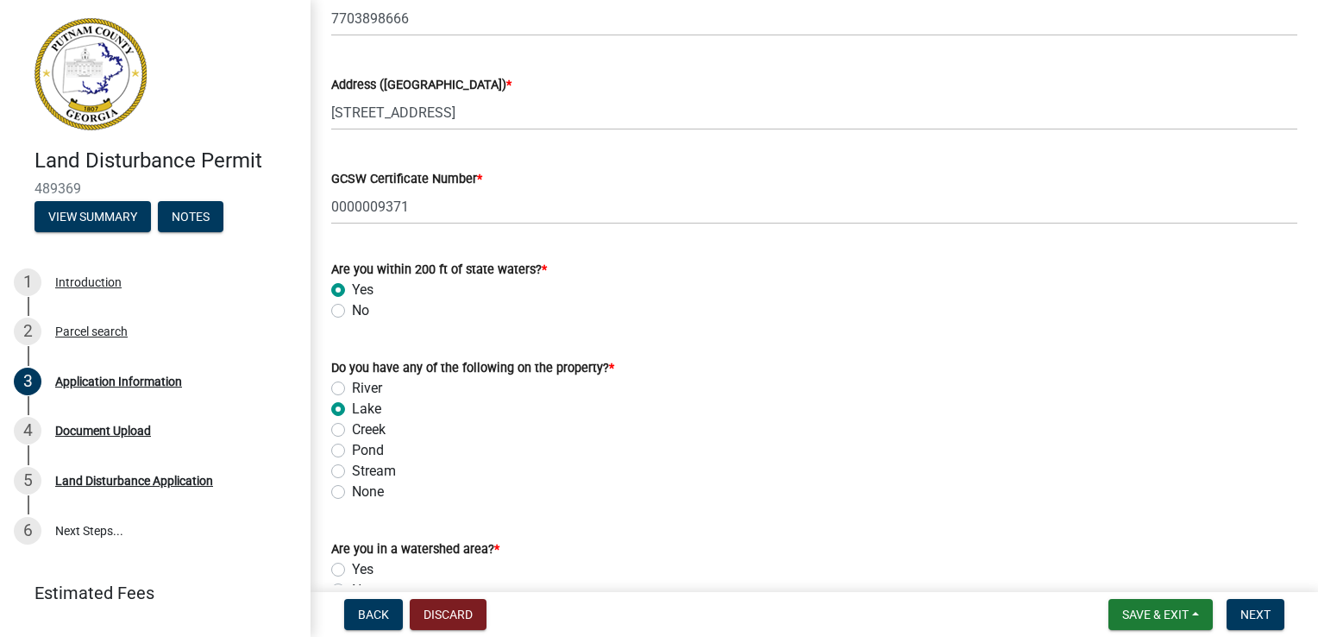
radio input "true"
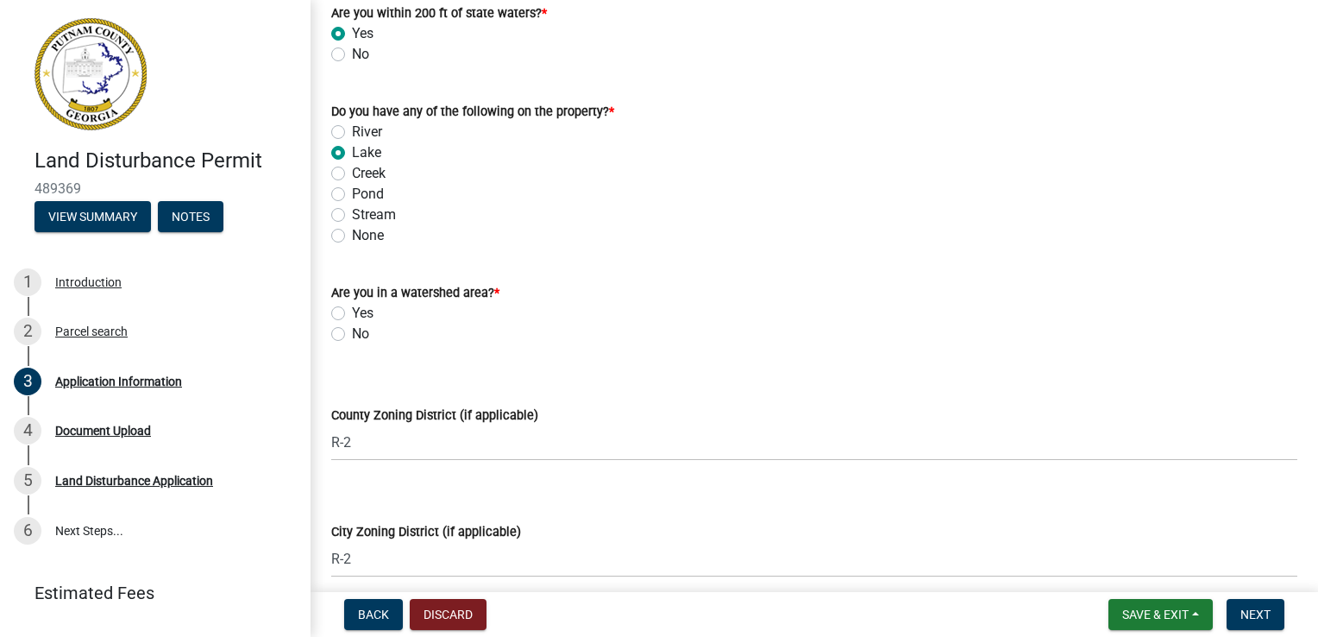
scroll to position [1898, 0]
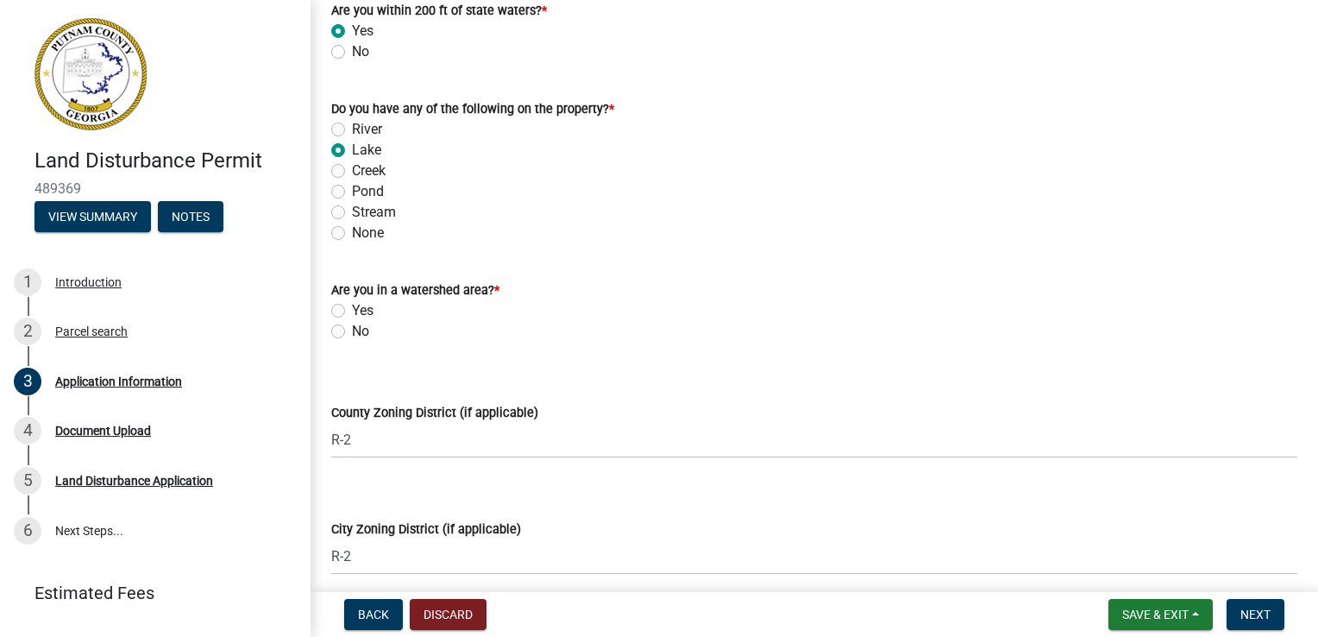
click at [352, 312] on label "Yes" at bounding box center [363, 310] width 22 height 21
click at [352, 311] on input "Yes" at bounding box center [357, 305] width 11 height 11
radio input "true"
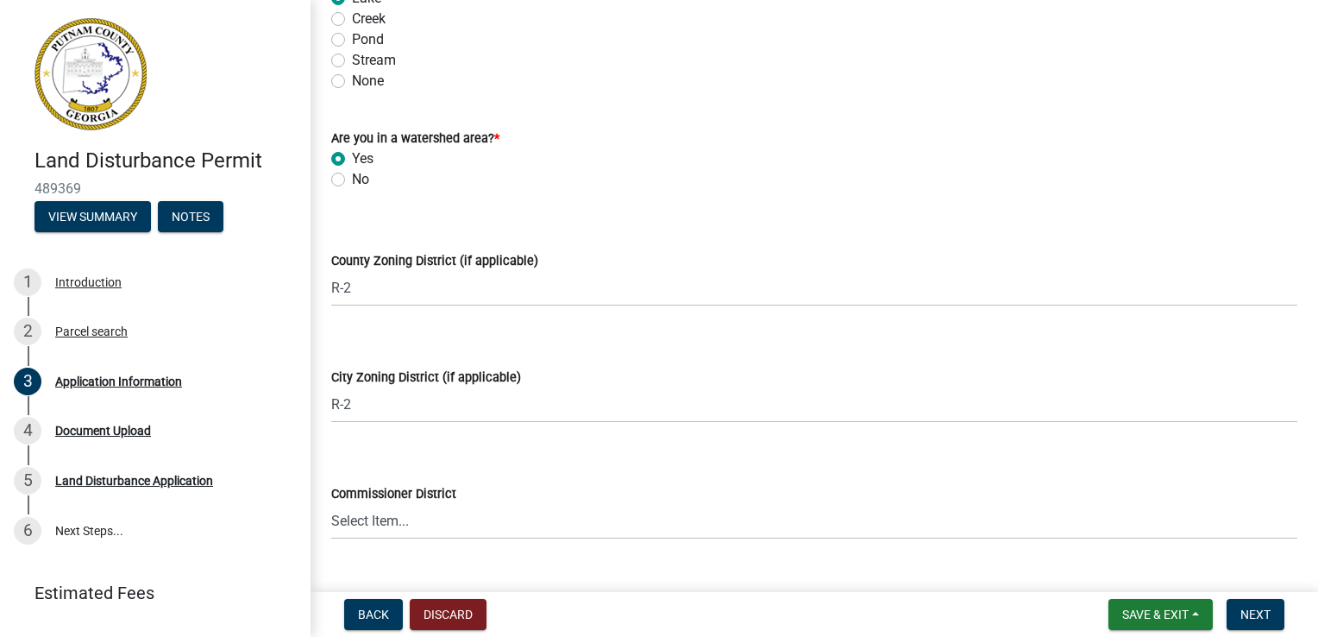
scroll to position [2157, 0]
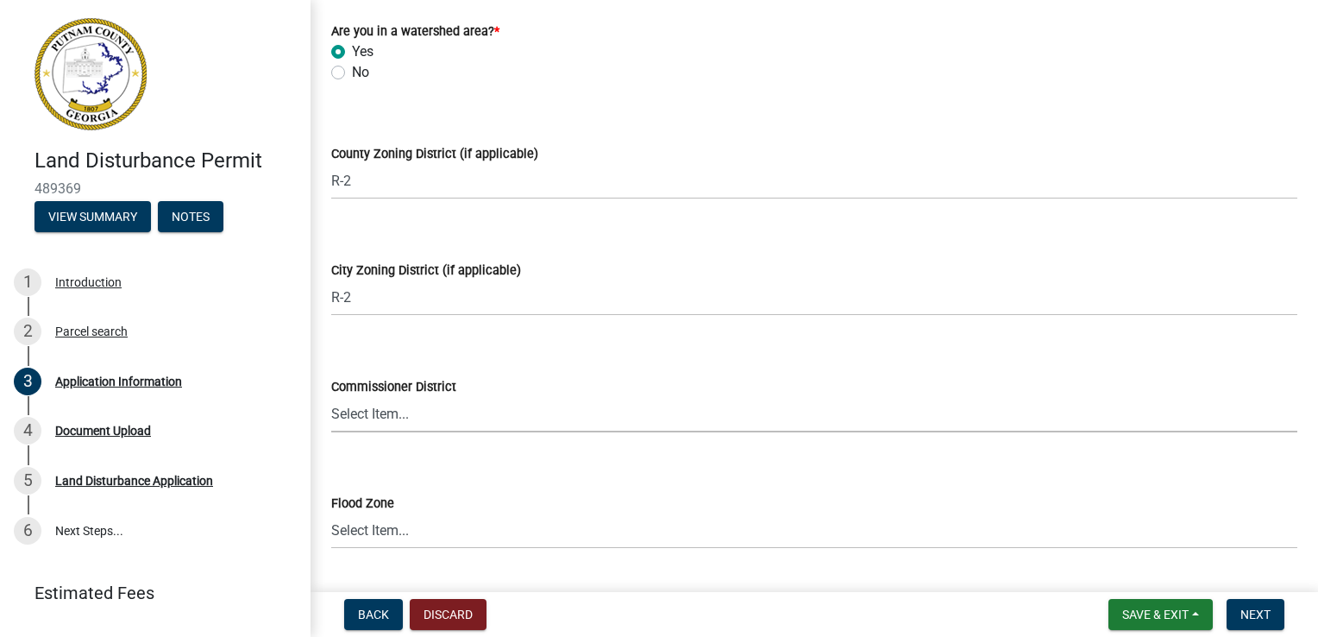
click at [398, 419] on select "Select Item... District 1 District 2 District 3 District 4" at bounding box center [814, 414] width 966 height 35
click at [331, 397] on select "Select Item... District 1 District 2 District 3 District 4" at bounding box center [814, 414] width 966 height 35
select select "469c5908-2854-42d5-89ed-bee7fc26529e"
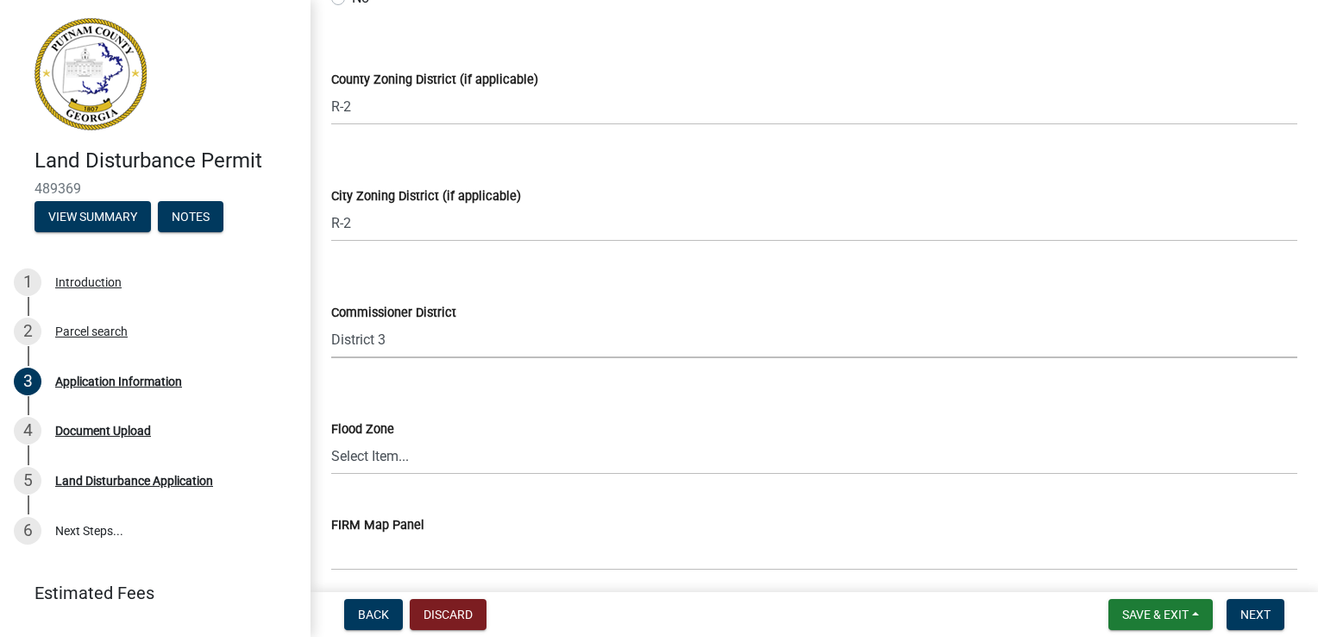
scroll to position [2416, 0]
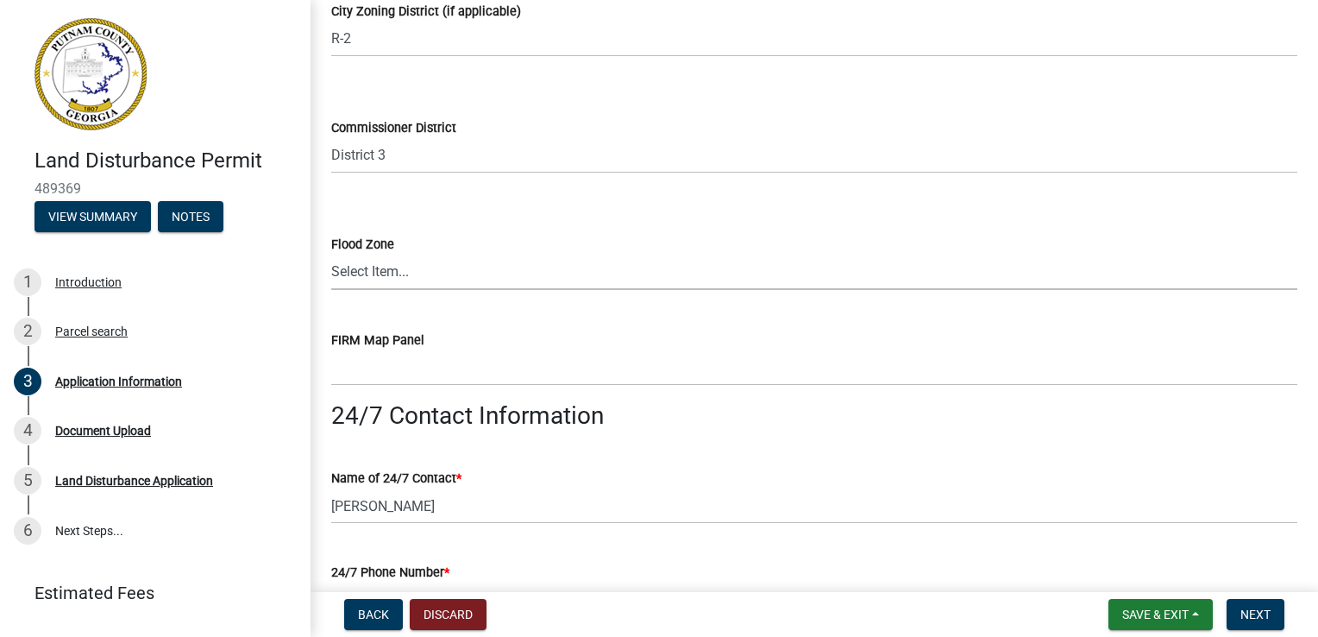
click at [402, 280] on select "Select Item... Zone A Zone V Zone A99 Zone AE Zone AO Zone AH Zone VE Zone AR Z…" at bounding box center [814, 272] width 966 height 35
click at [331, 255] on select "Select Item... Zone A Zone V Zone A99 Zone AE Zone AO Zone AH Zone VE Zone AR Z…" at bounding box center [814, 272] width 966 height 35
select select "7e5ee852-7dad-4002-9c8c-99bf8b4202a5"
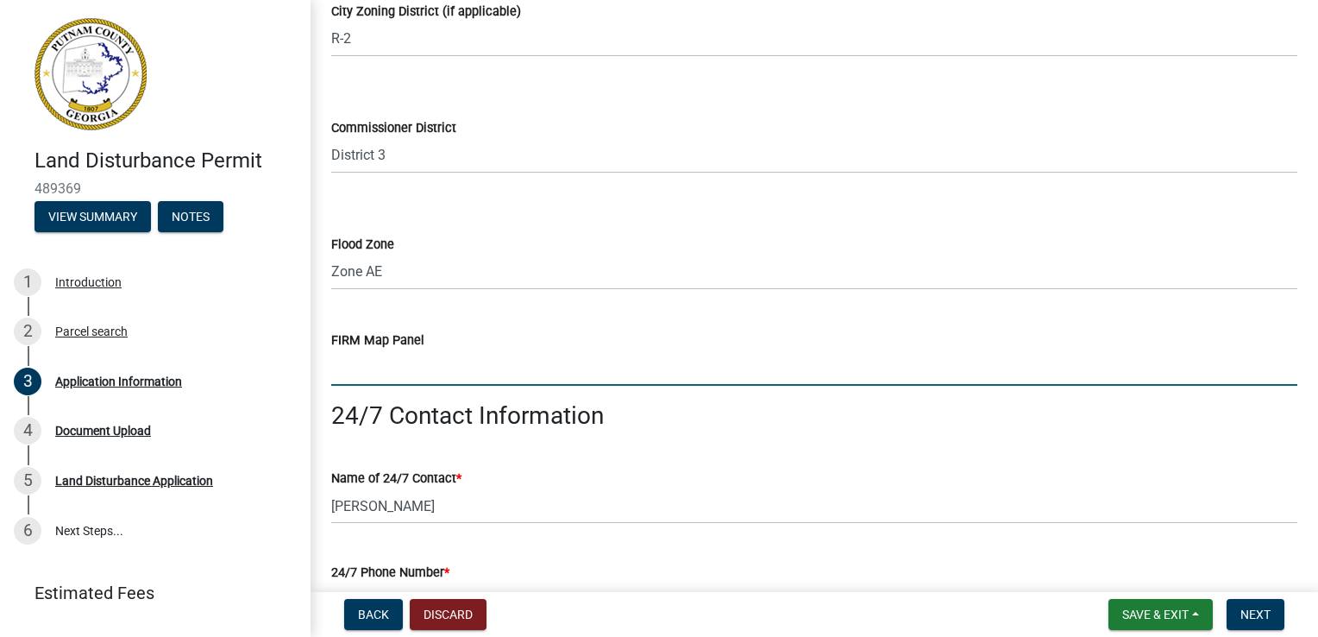
click at [405, 355] on input "text" at bounding box center [814, 367] width 966 height 35
click at [407, 368] on input "text" at bounding box center [814, 367] width 966 height 35
paste input "13237C0200D"
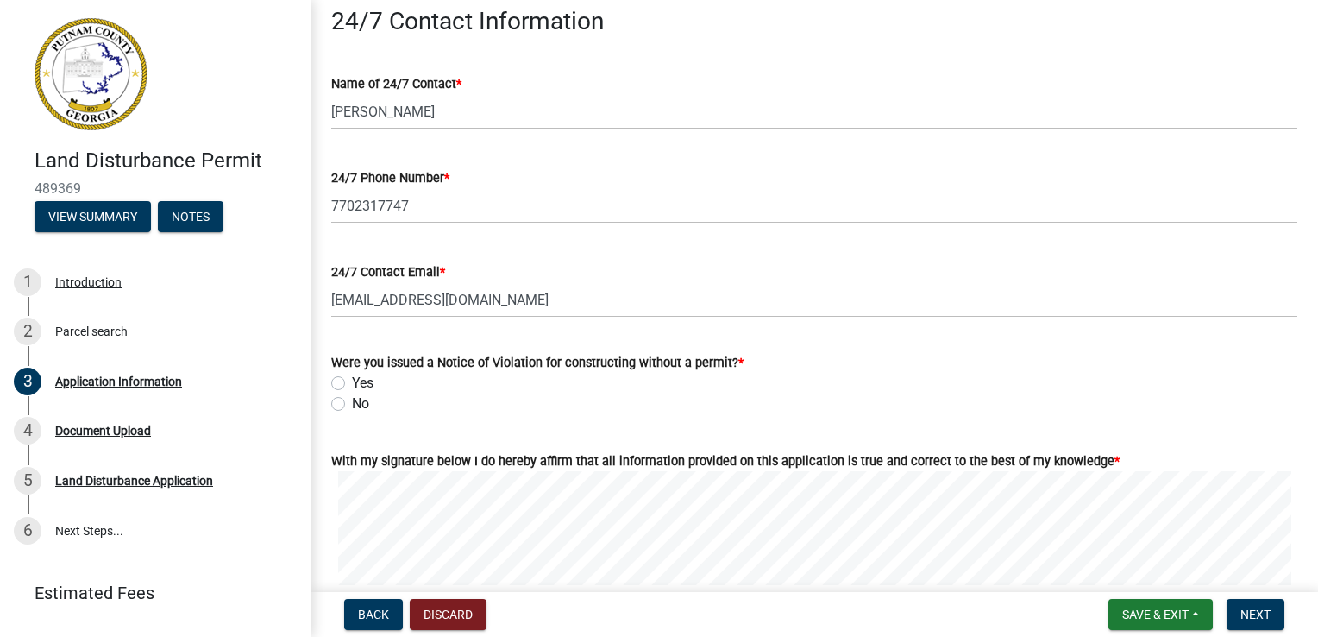
scroll to position [2847, 0]
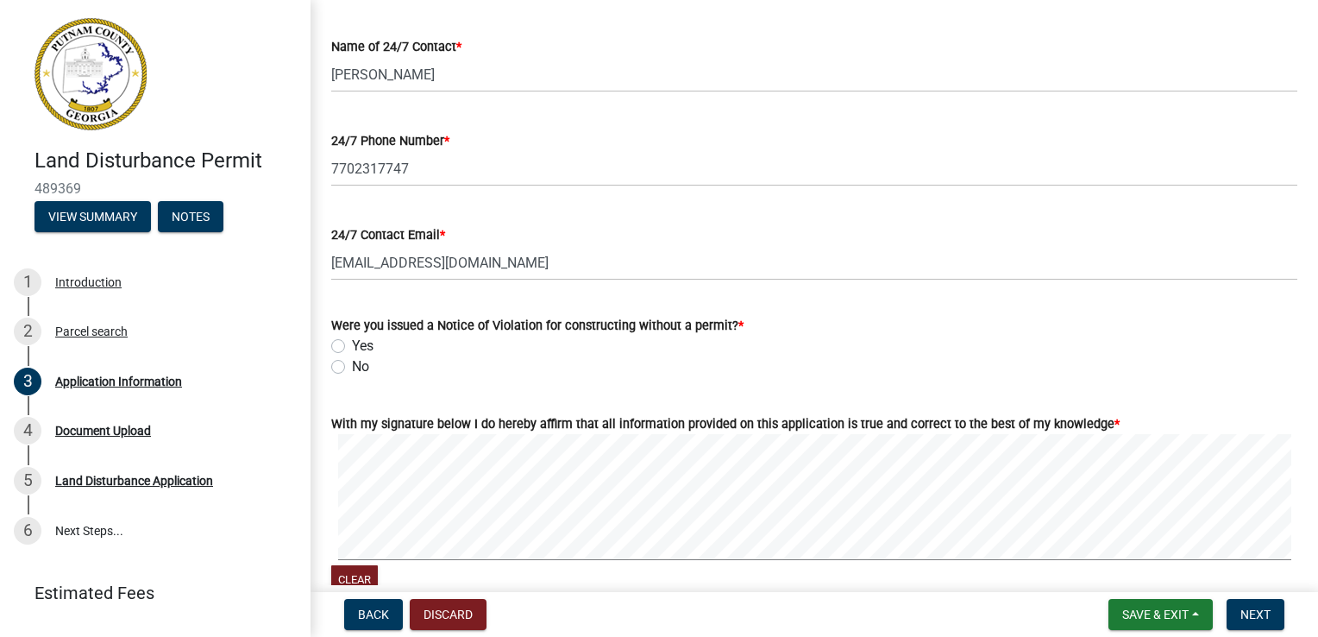
type input "132370200"
click at [345, 345] on div "Yes" at bounding box center [814, 346] width 966 height 21
click at [352, 349] on label "Yes" at bounding box center [363, 346] width 22 height 21
click at [352, 347] on input "Yes" at bounding box center [357, 341] width 11 height 11
radio input "true"
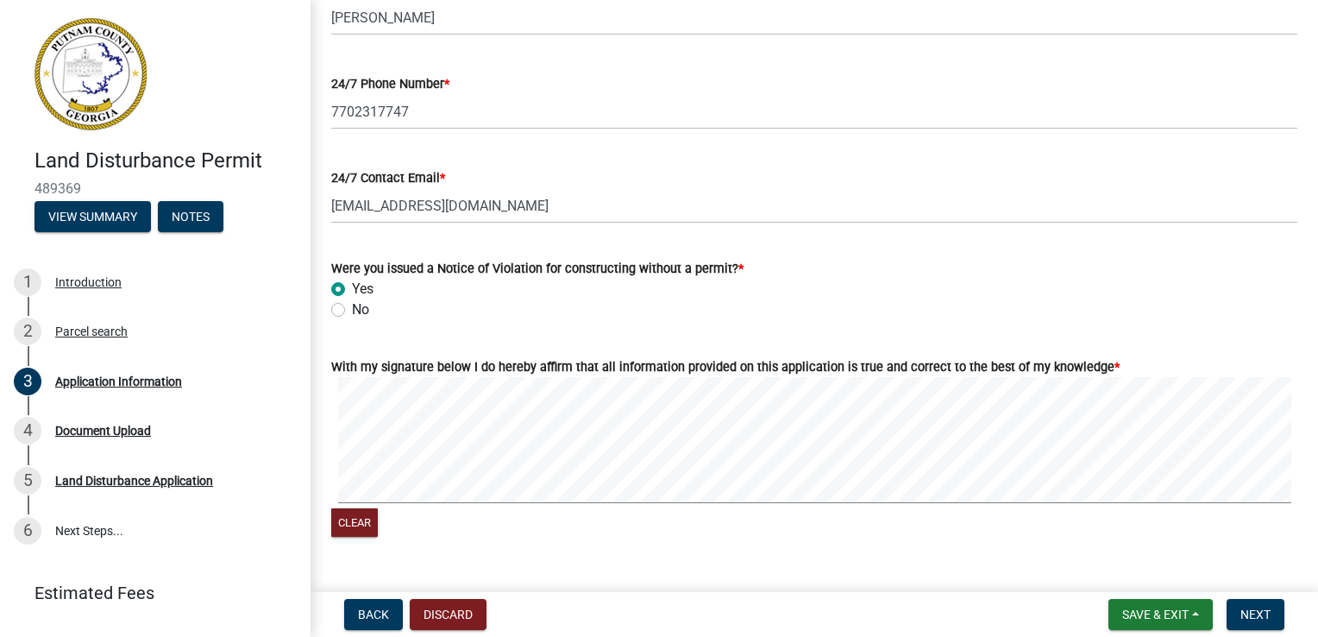
scroll to position [2933, 0]
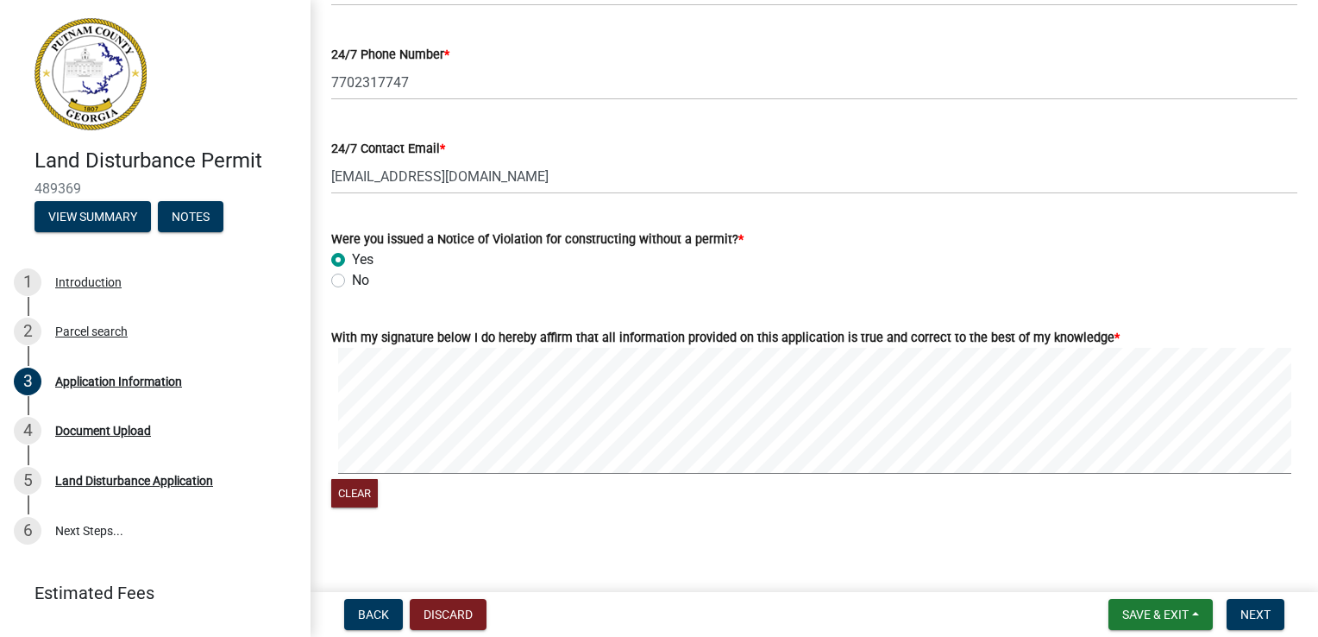
click at [706, 506] on div "Clear" at bounding box center [814, 429] width 966 height 163
click at [1262, 607] on span "Next" at bounding box center [1256, 614] width 30 height 14
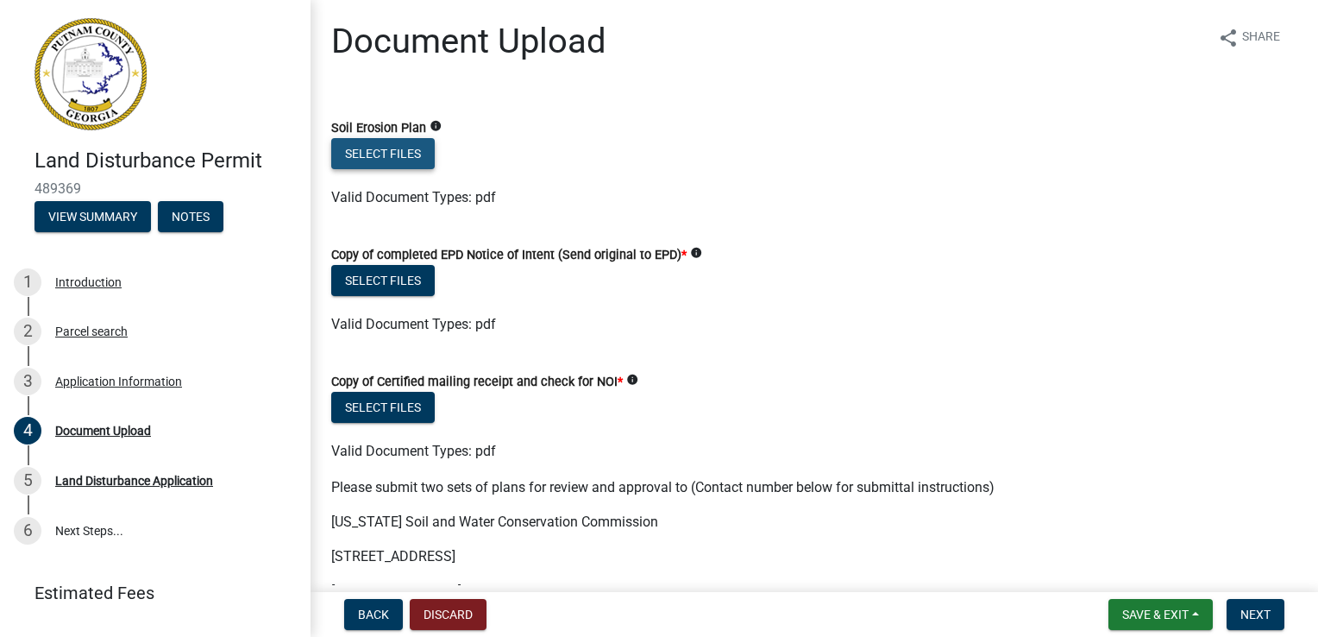
click at [393, 155] on button "Select files" at bounding box center [383, 153] width 104 height 31
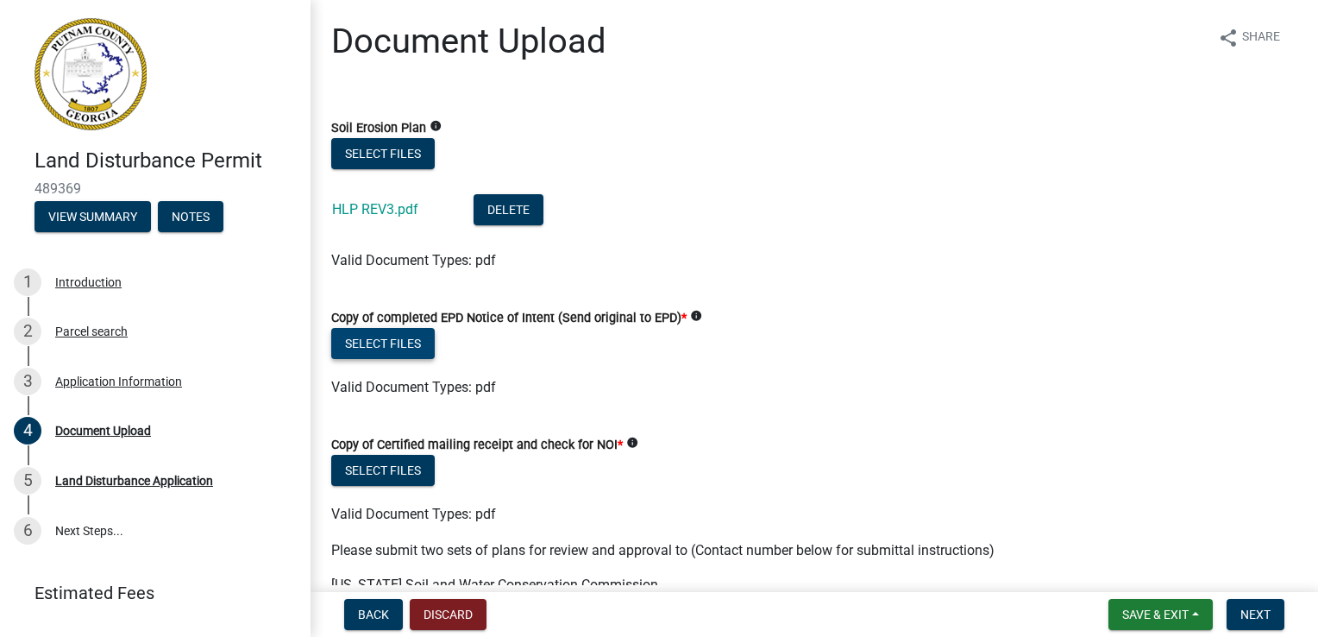
click at [404, 345] on button "Select files" at bounding box center [383, 343] width 104 height 31
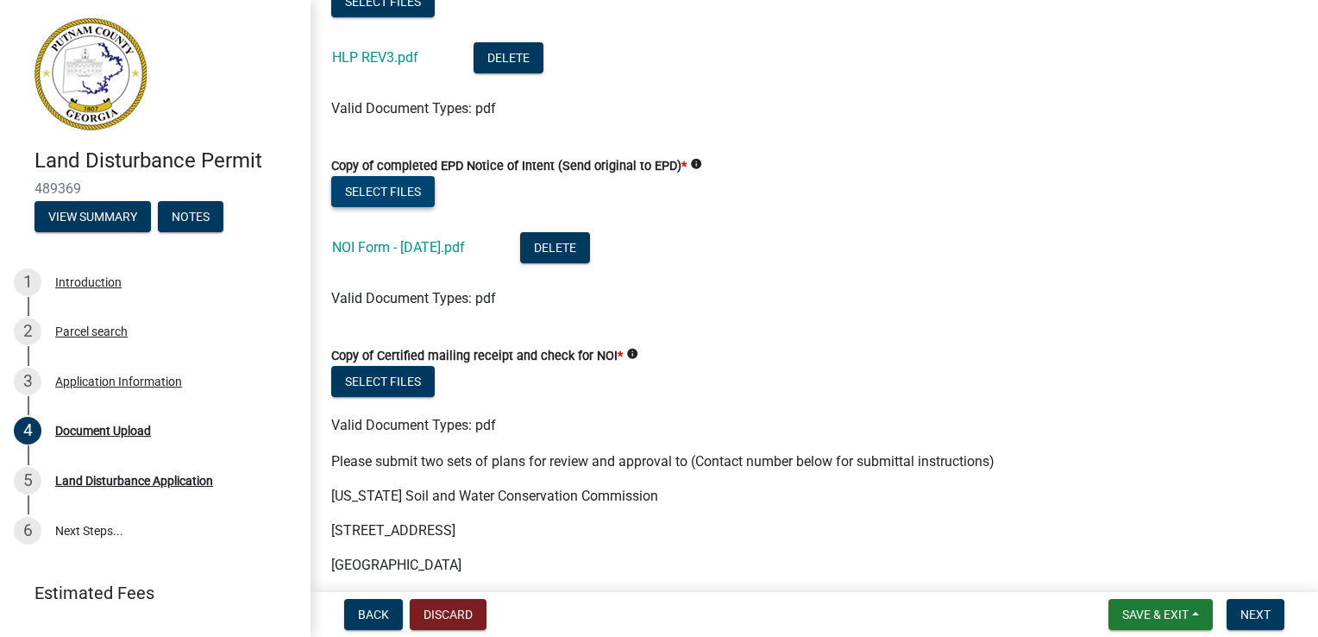
scroll to position [173, 0]
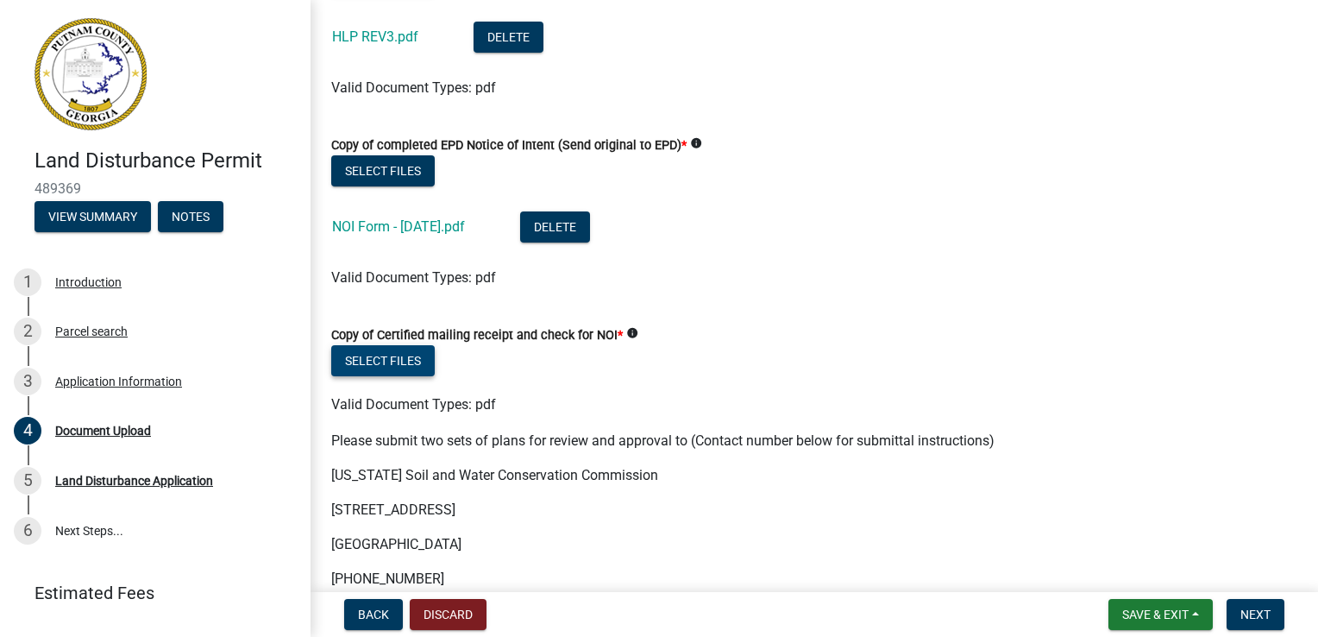
click at [394, 361] on button "Select files" at bounding box center [383, 360] width 104 height 31
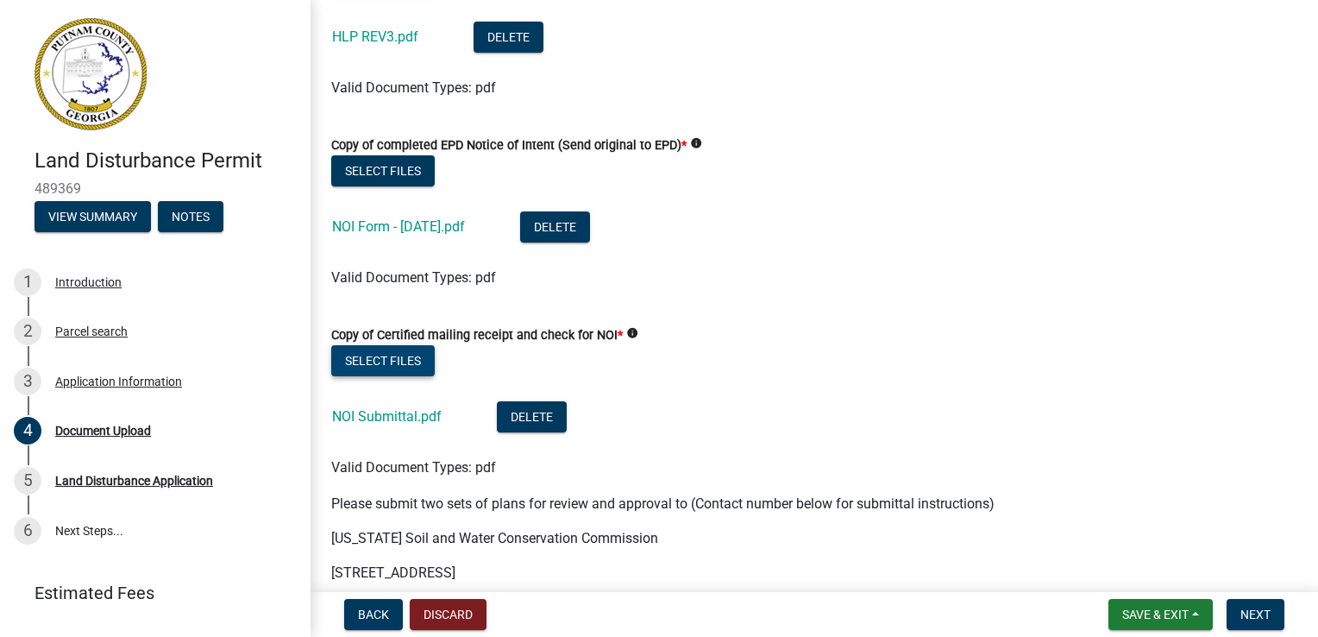
click at [370, 362] on button "Select files" at bounding box center [383, 360] width 104 height 31
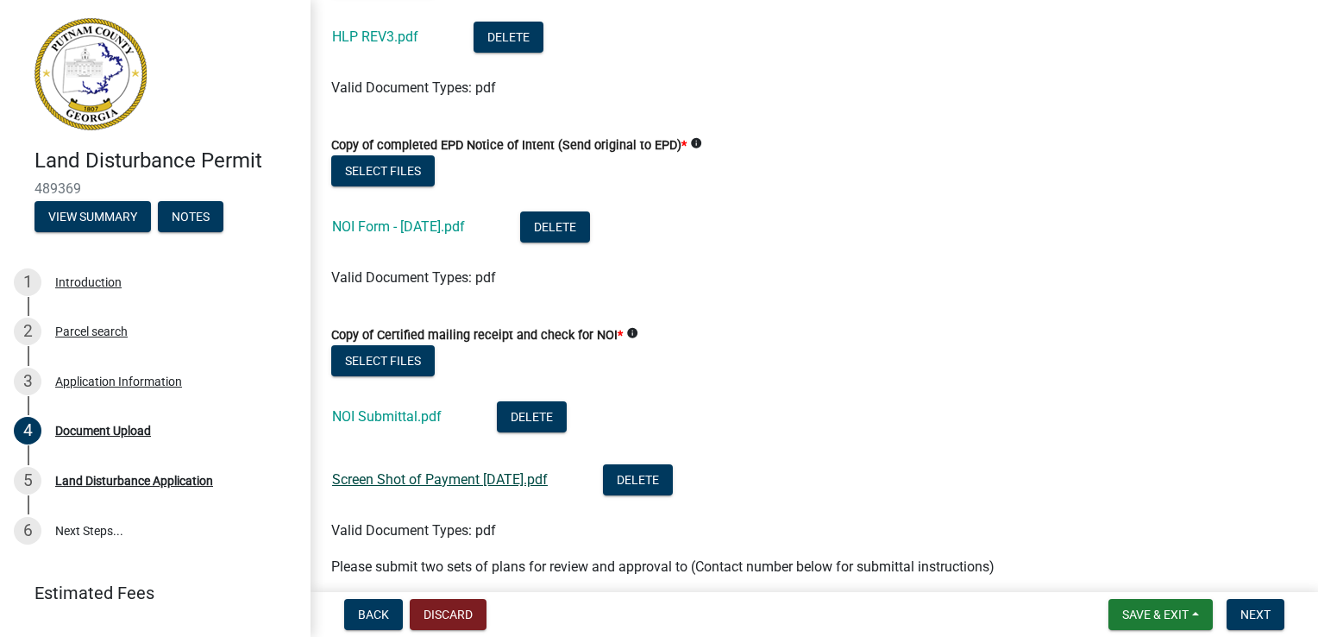
click at [473, 478] on link "Screen Shot of Payment [DATE].pdf" at bounding box center [440, 479] width 216 height 16
click at [570, 226] on button "Delete" at bounding box center [555, 226] width 70 height 31
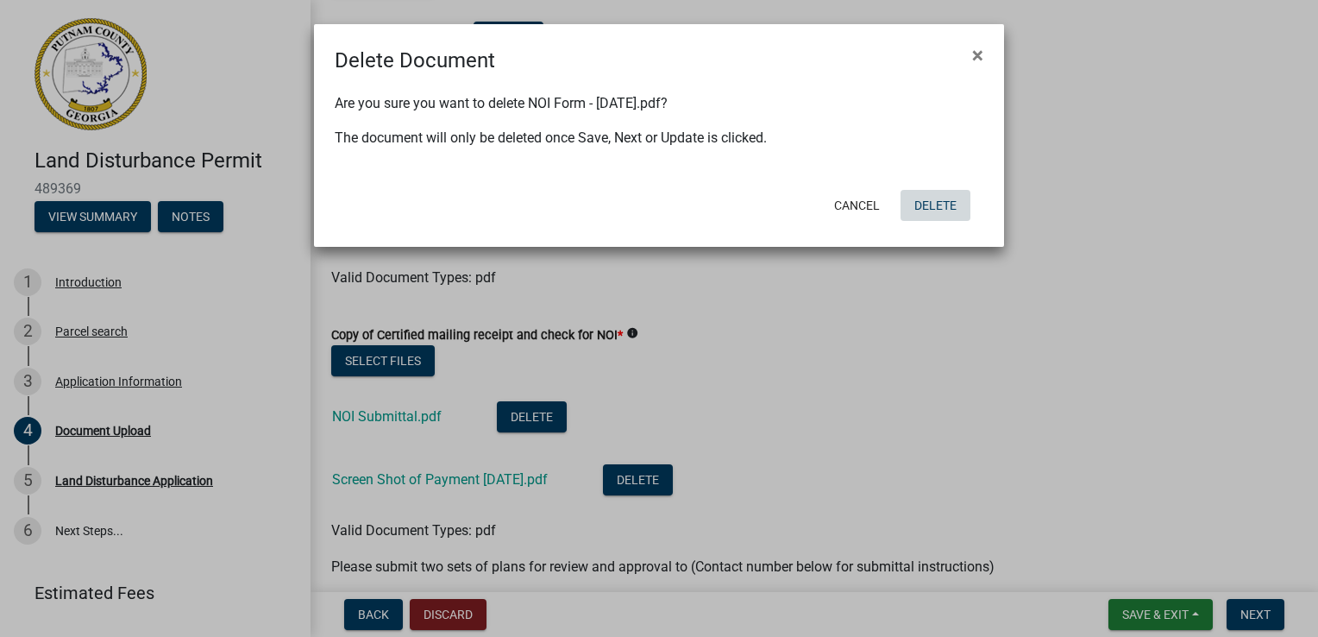
click at [929, 205] on button "Delete" at bounding box center [936, 205] width 70 height 31
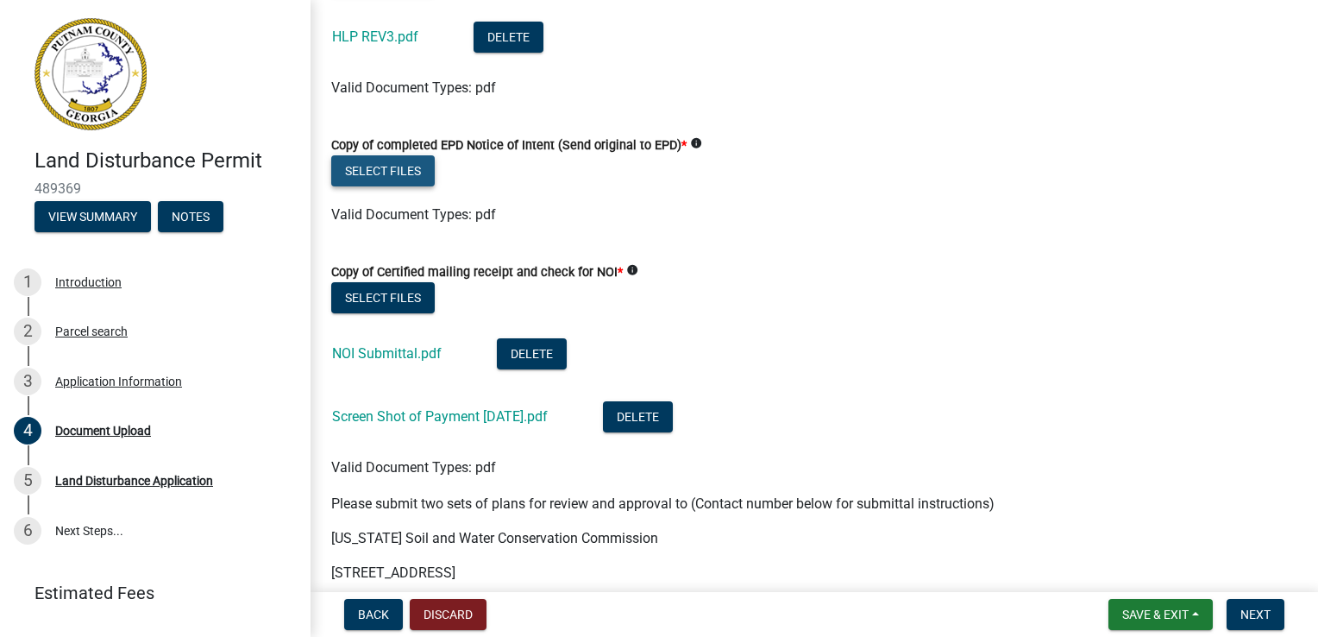
click at [387, 170] on button "Select files" at bounding box center [383, 170] width 104 height 31
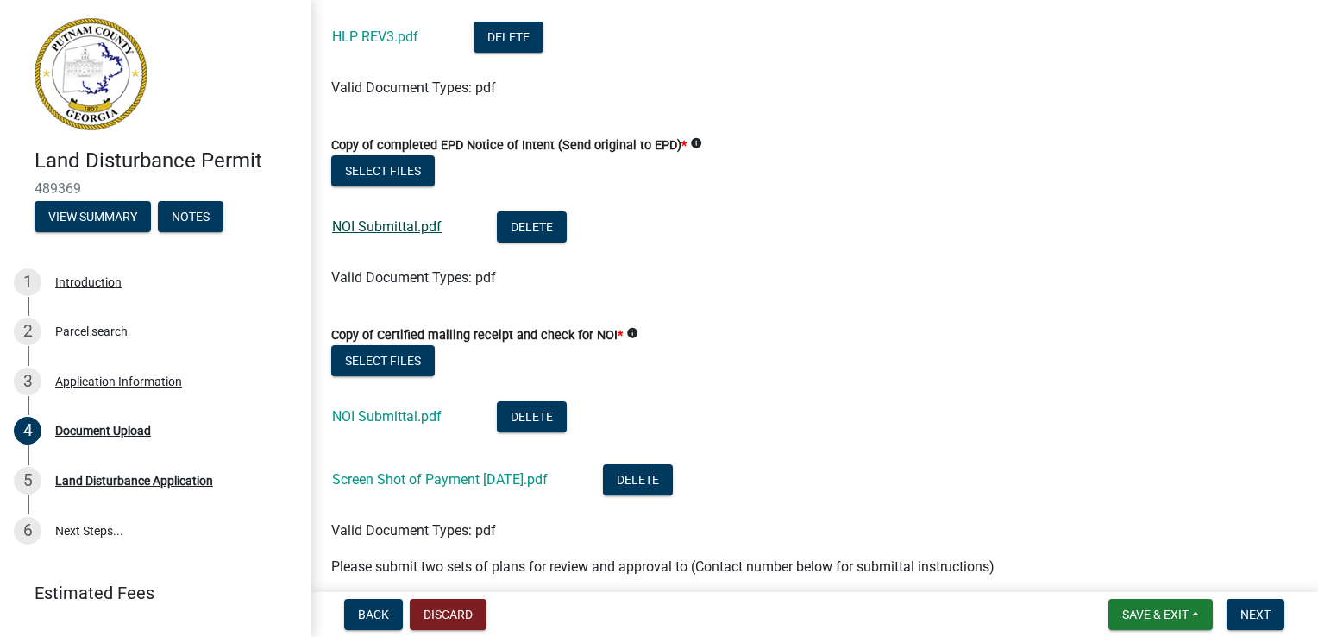
click at [405, 229] on link "NOI Submittal.pdf" at bounding box center [387, 226] width 110 height 16
click at [525, 408] on button "Delete" at bounding box center [532, 416] width 70 height 31
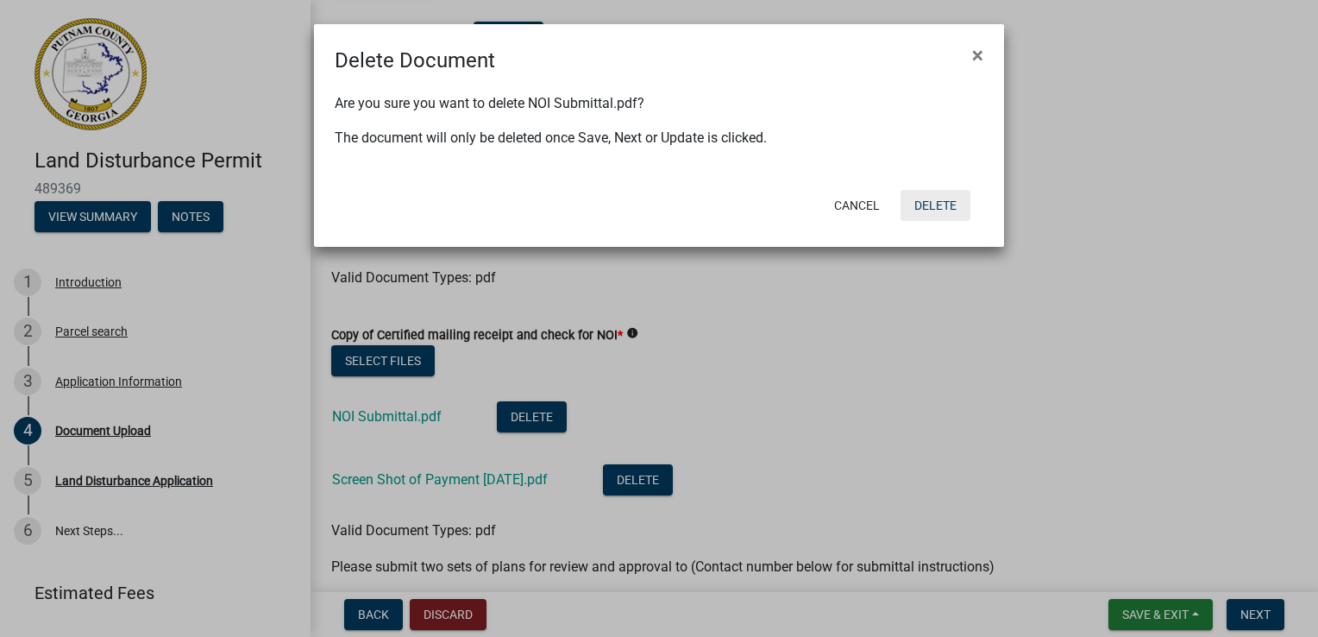
click at [942, 203] on button "Delete" at bounding box center [936, 205] width 70 height 31
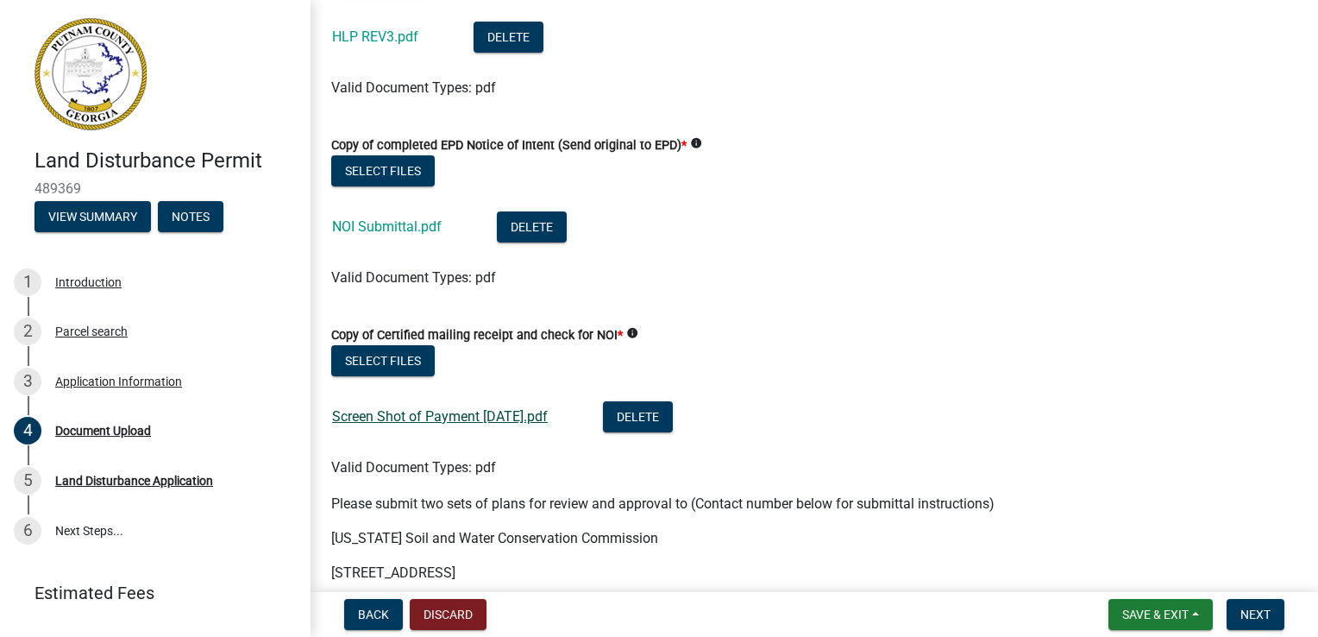
click at [487, 418] on link "Screen Shot of Payment [DATE].pdf" at bounding box center [440, 416] width 216 height 16
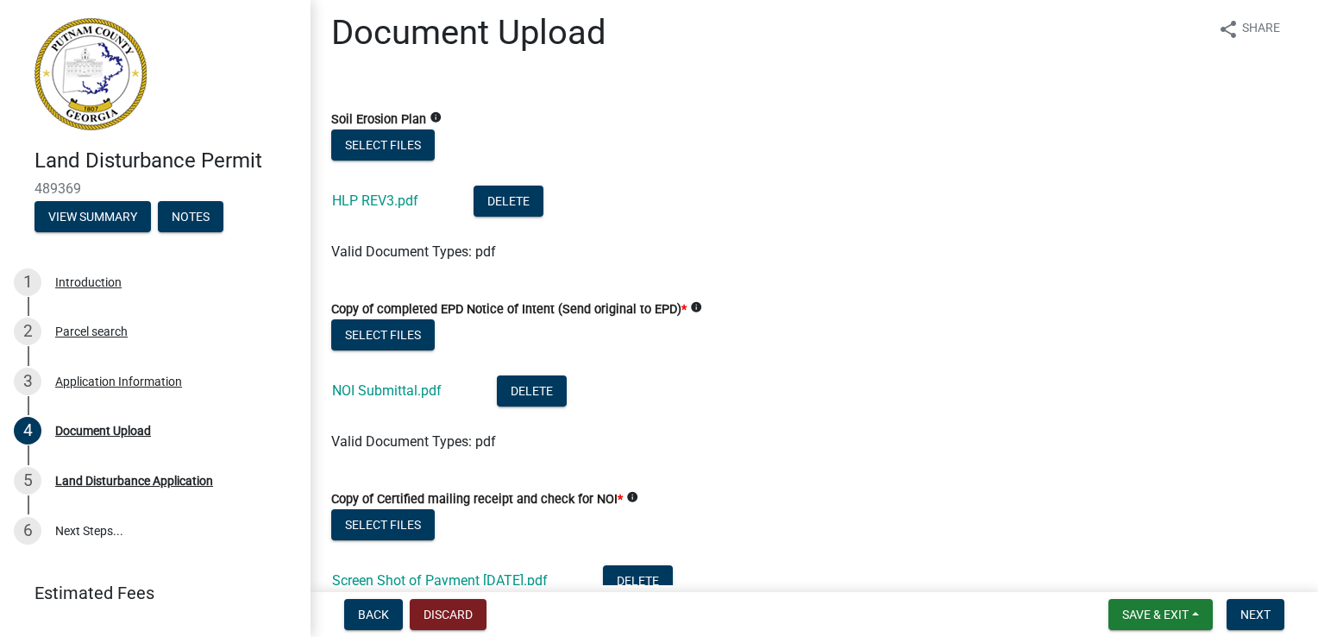
scroll to position [0, 0]
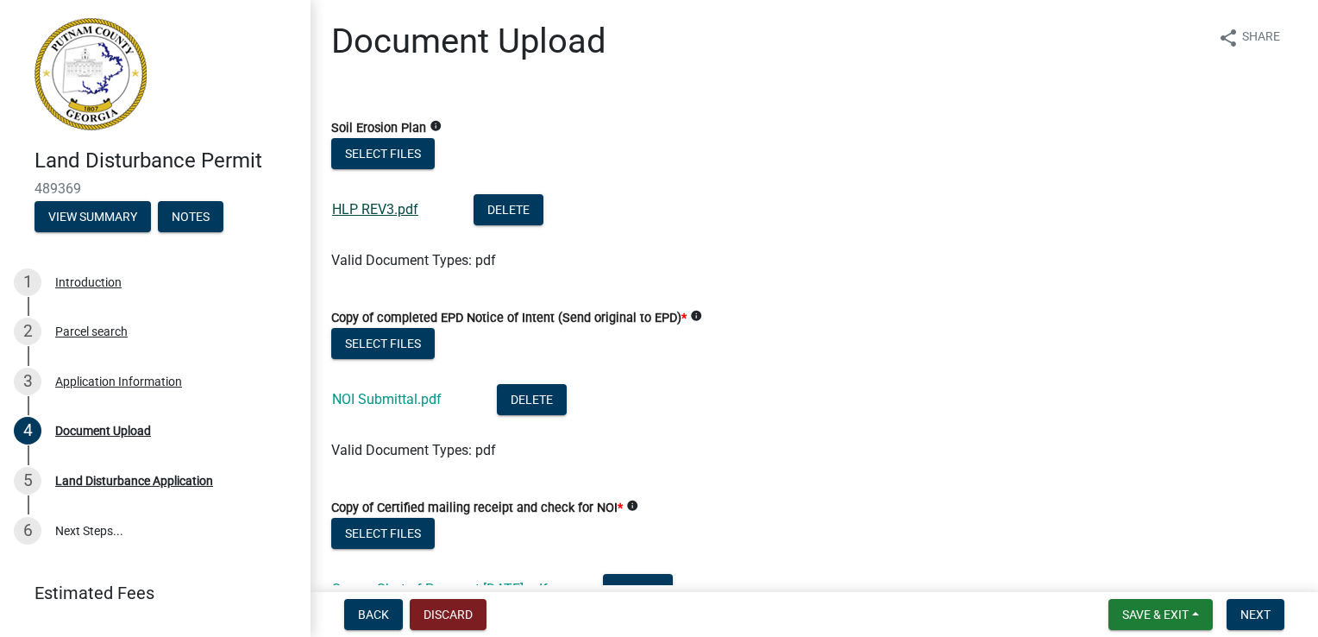
click at [390, 208] on link "HLP REV3.pdf" at bounding box center [375, 209] width 86 height 16
click at [405, 154] on button "Select files" at bounding box center [383, 153] width 104 height 31
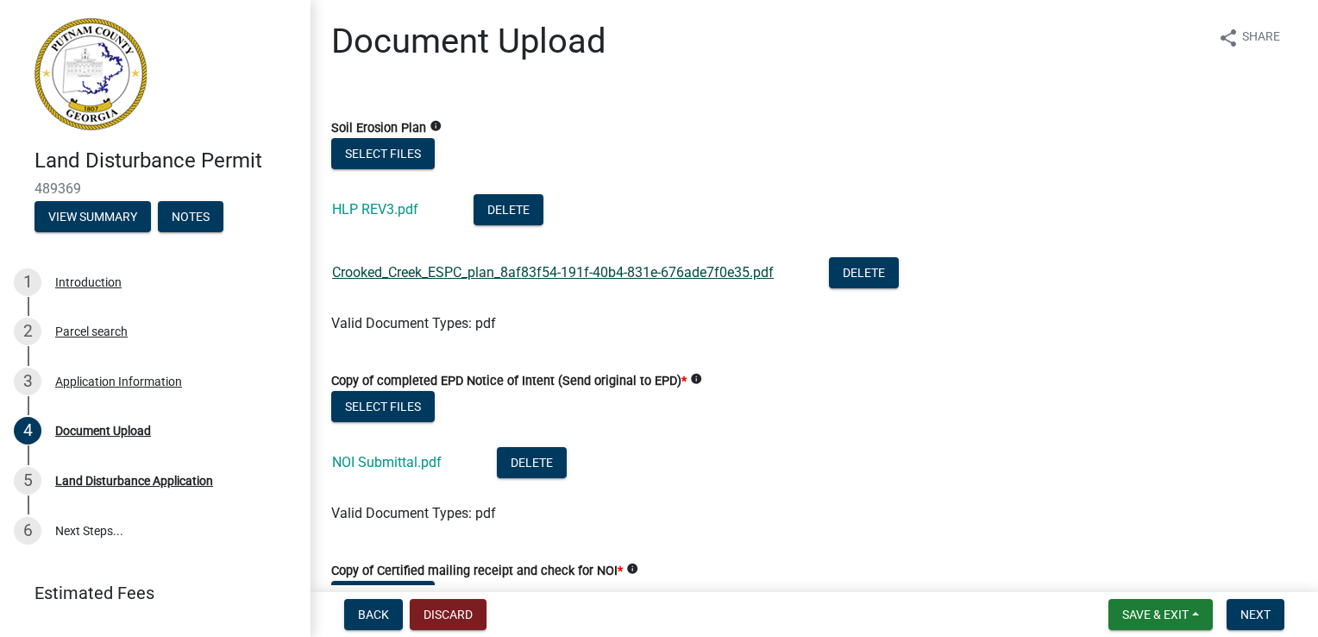
click at [421, 272] on link "Crooked_Creek_ESPC_plan_8af83f54-191f-40b4-831e-676ade7f0e35.pdf" at bounding box center [553, 272] width 442 height 16
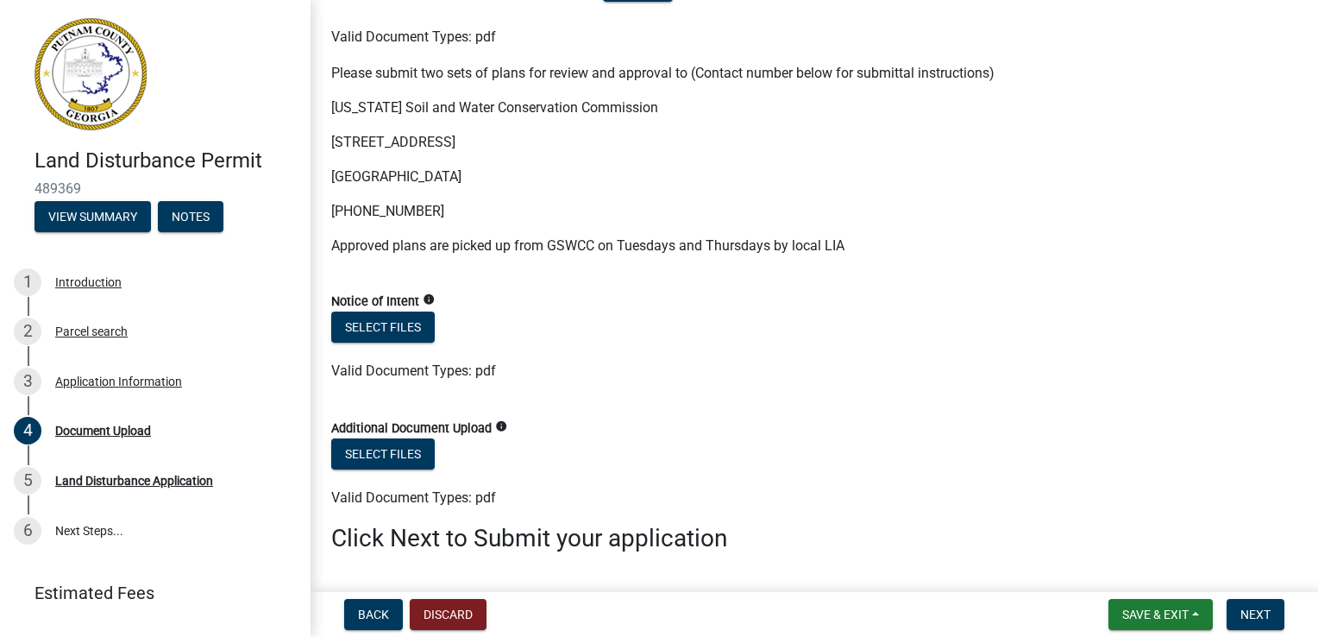
scroll to position [690, 0]
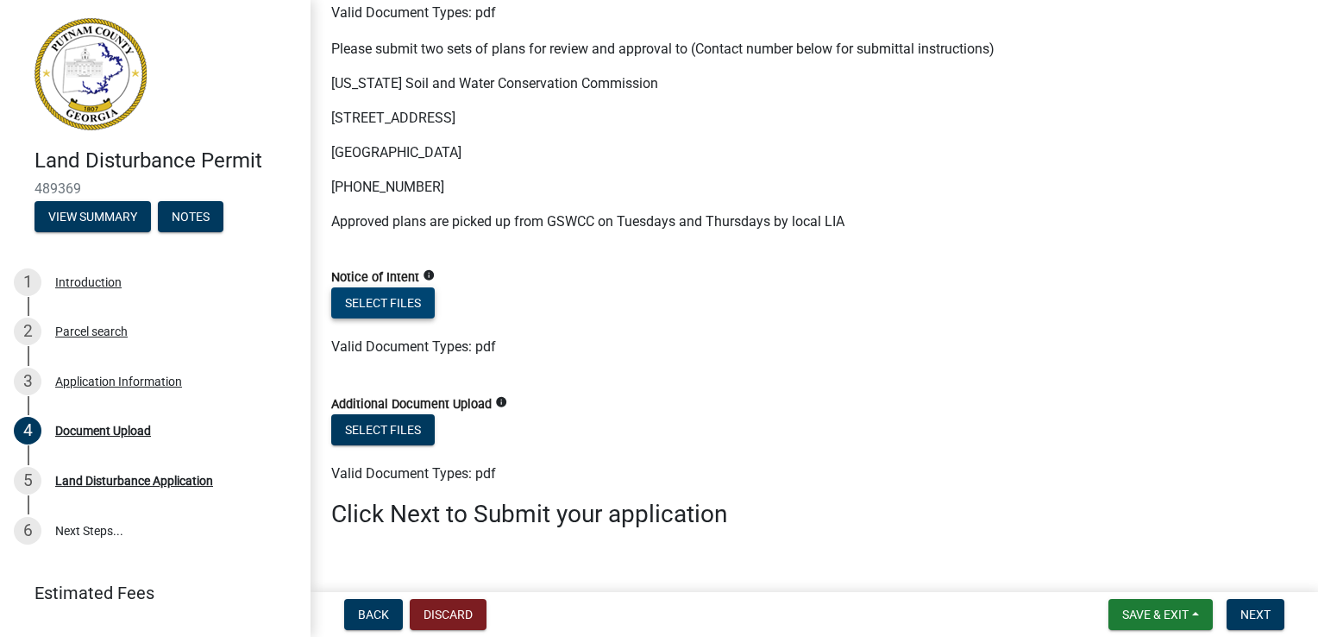
click at [387, 301] on button "Select files" at bounding box center [383, 302] width 104 height 31
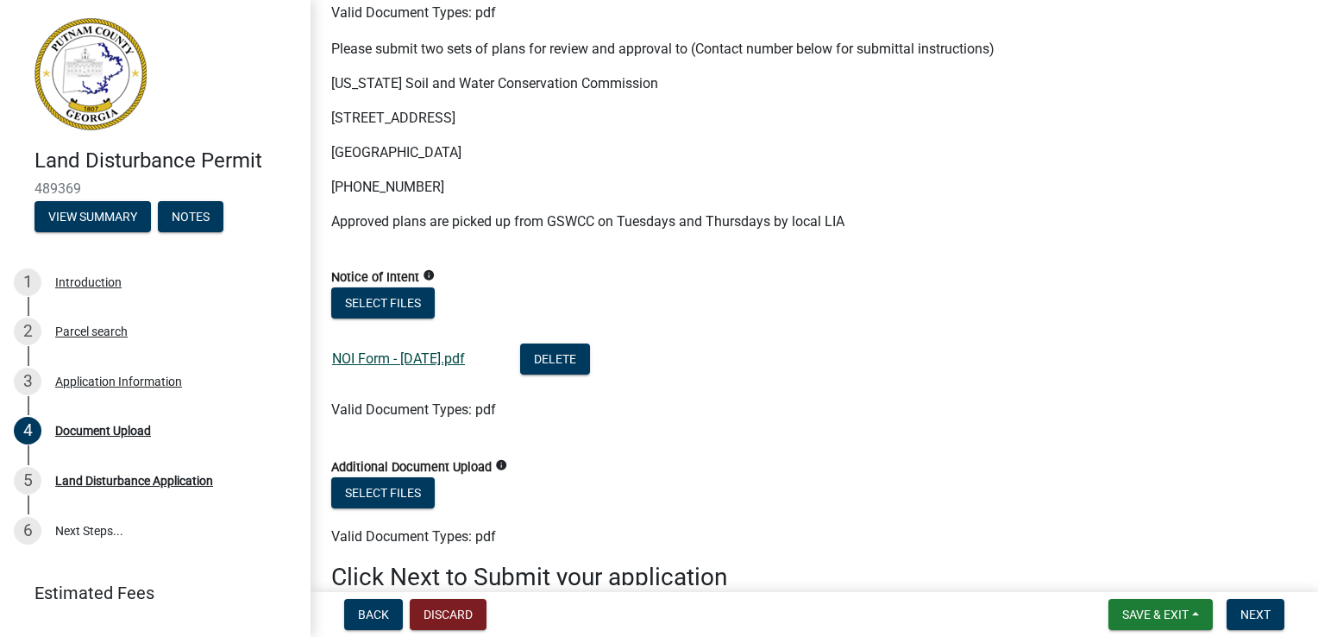
click at [396, 360] on link "NOI Form - [DATE].pdf" at bounding box center [398, 358] width 133 height 16
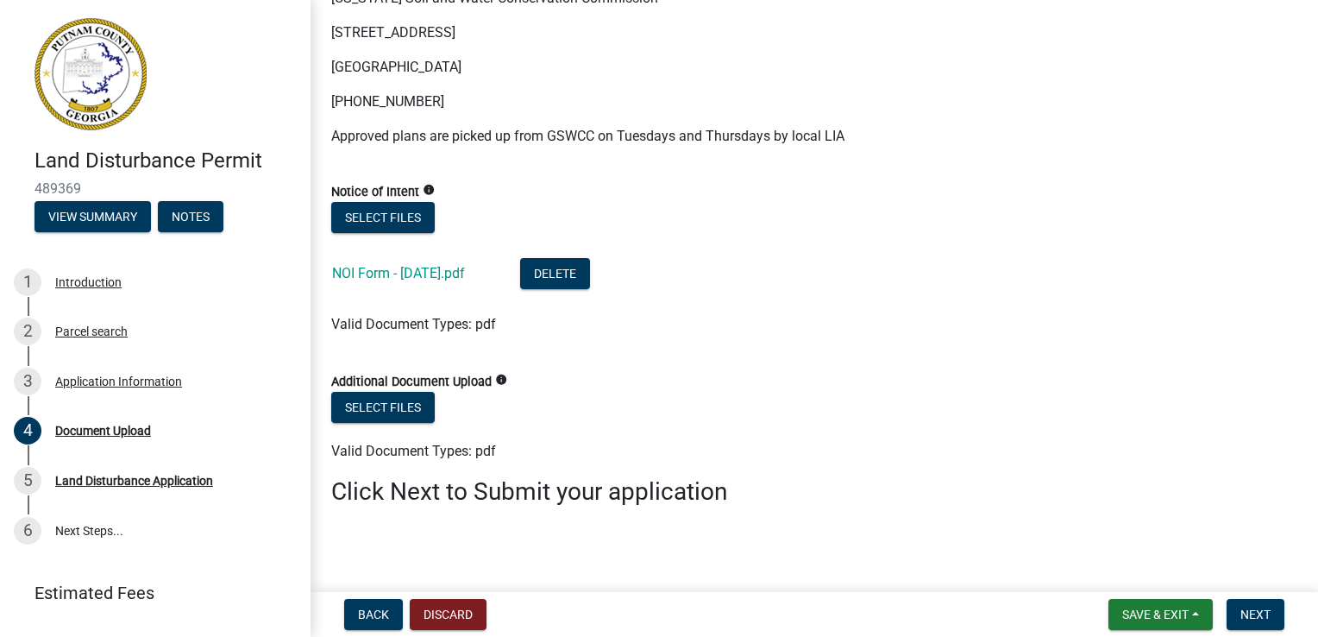
scroll to position [777, 0]
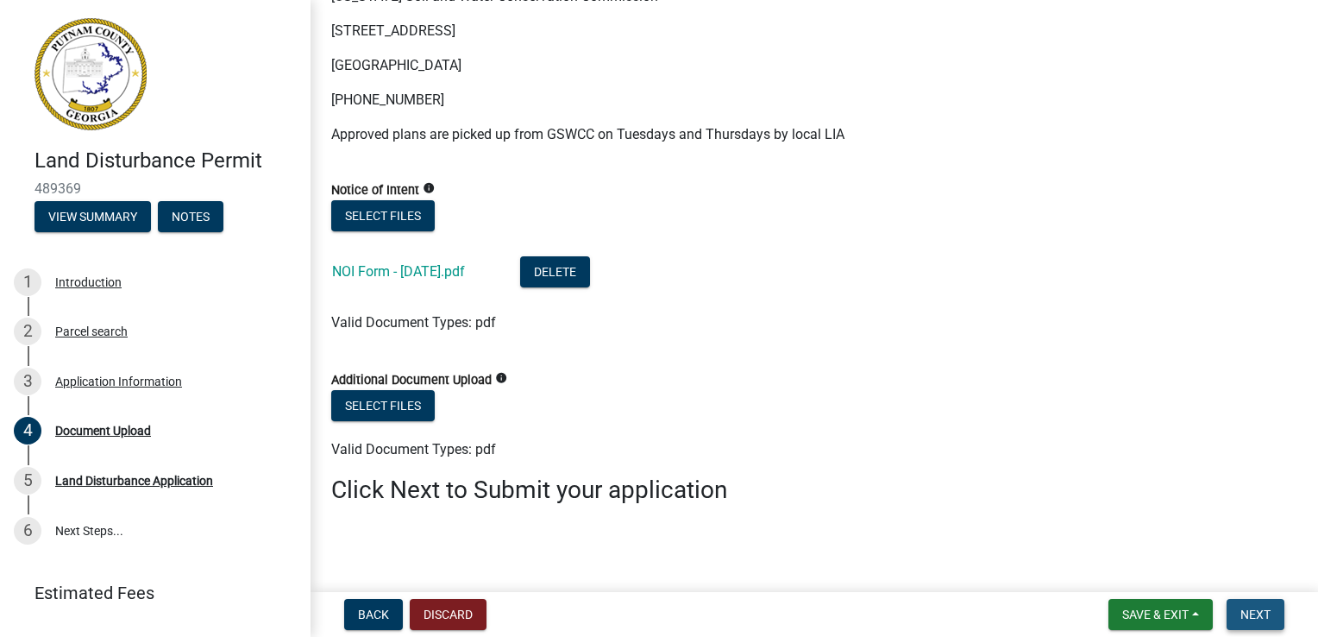
click at [1251, 614] on span "Next" at bounding box center [1256, 614] width 30 height 14
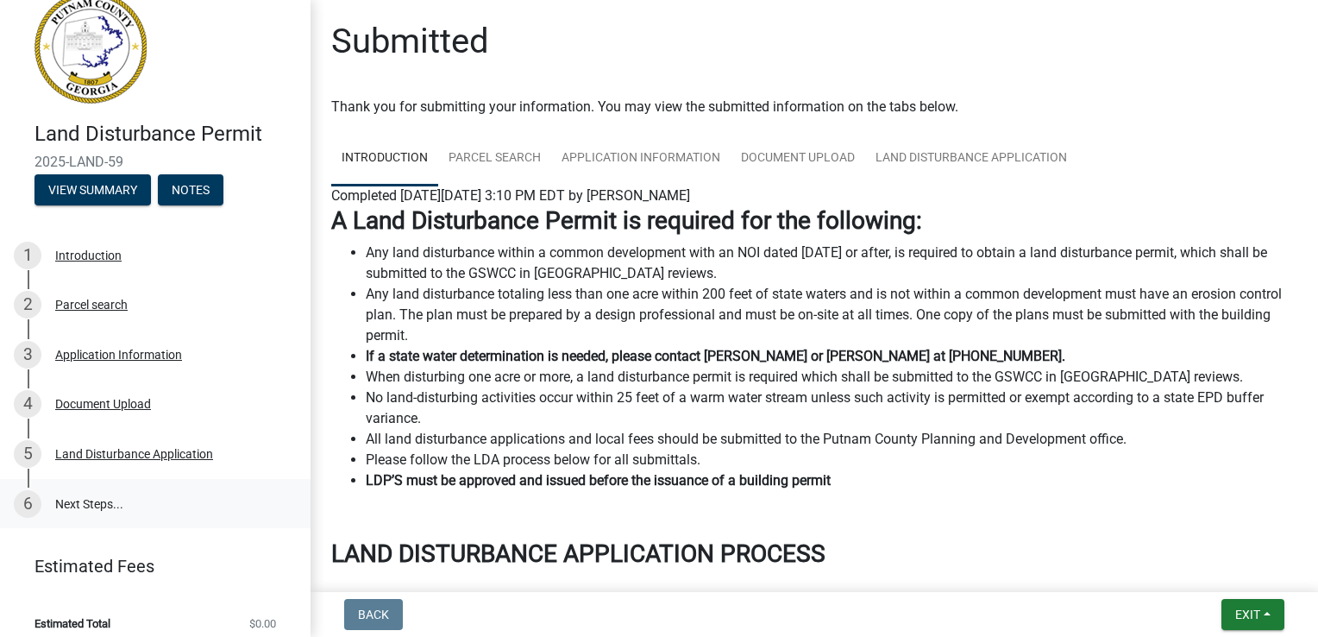
scroll to position [40, 0]
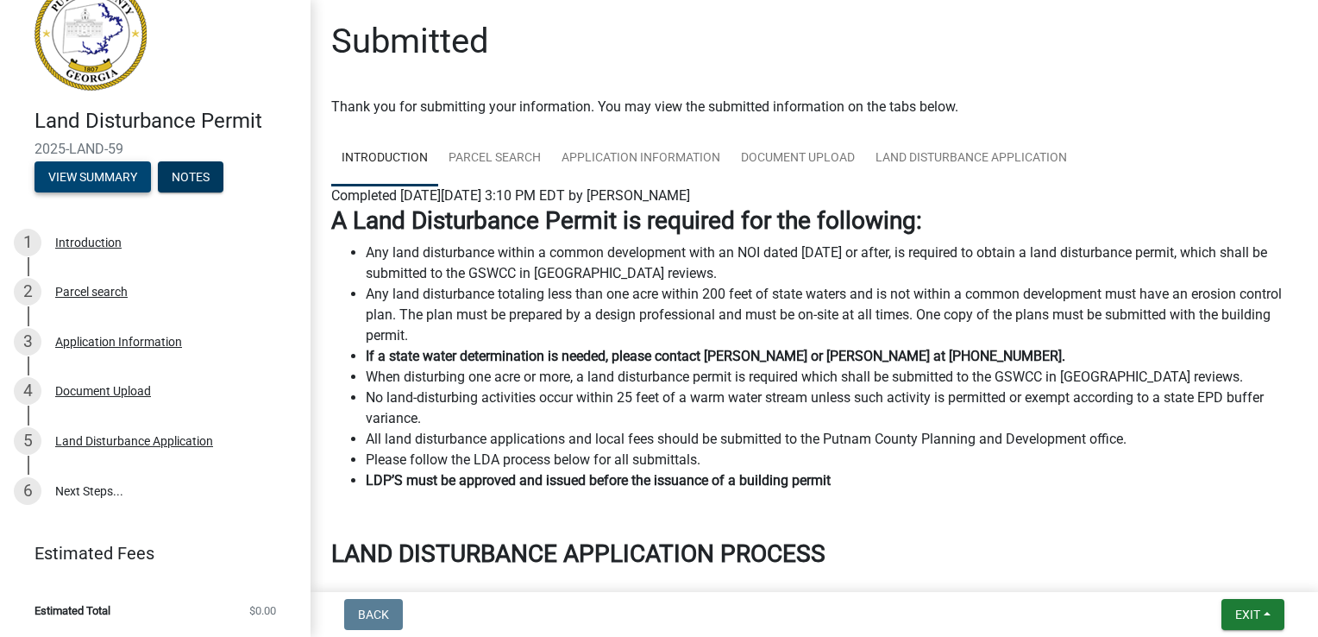
click at [79, 178] on button "View Summary" at bounding box center [93, 176] width 116 height 31
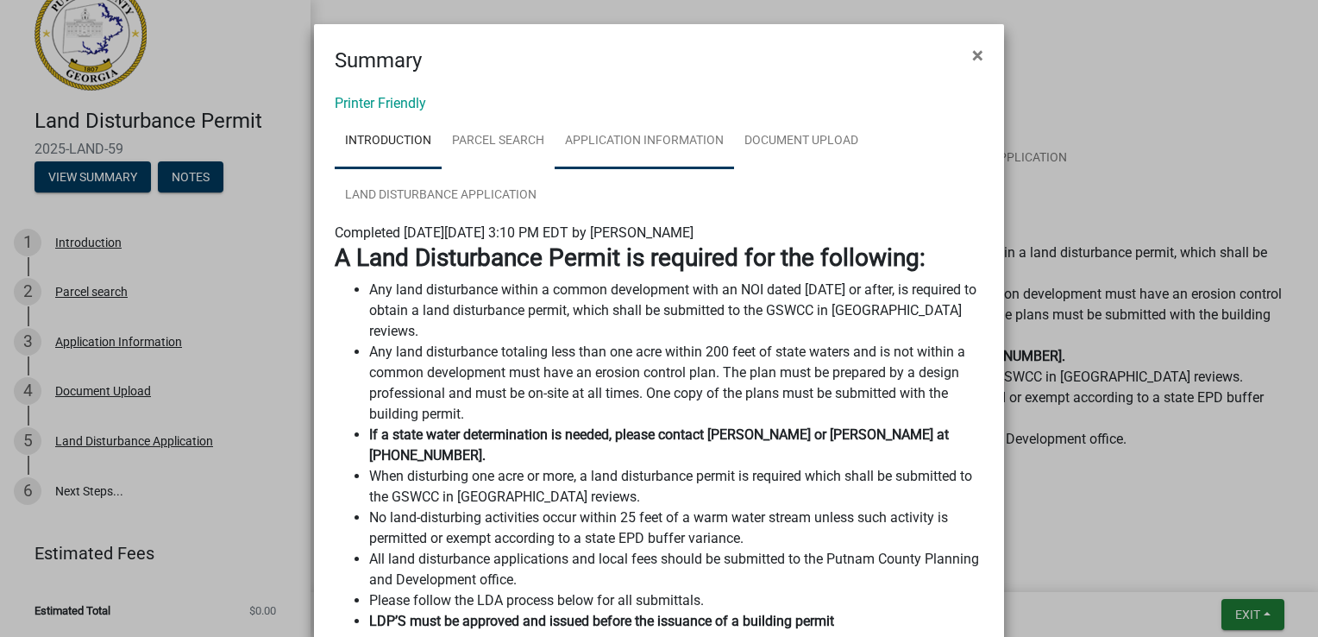
click at [680, 141] on link "Application Information" at bounding box center [644, 141] width 179 height 55
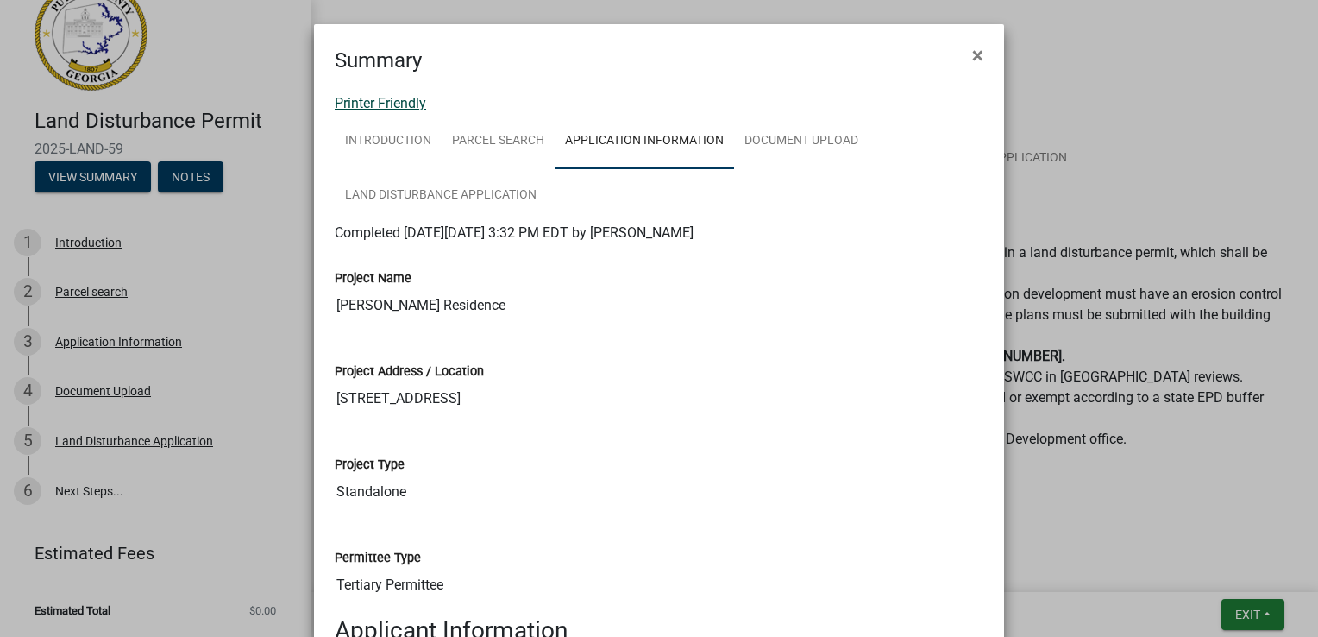
click at [346, 108] on link "Printer Friendly" at bounding box center [380, 103] width 91 height 16
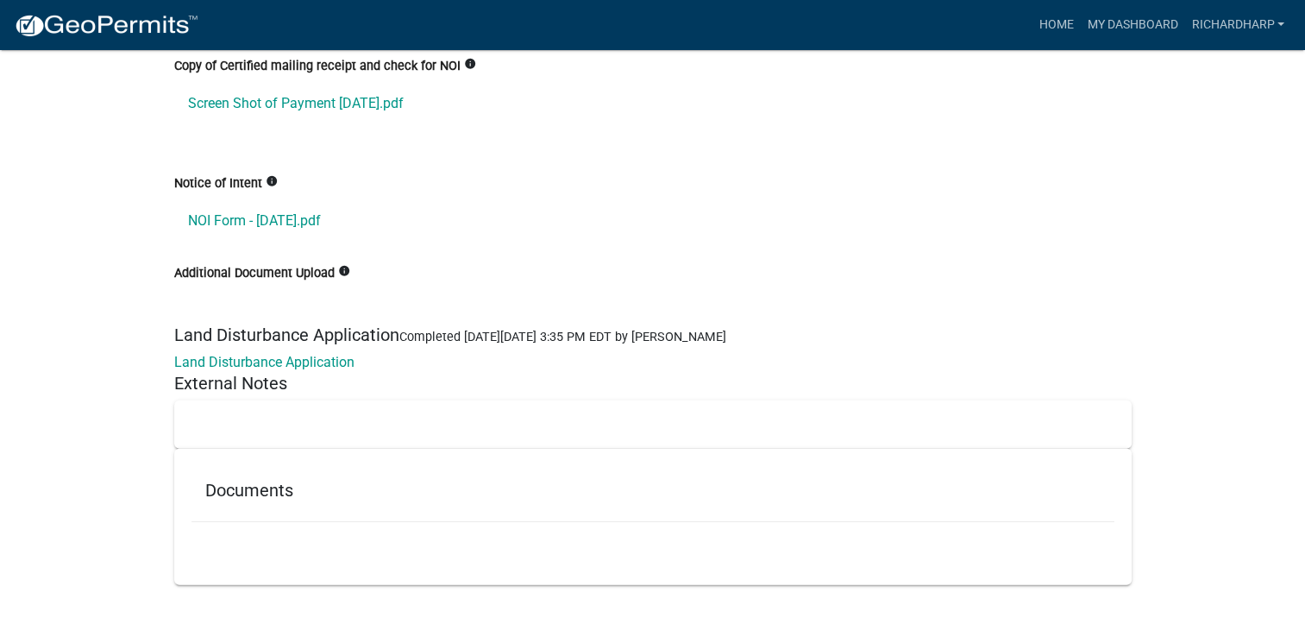
scroll to position [5090, 0]
click at [296, 363] on link "Land Disturbance Application" at bounding box center [264, 362] width 180 height 16
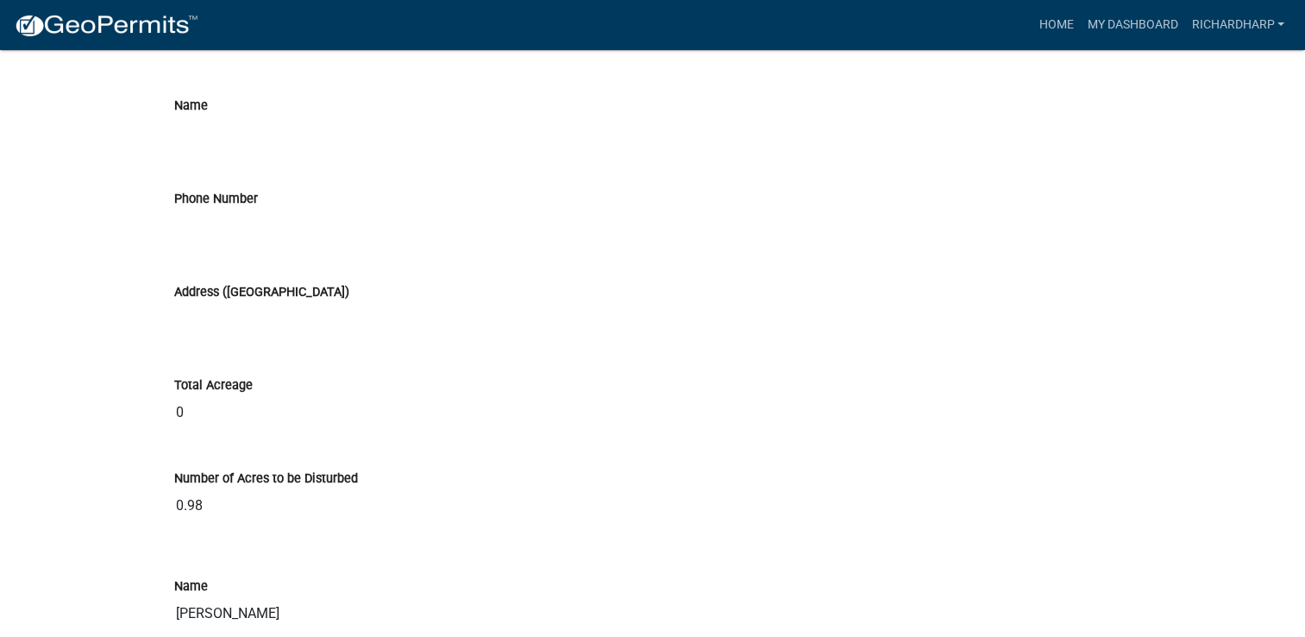
scroll to position [2588, 0]
